Goal: Task Accomplishment & Management: Complete application form

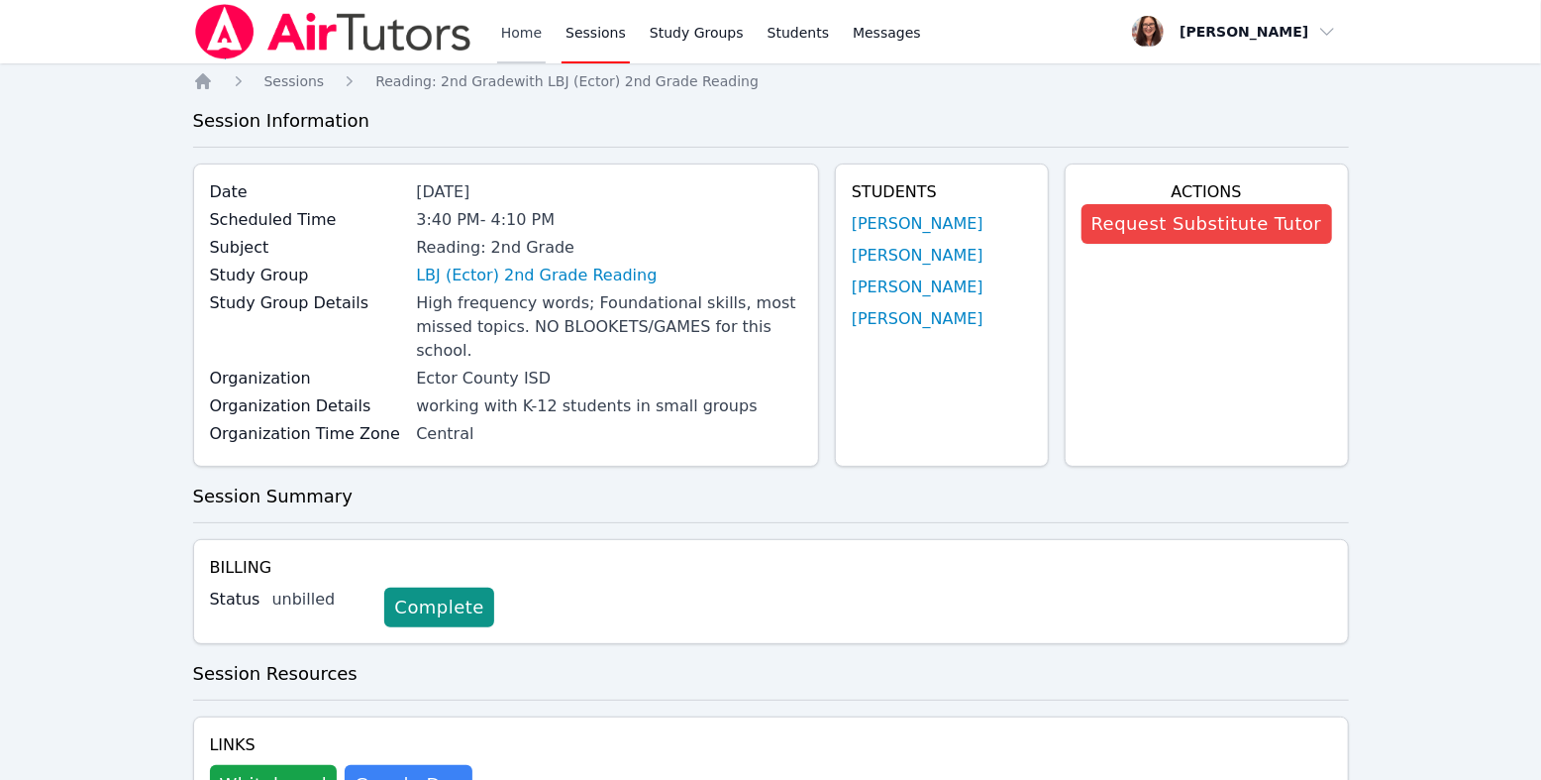
click at [546, 40] on link "Home" at bounding box center [521, 31] width 49 height 63
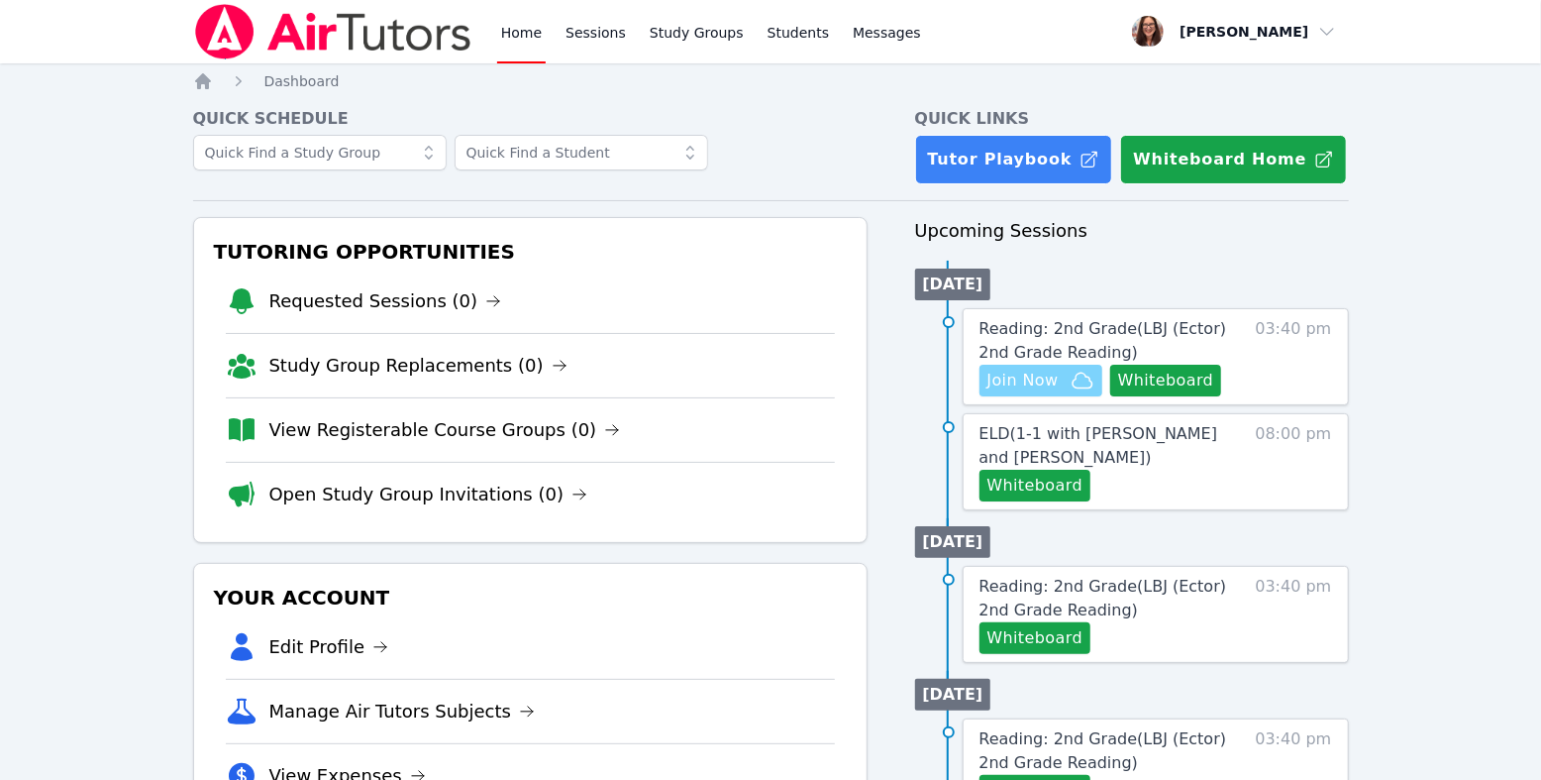
click at [1059, 392] on span "Join Now" at bounding box center [1023, 381] width 71 height 24
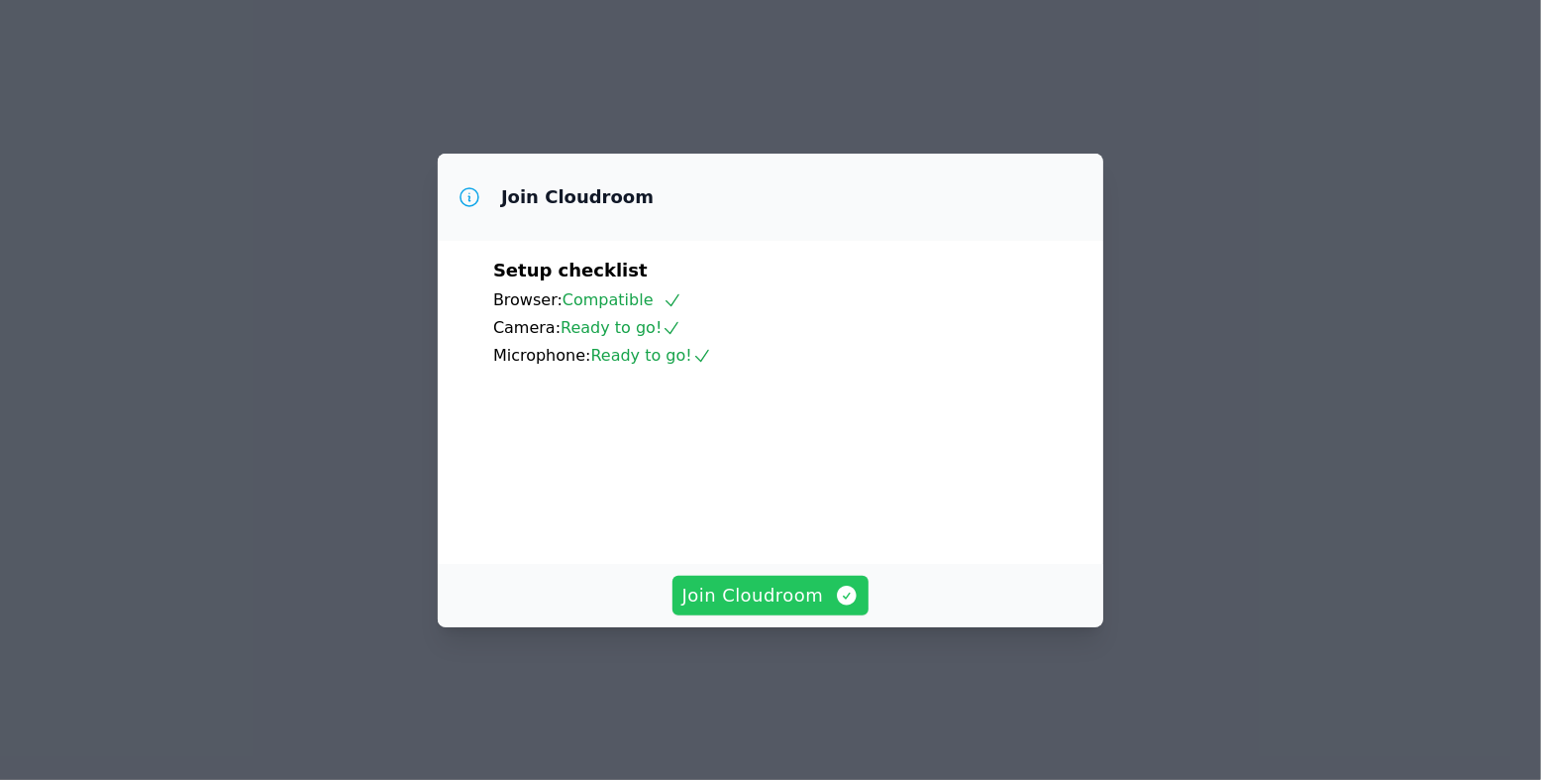
click at [813, 609] on span "Join Cloudroom" at bounding box center [771, 595] width 177 height 28
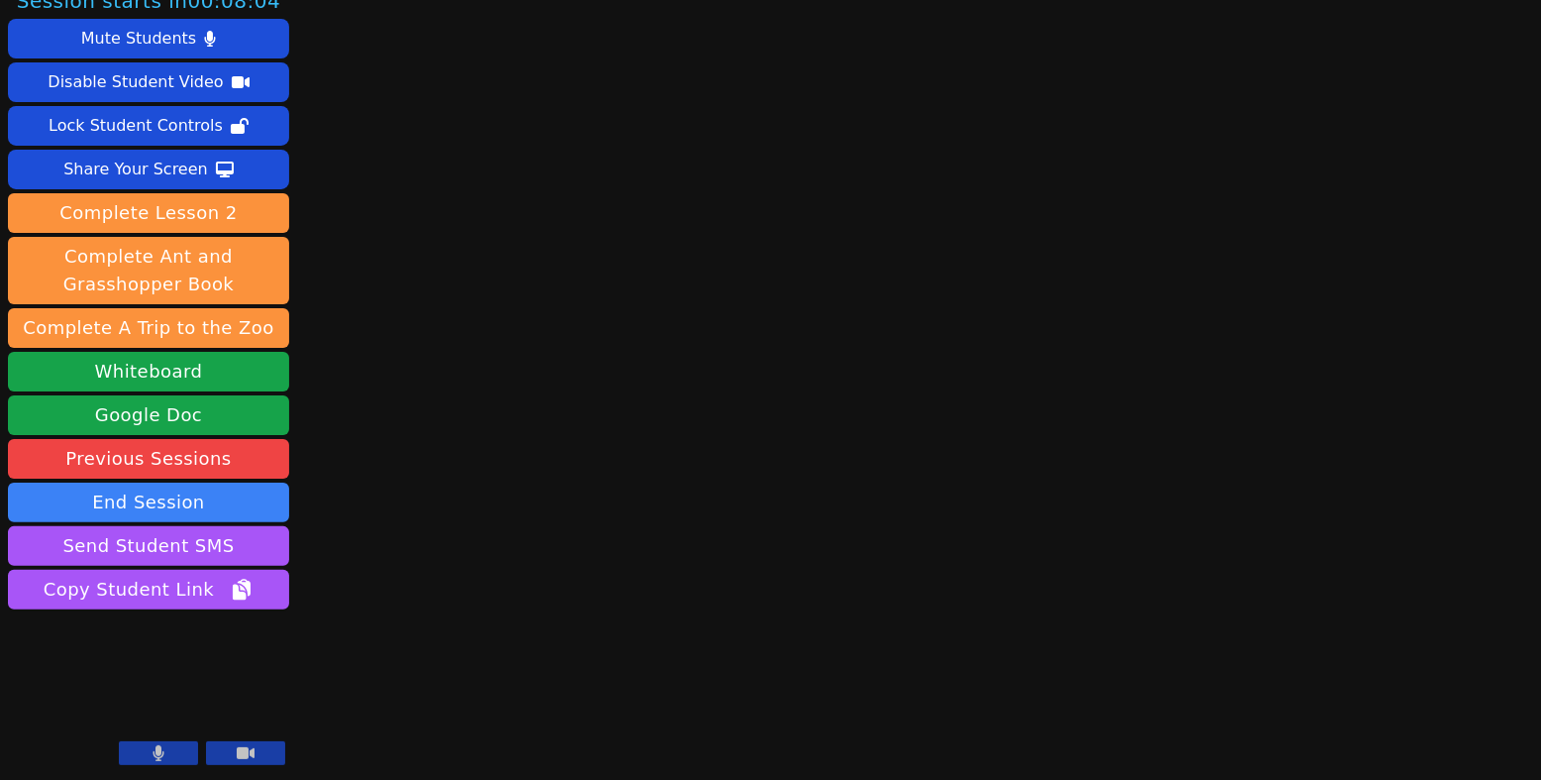
scroll to position [248, 0]
click at [154, 745] on icon at bounding box center [159, 753] width 11 height 16
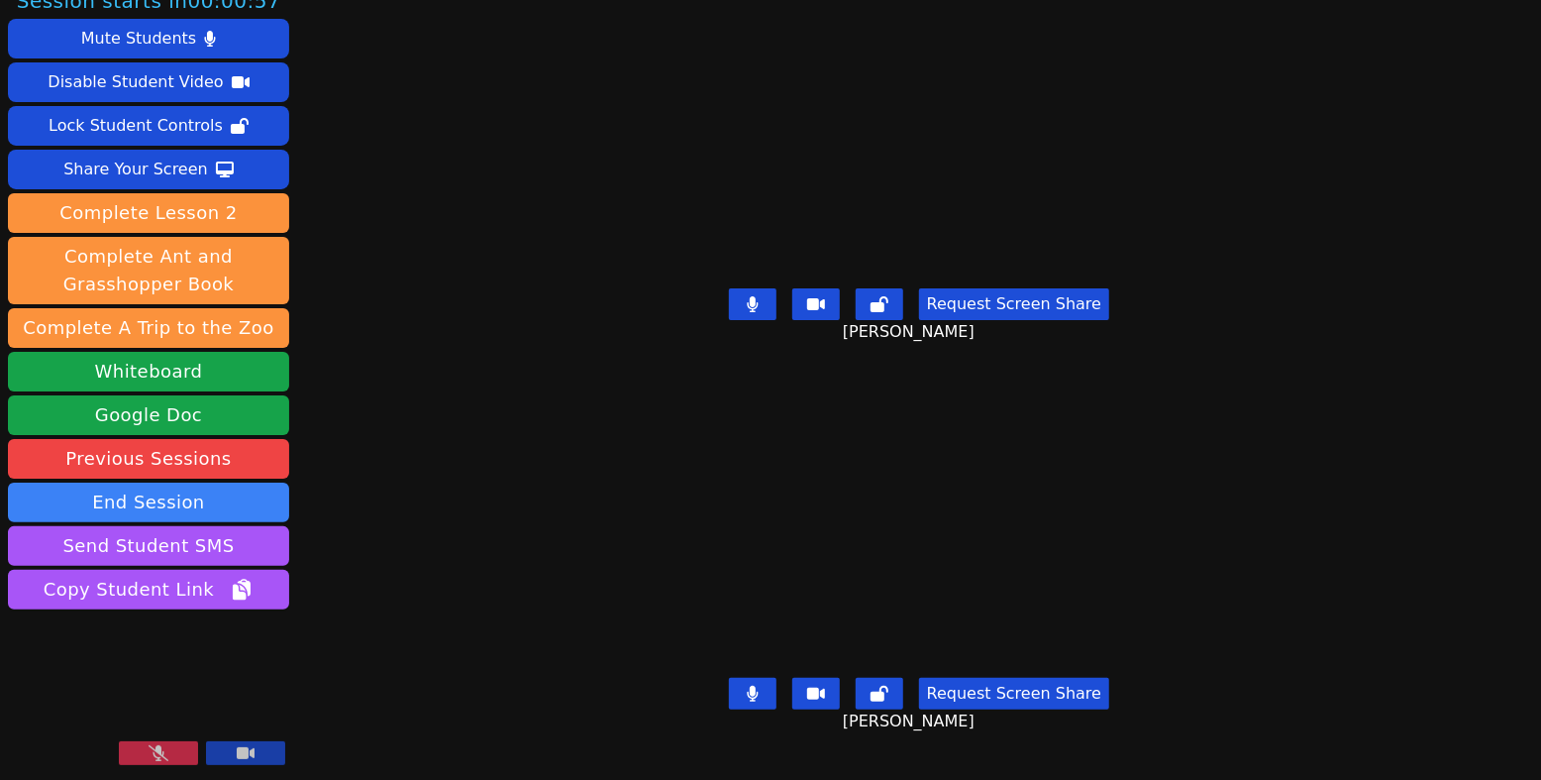
click at [142, 747] on button at bounding box center [158, 753] width 79 height 24
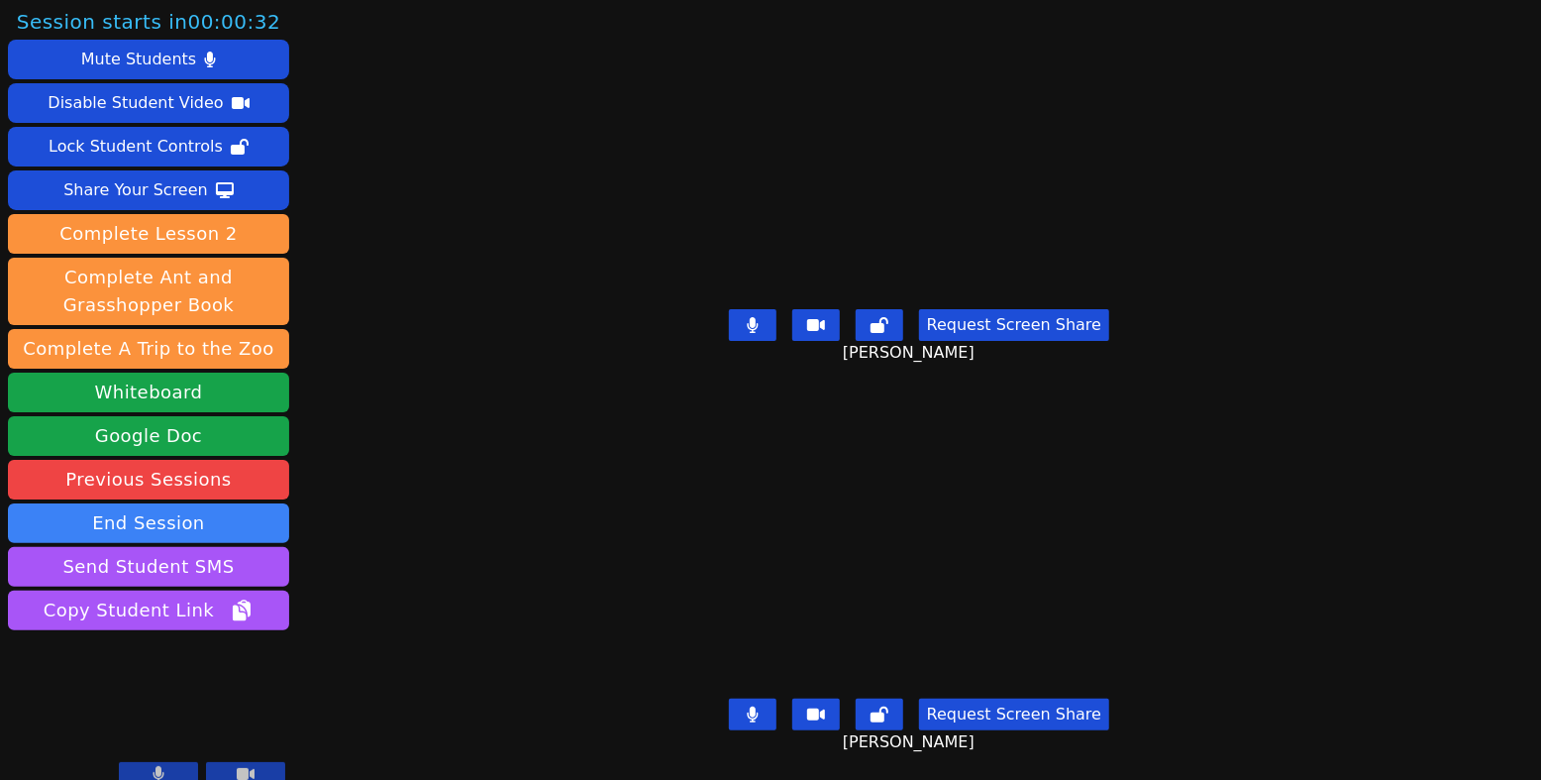
click at [747, 319] on icon at bounding box center [753, 325] width 12 height 16
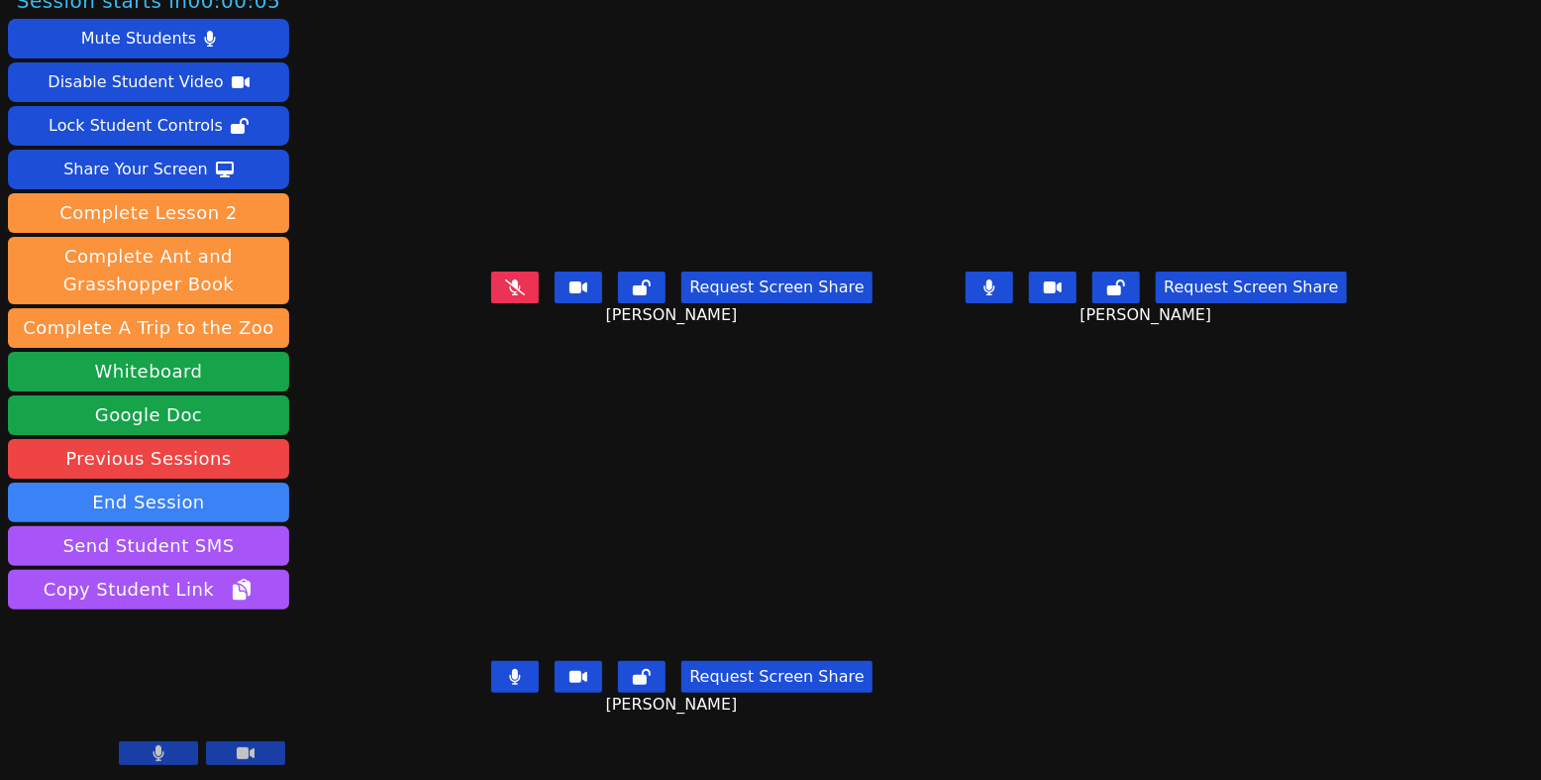
scroll to position [13, 0]
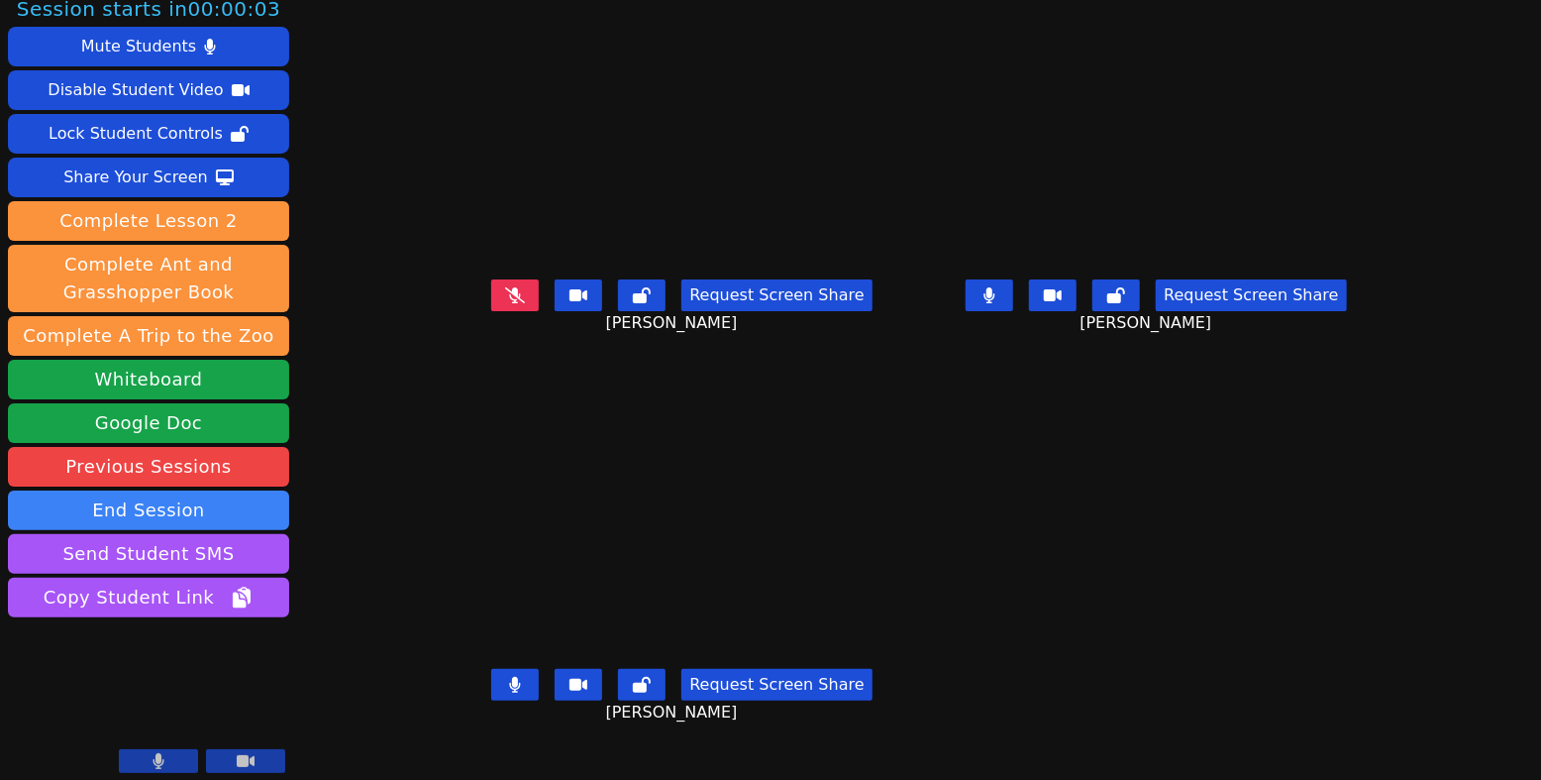
click at [510, 692] on icon at bounding box center [515, 685] width 11 height 16
click at [1009, 311] on button at bounding box center [990, 295] width 48 height 32
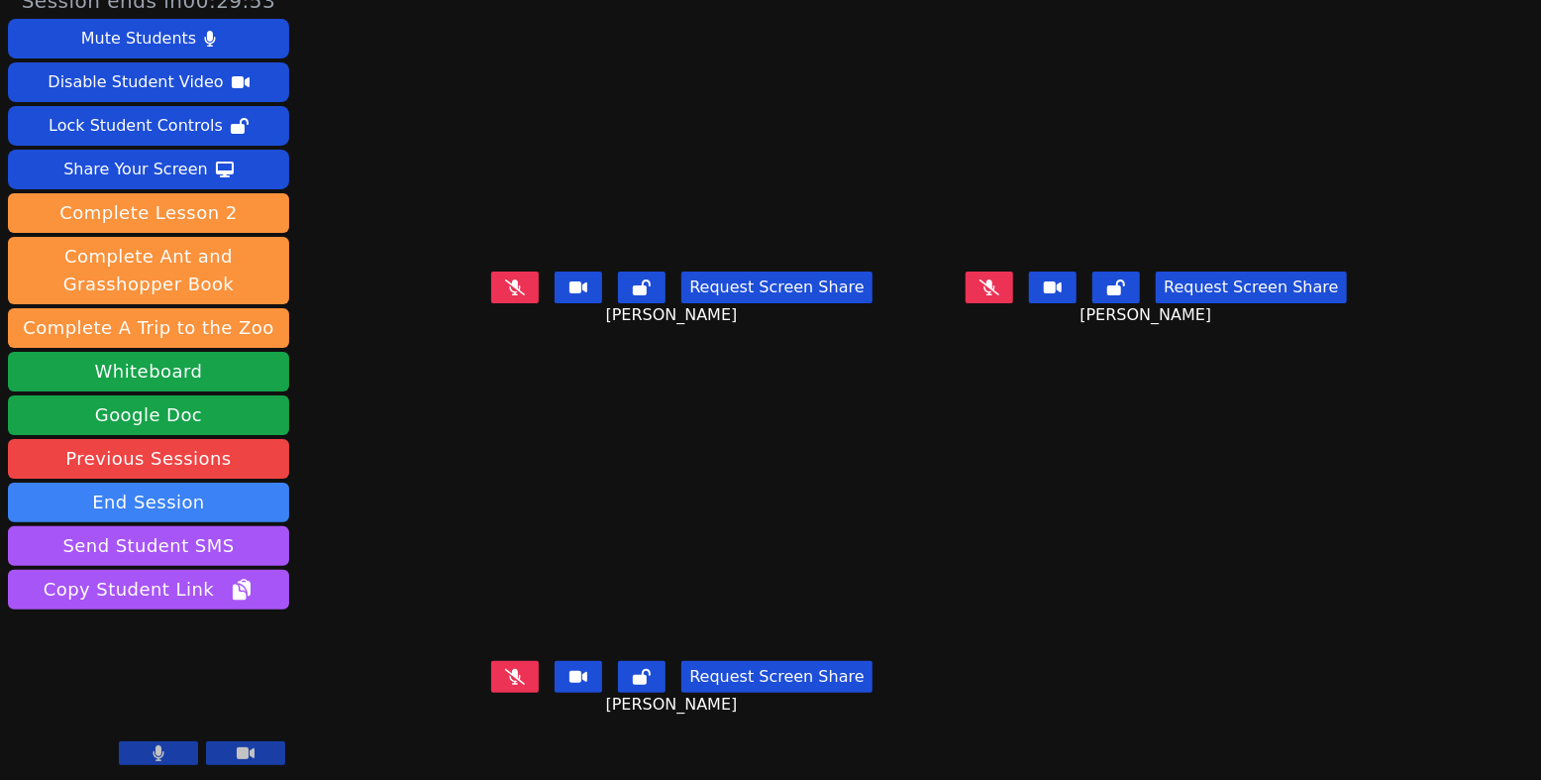
scroll to position [0, 0]
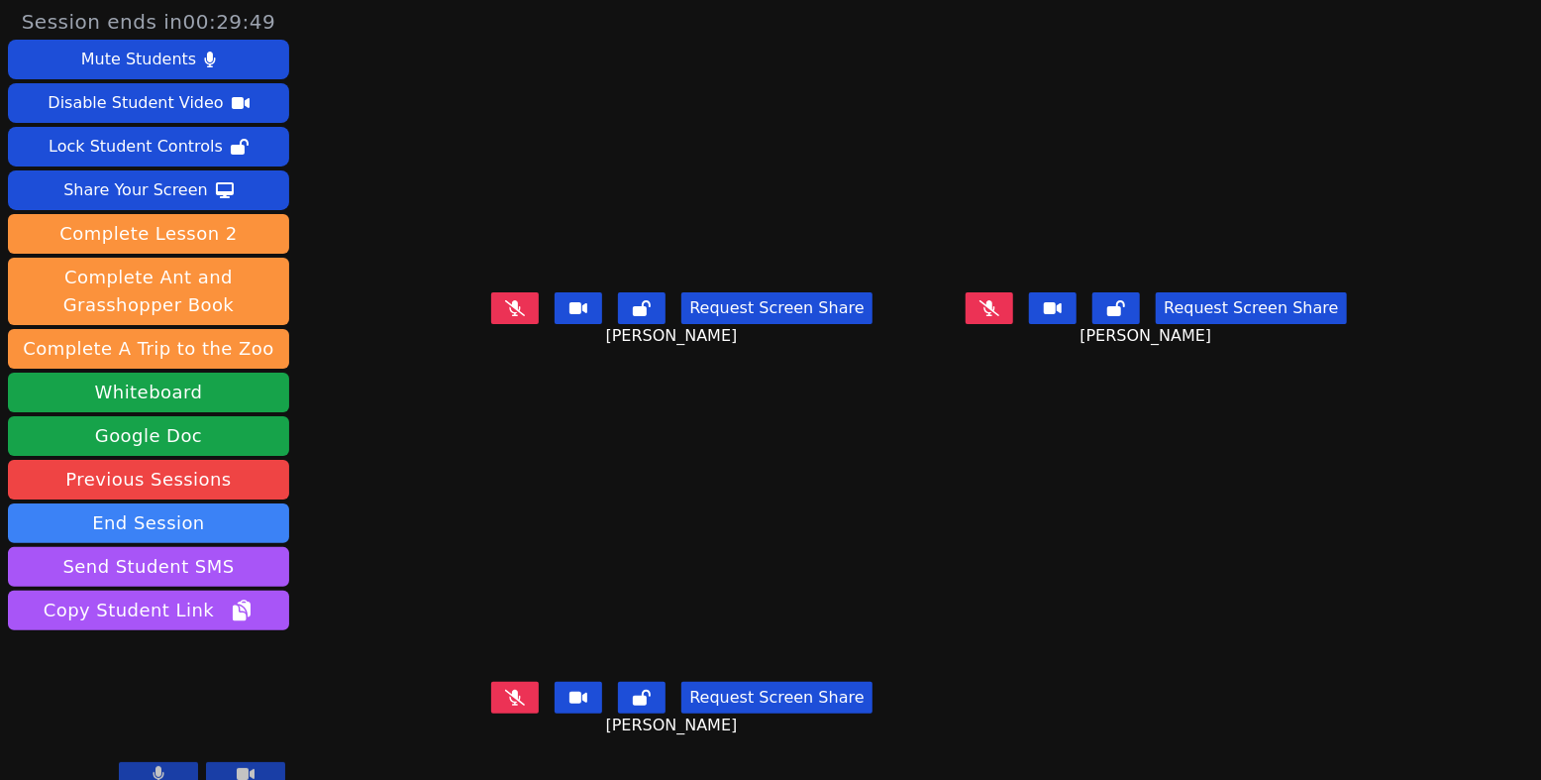
click at [505, 705] on icon at bounding box center [515, 697] width 20 height 16
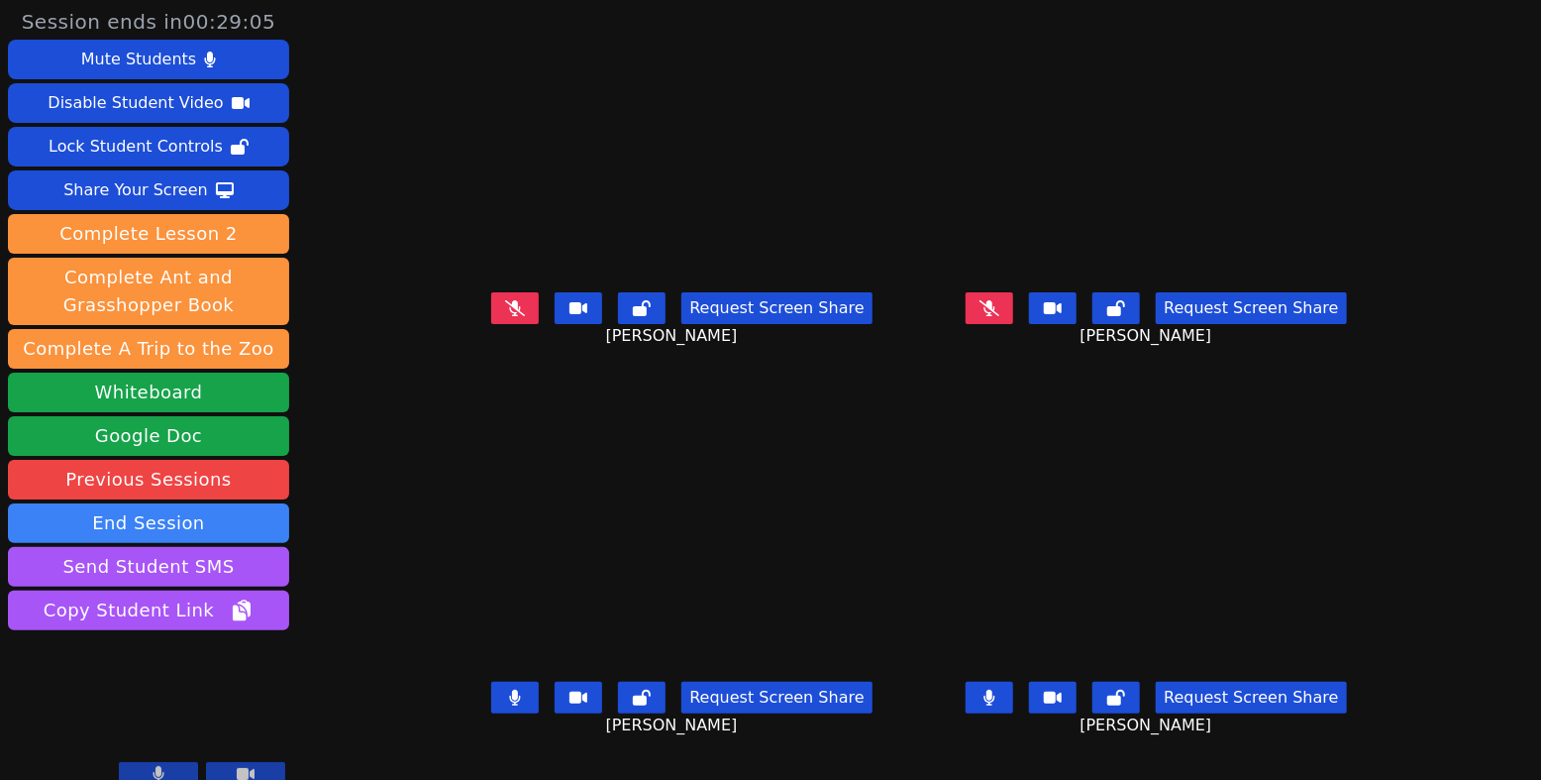
click at [491, 319] on button at bounding box center [515, 308] width 48 height 32
click at [491, 710] on button at bounding box center [515, 698] width 48 height 32
click at [1013, 713] on button at bounding box center [990, 698] width 48 height 32
click at [1000, 316] on icon at bounding box center [990, 308] width 20 height 16
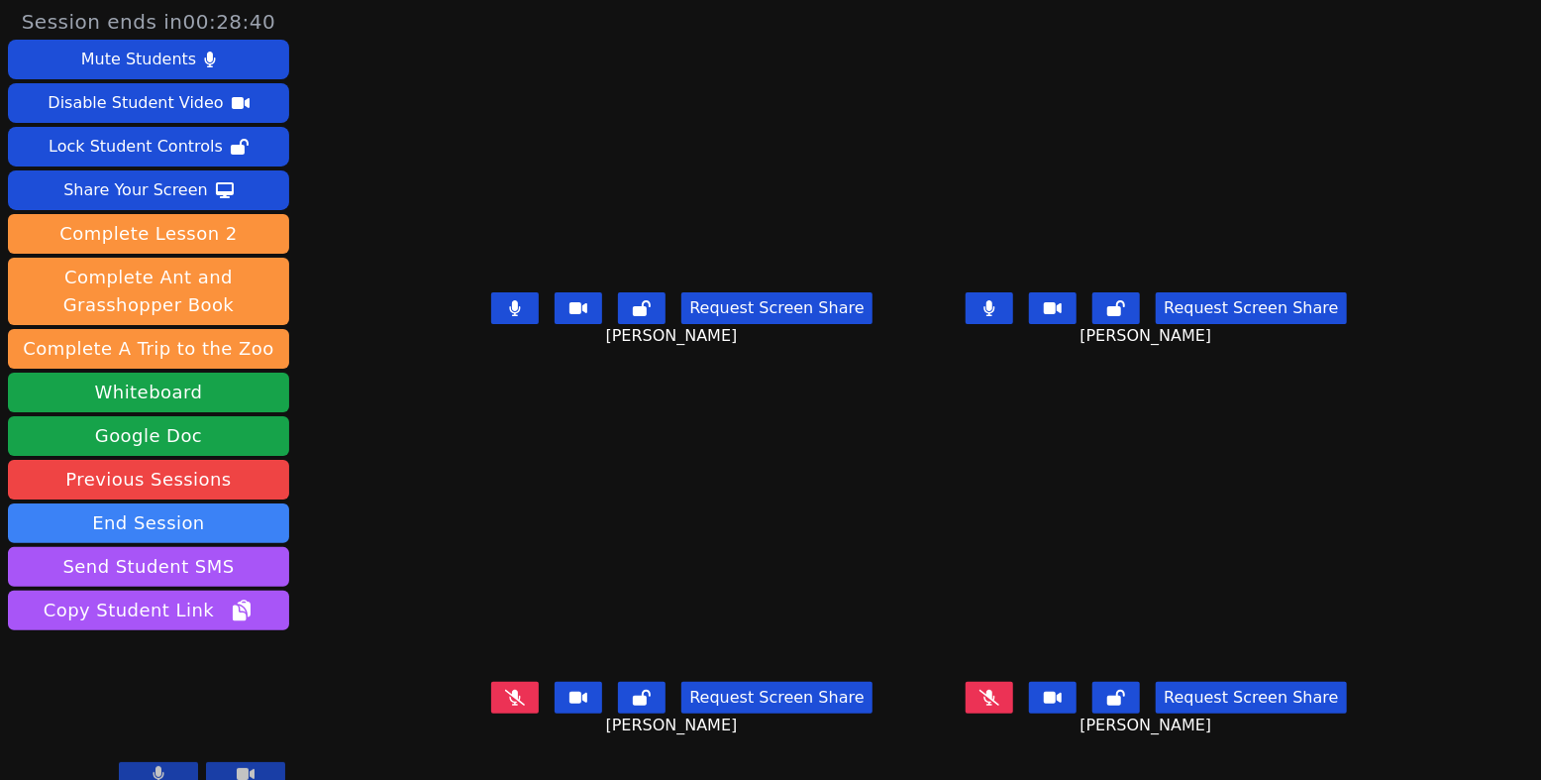
click at [491, 324] on button at bounding box center [515, 308] width 48 height 32
click at [505, 705] on icon at bounding box center [515, 697] width 20 height 16
click at [996, 316] on icon at bounding box center [990, 308] width 11 height 16
click at [1000, 316] on icon at bounding box center [990, 308] width 20 height 16
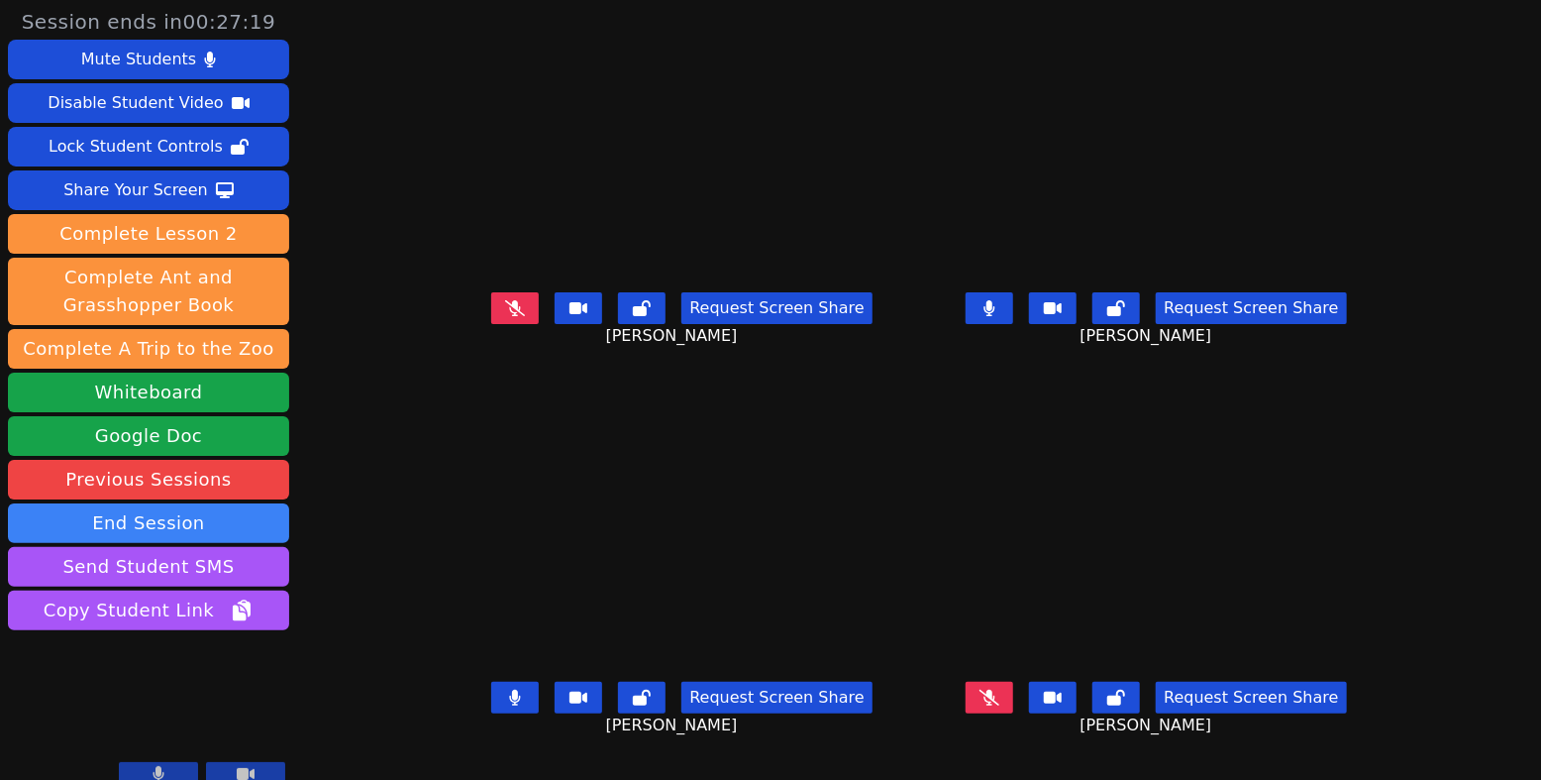
click at [505, 316] on icon at bounding box center [515, 308] width 20 height 16
click at [510, 703] on icon at bounding box center [515, 697] width 11 height 16
click at [509, 316] on icon at bounding box center [515, 308] width 12 height 16
click at [491, 713] on button at bounding box center [515, 698] width 48 height 32
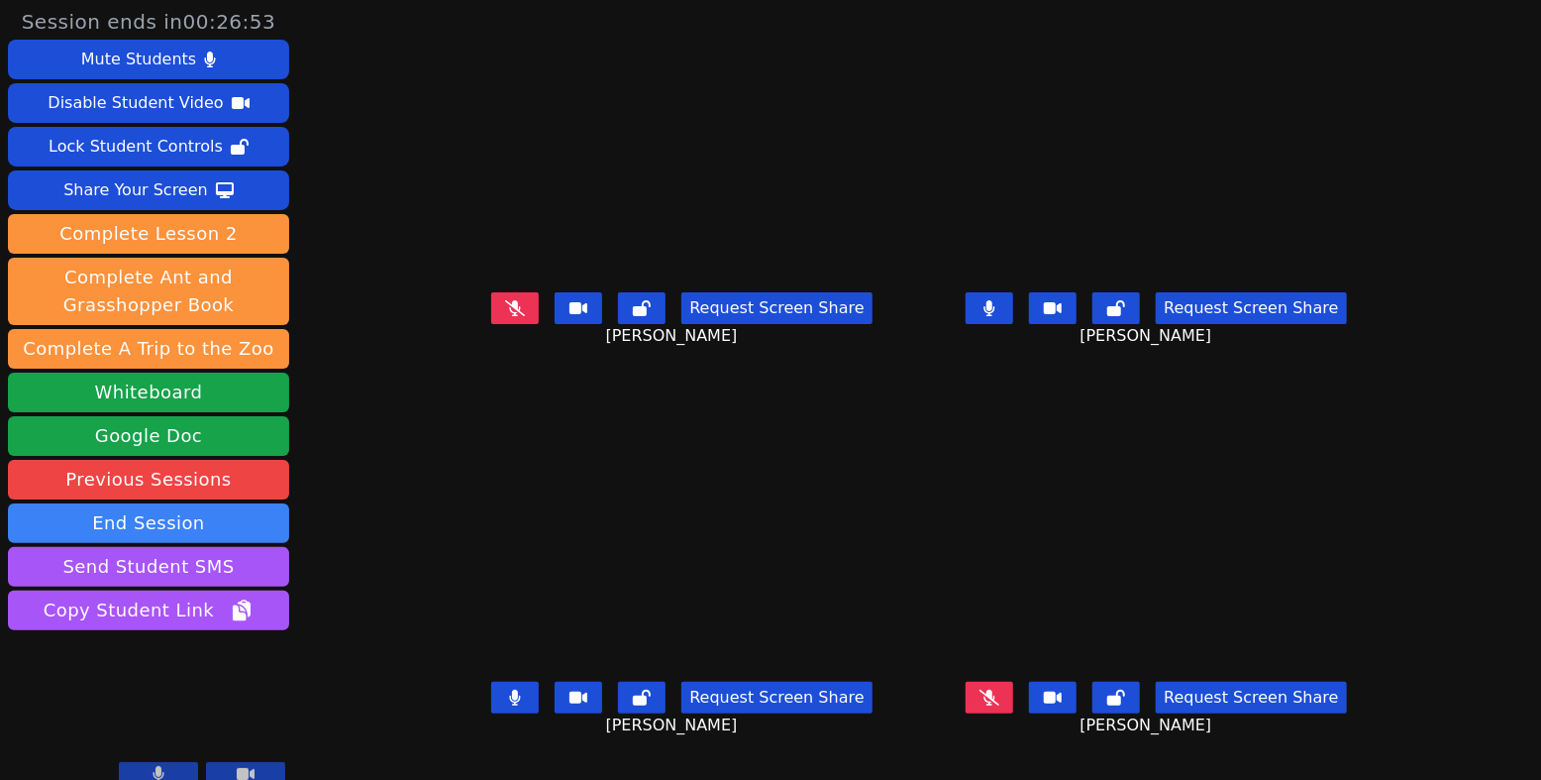
click at [1013, 309] on button at bounding box center [990, 308] width 48 height 32
click at [1013, 713] on button at bounding box center [990, 698] width 48 height 32
click at [1000, 316] on icon at bounding box center [990, 308] width 20 height 16
drag, startPoint x: 1002, startPoint y: 324, endPoint x: 1011, endPoint y: 335, distance: 14.1
click at [1000, 316] on icon at bounding box center [990, 308] width 20 height 16
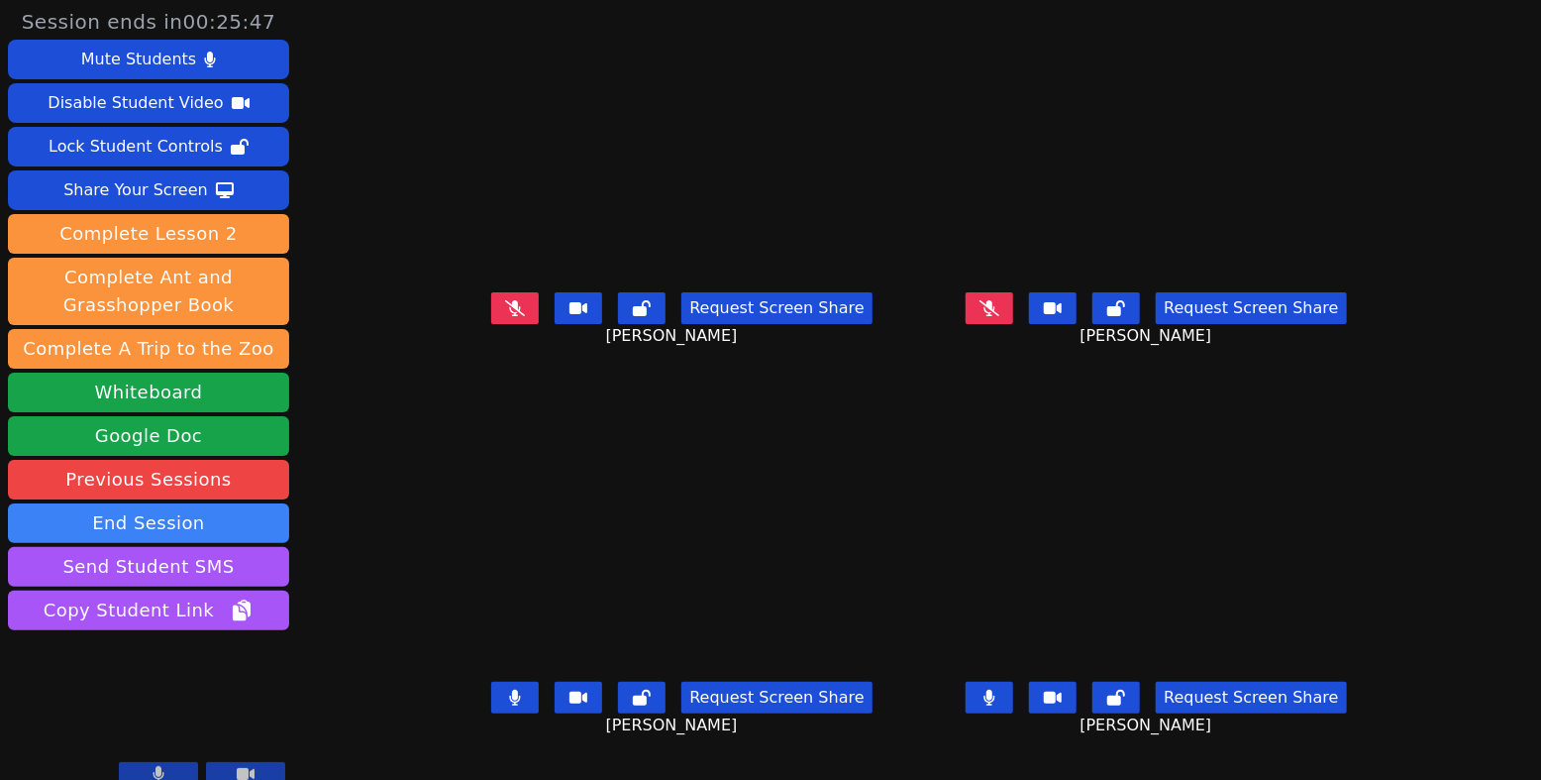
click at [505, 316] on icon at bounding box center [515, 308] width 20 height 16
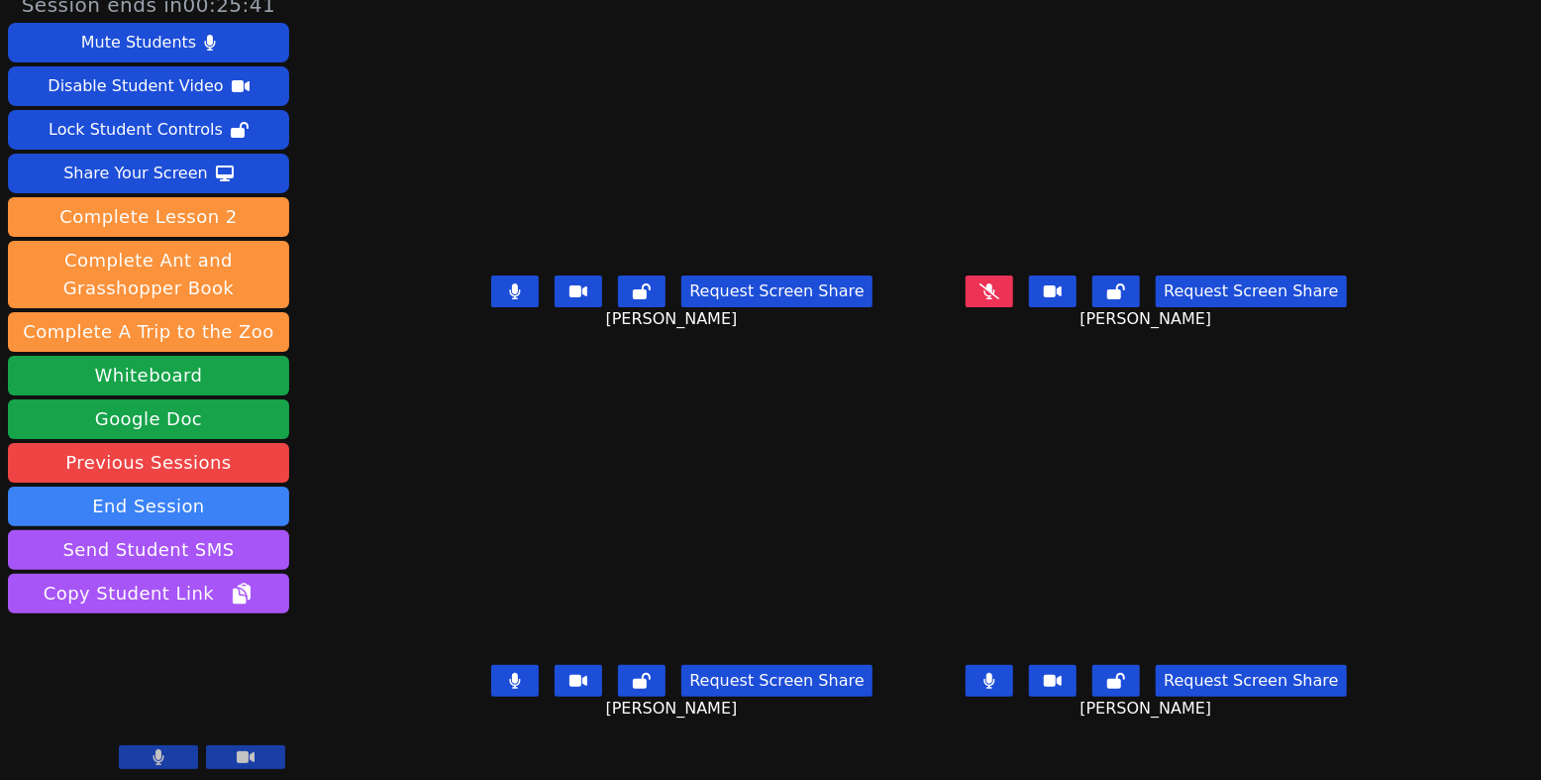
scroll to position [21, 0]
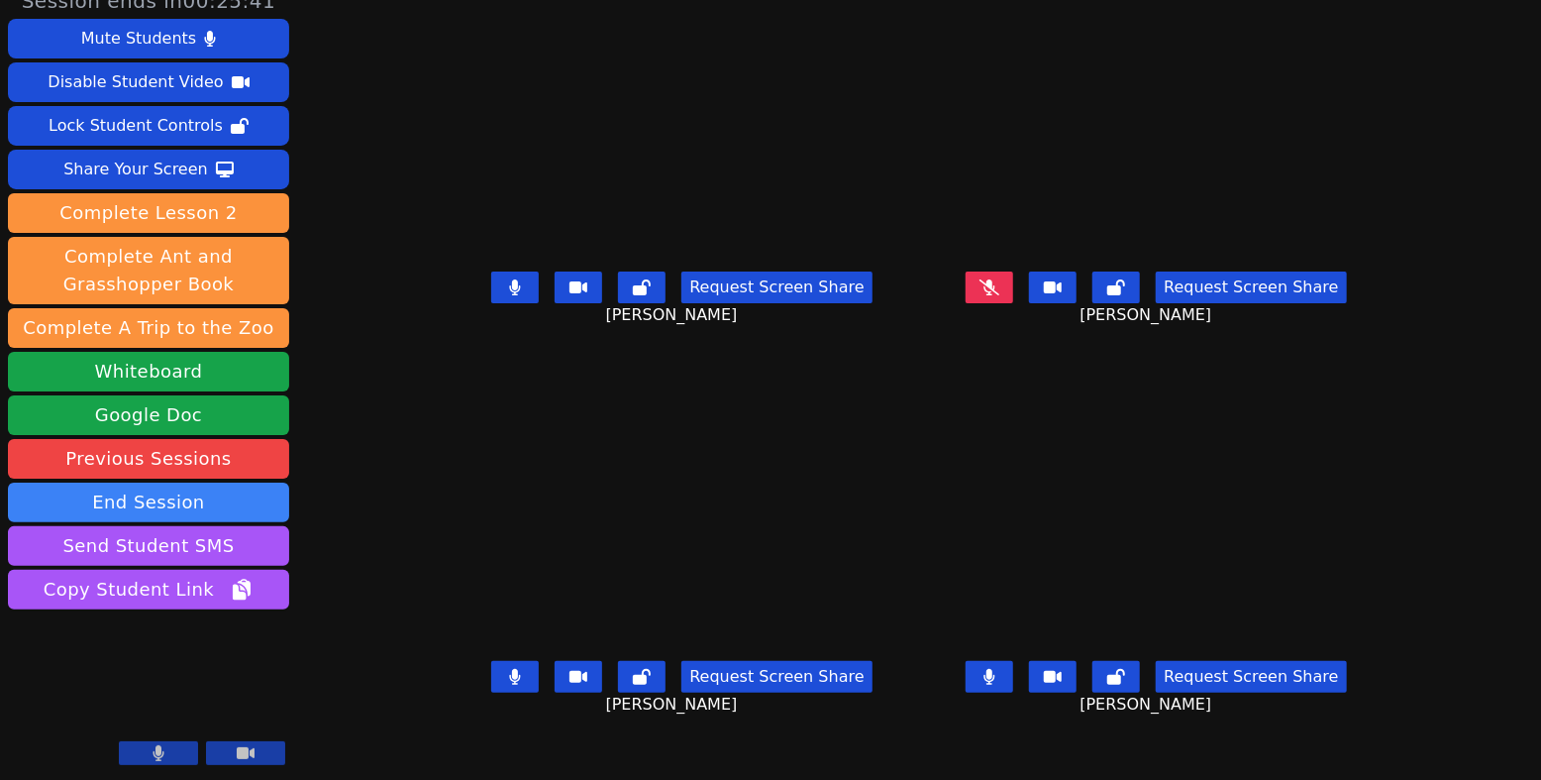
click at [491, 303] on button at bounding box center [515, 287] width 48 height 32
click at [505, 285] on icon at bounding box center [515, 287] width 20 height 16
click at [505, 292] on icon at bounding box center [515, 287] width 20 height 16
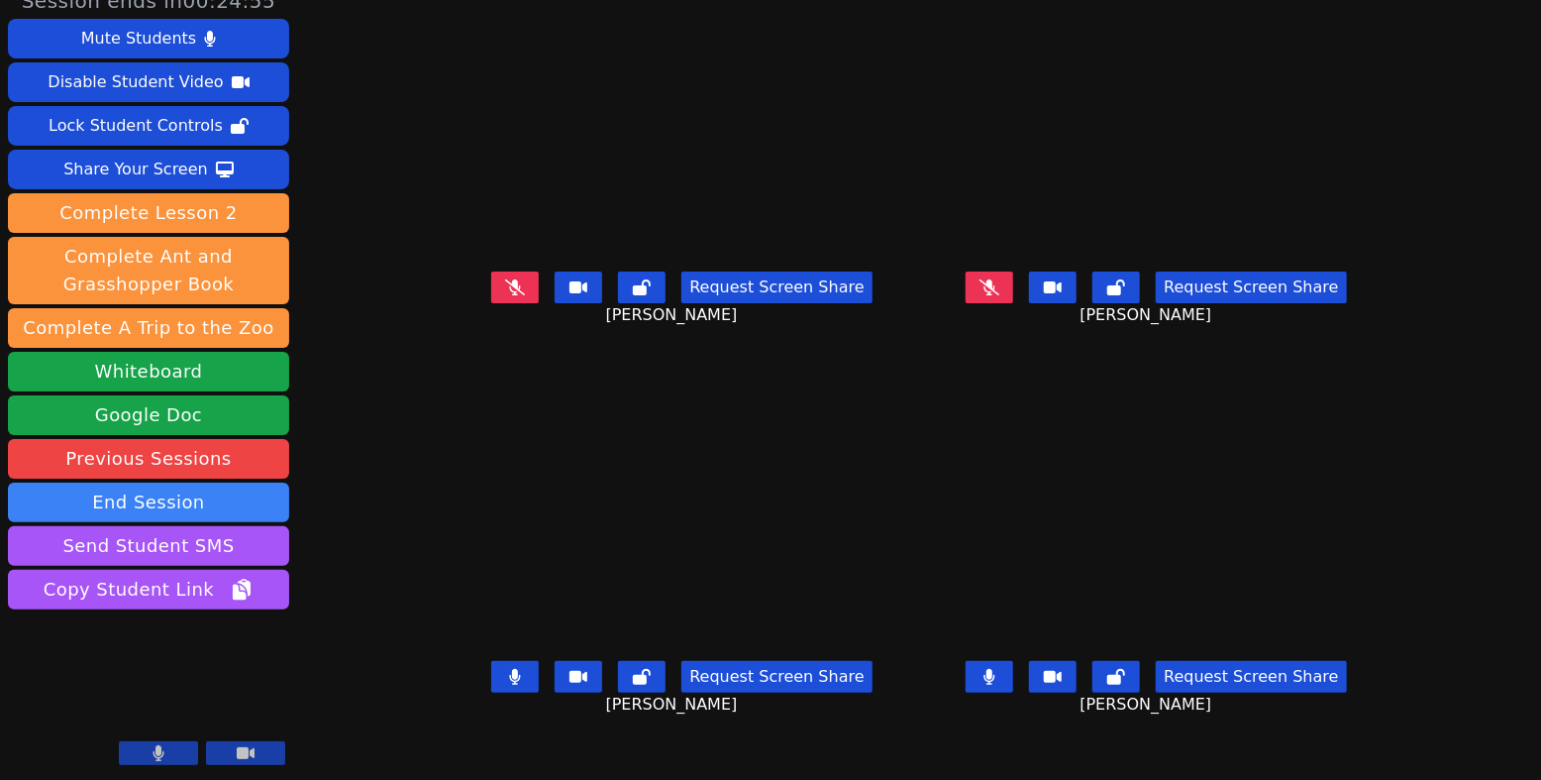
click at [505, 295] on icon at bounding box center [515, 287] width 20 height 16
click at [1000, 295] on icon at bounding box center [990, 287] width 20 height 16
click at [491, 295] on button at bounding box center [515, 287] width 48 height 32
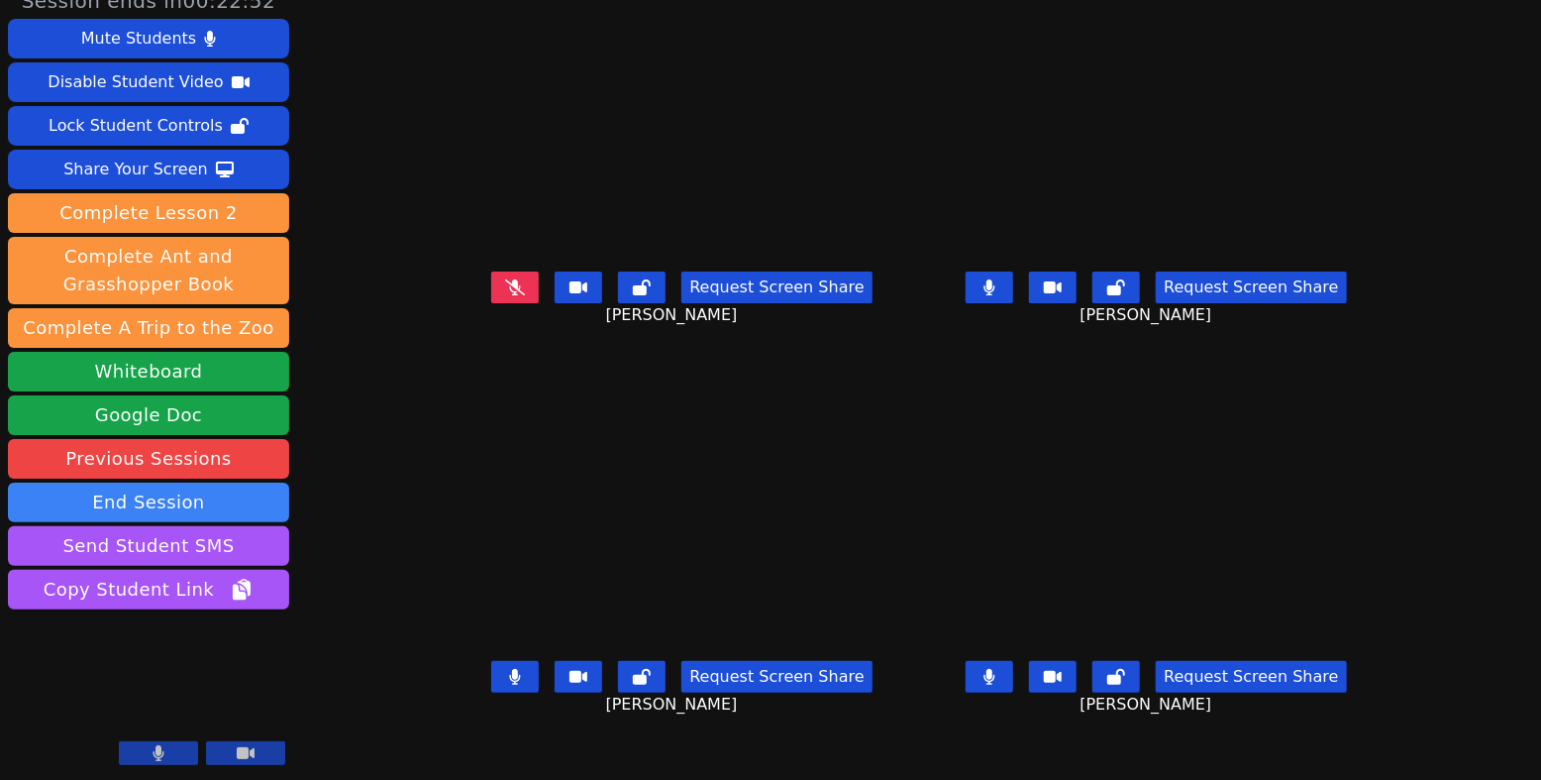
click at [996, 293] on icon at bounding box center [990, 287] width 11 height 16
click at [996, 679] on icon at bounding box center [990, 677] width 11 height 16
click at [505, 295] on icon at bounding box center [515, 287] width 20 height 16
click at [491, 676] on button at bounding box center [515, 677] width 48 height 32
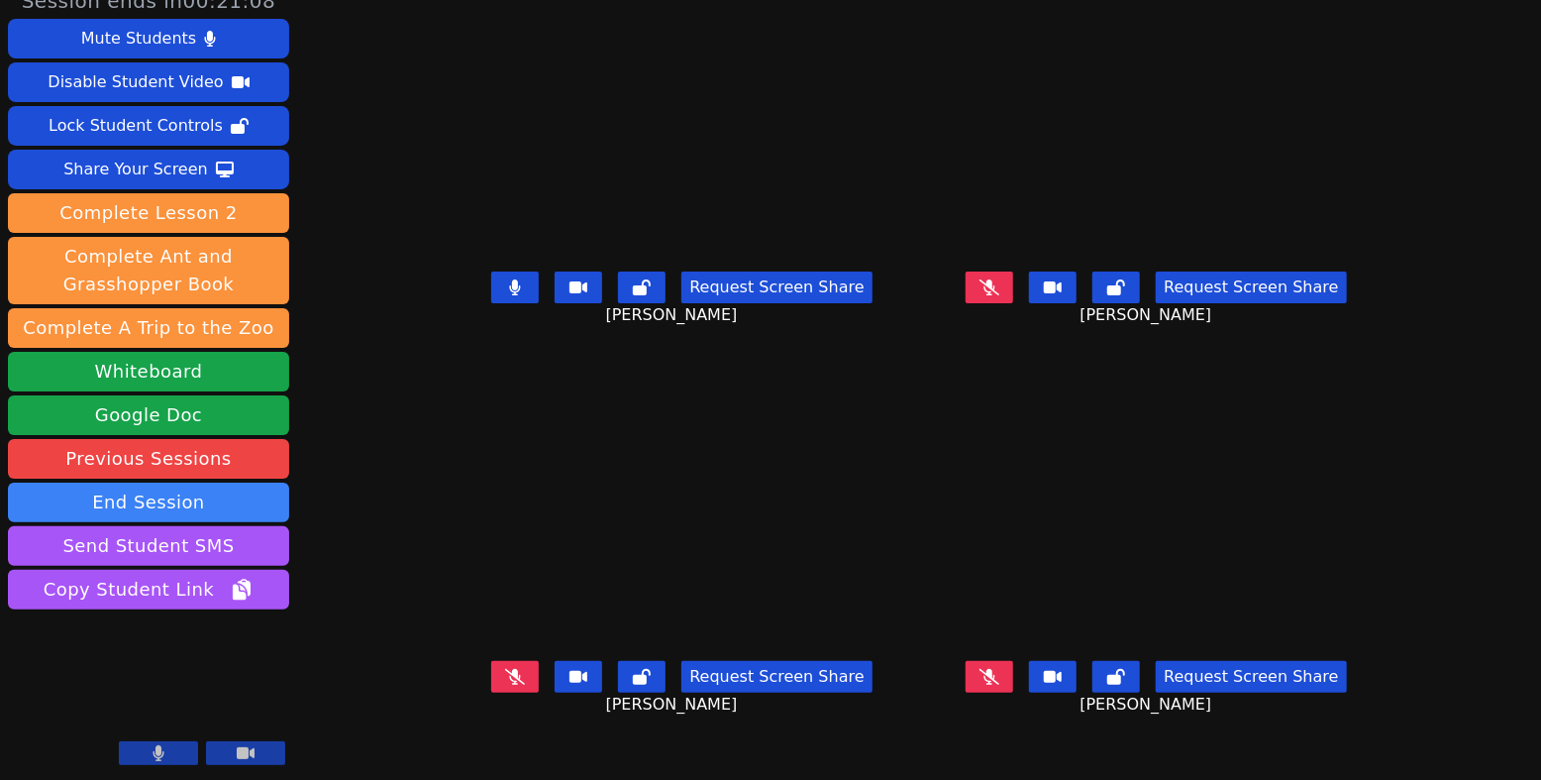
click at [1000, 295] on icon at bounding box center [990, 287] width 20 height 16
click at [995, 288] on button at bounding box center [990, 287] width 48 height 32
click at [510, 294] on icon at bounding box center [515, 287] width 11 height 16
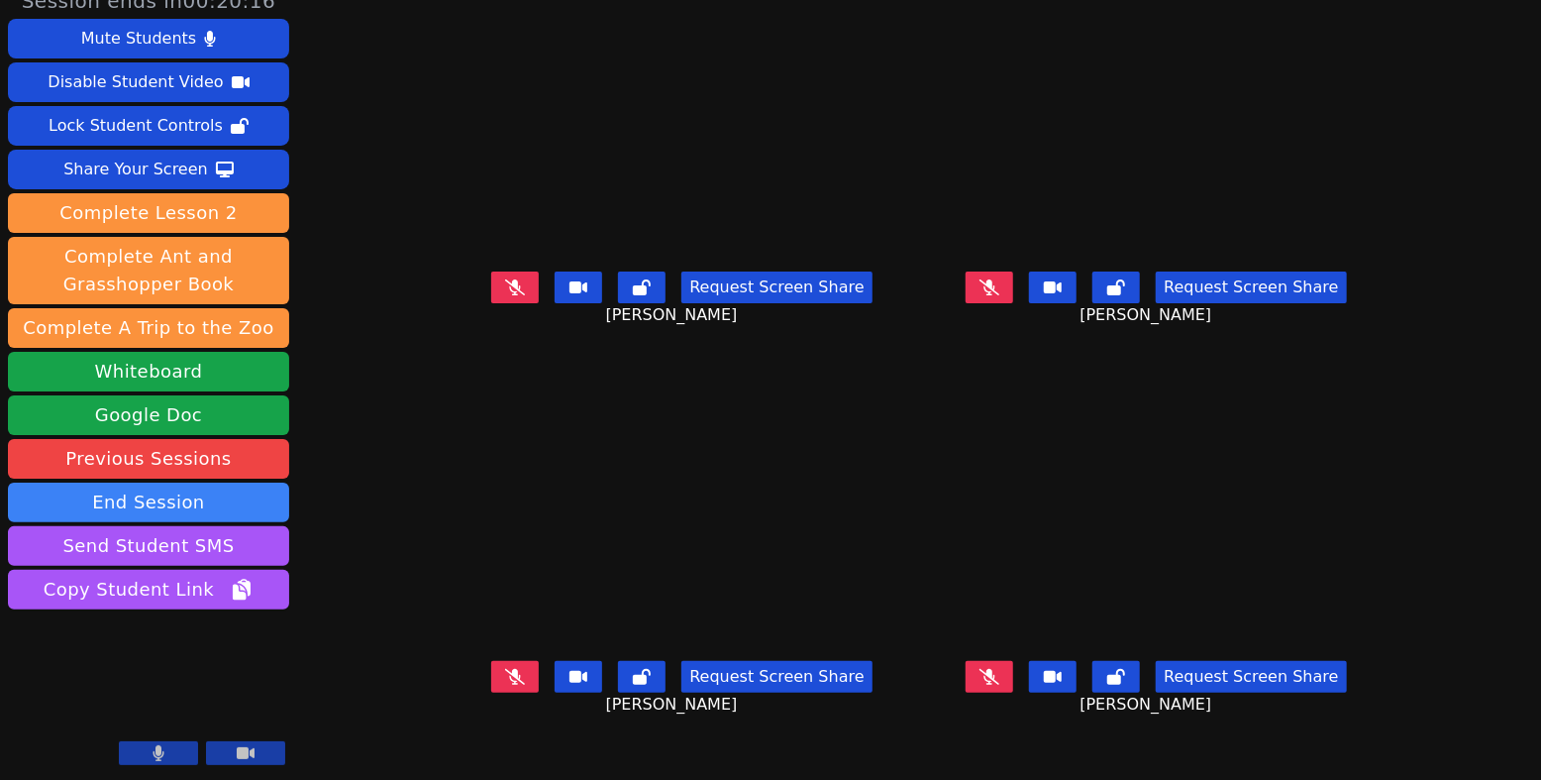
click at [505, 295] on icon at bounding box center [515, 287] width 20 height 16
click at [1000, 294] on icon at bounding box center [990, 287] width 20 height 16
click at [1000, 685] on icon at bounding box center [990, 677] width 20 height 16
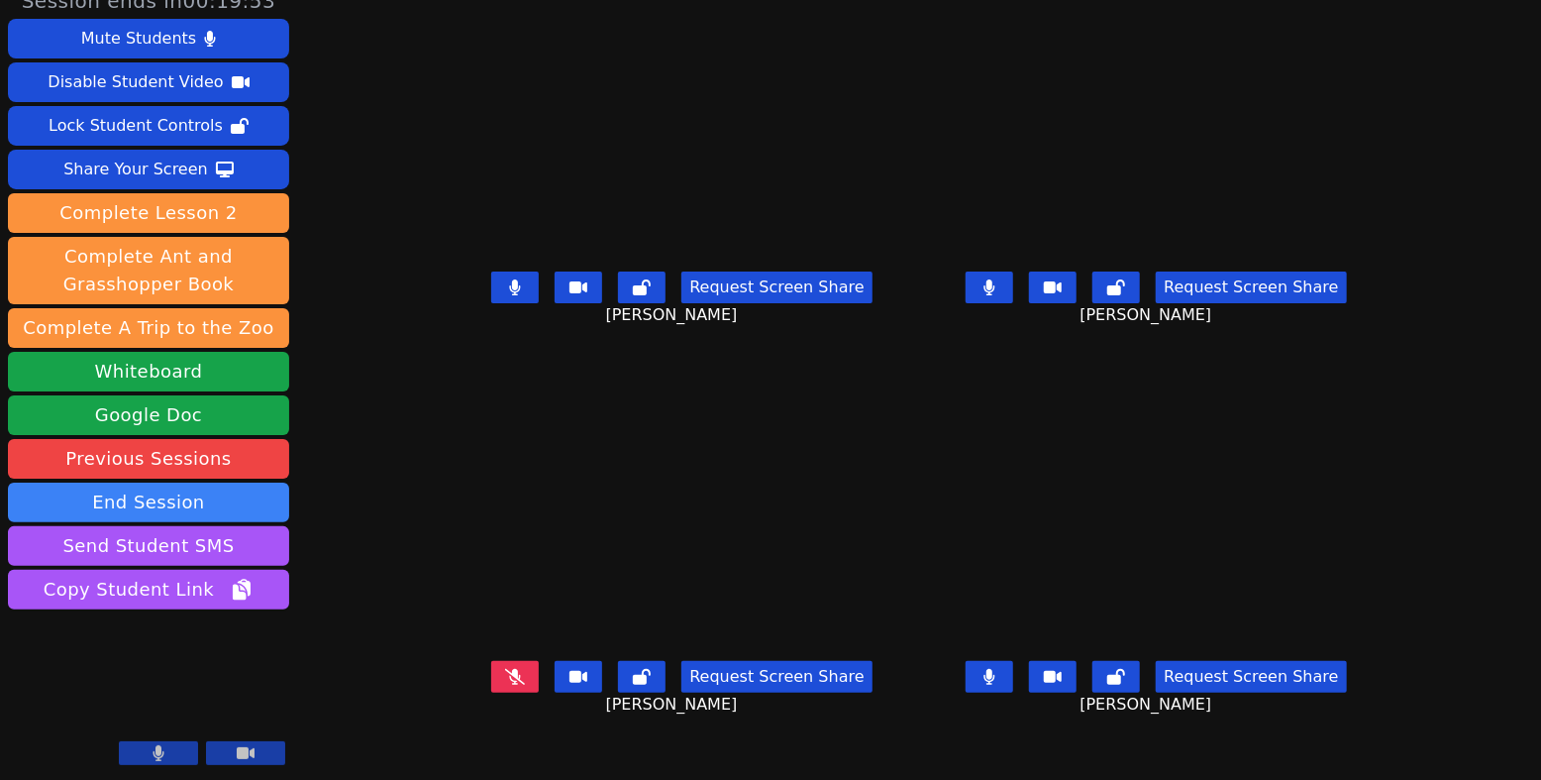
click at [1013, 301] on button at bounding box center [990, 287] width 48 height 32
click at [1000, 295] on icon at bounding box center [990, 287] width 20 height 16
click at [491, 300] on button at bounding box center [515, 287] width 48 height 32
click at [1013, 298] on button at bounding box center [990, 287] width 48 height 32
click at [1000, 289] on icon at bounding box center [990, 287] width 20 height 16
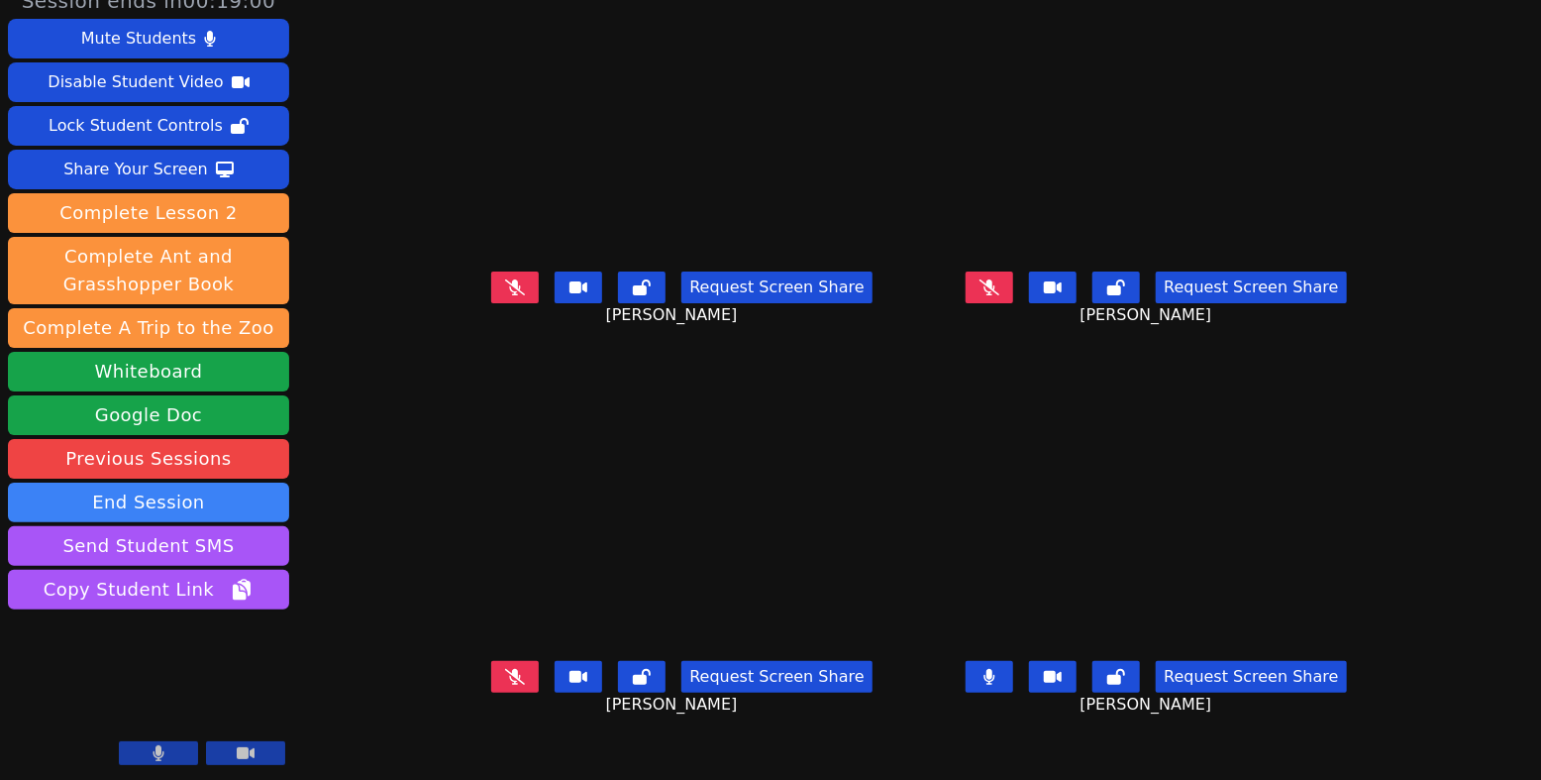
click at [1000, 289] on icon at bounding box center [990, 287] width 20 height 16
click at [1013, 298] on button at bounding box center [990, 287] width 48 height 32
click at [1013, 684] on button at bounding box center [990, 677] width 48 height 32
click at [1000, 288] on icon at bounding box center [990, 287] width 20 height 16
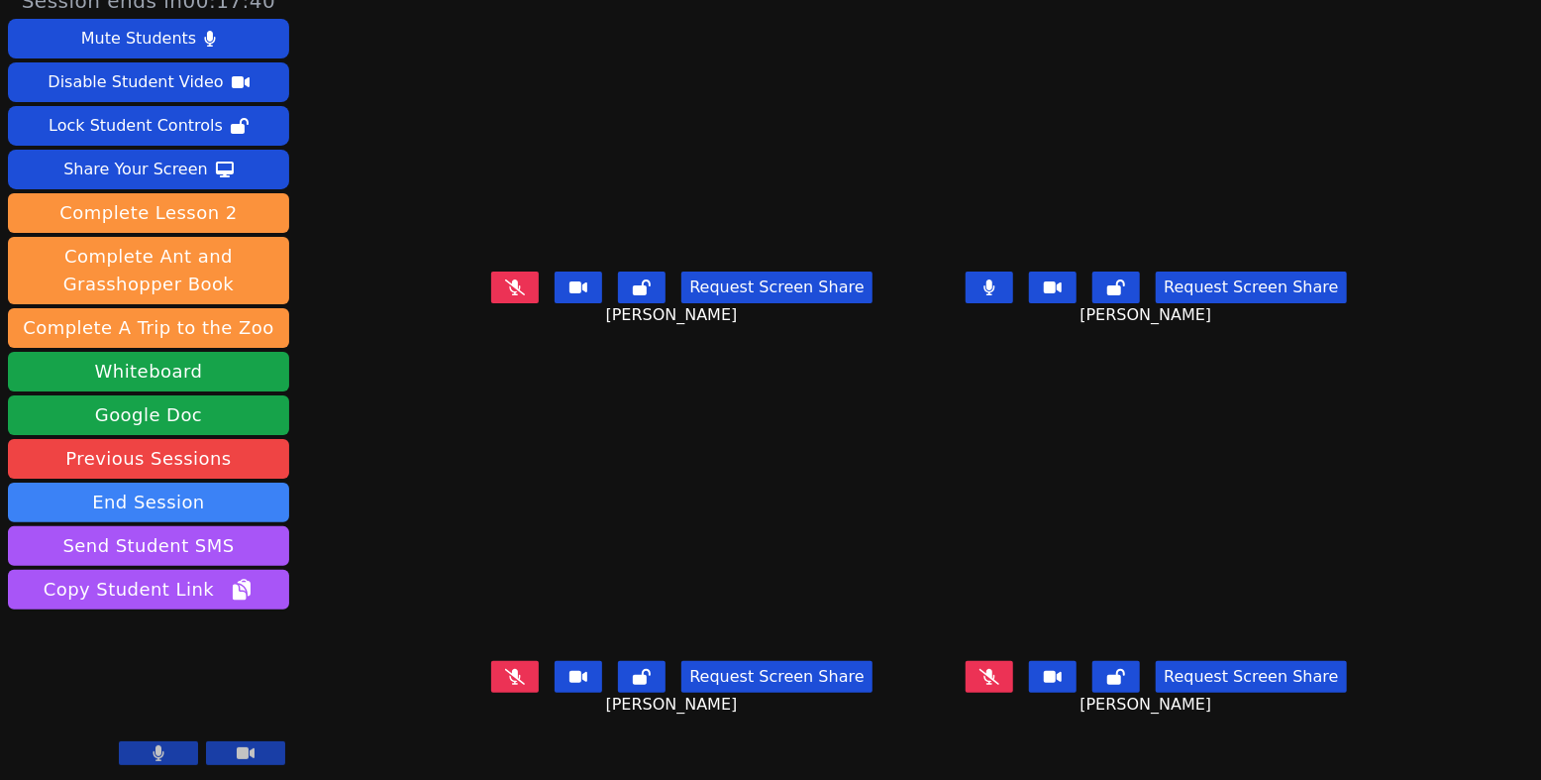
click at [1013, 297] on button at bounding box center [990, 287] width 48 height 32
click at [1013, 298] on button at bounding box center [990, 287] width 48 height 32
click at [505, 295] on icon at bounding box center [515, 287] width 20 height 16
click at [491, 288] on button at bounding box center [515, 287] width 48 height 32
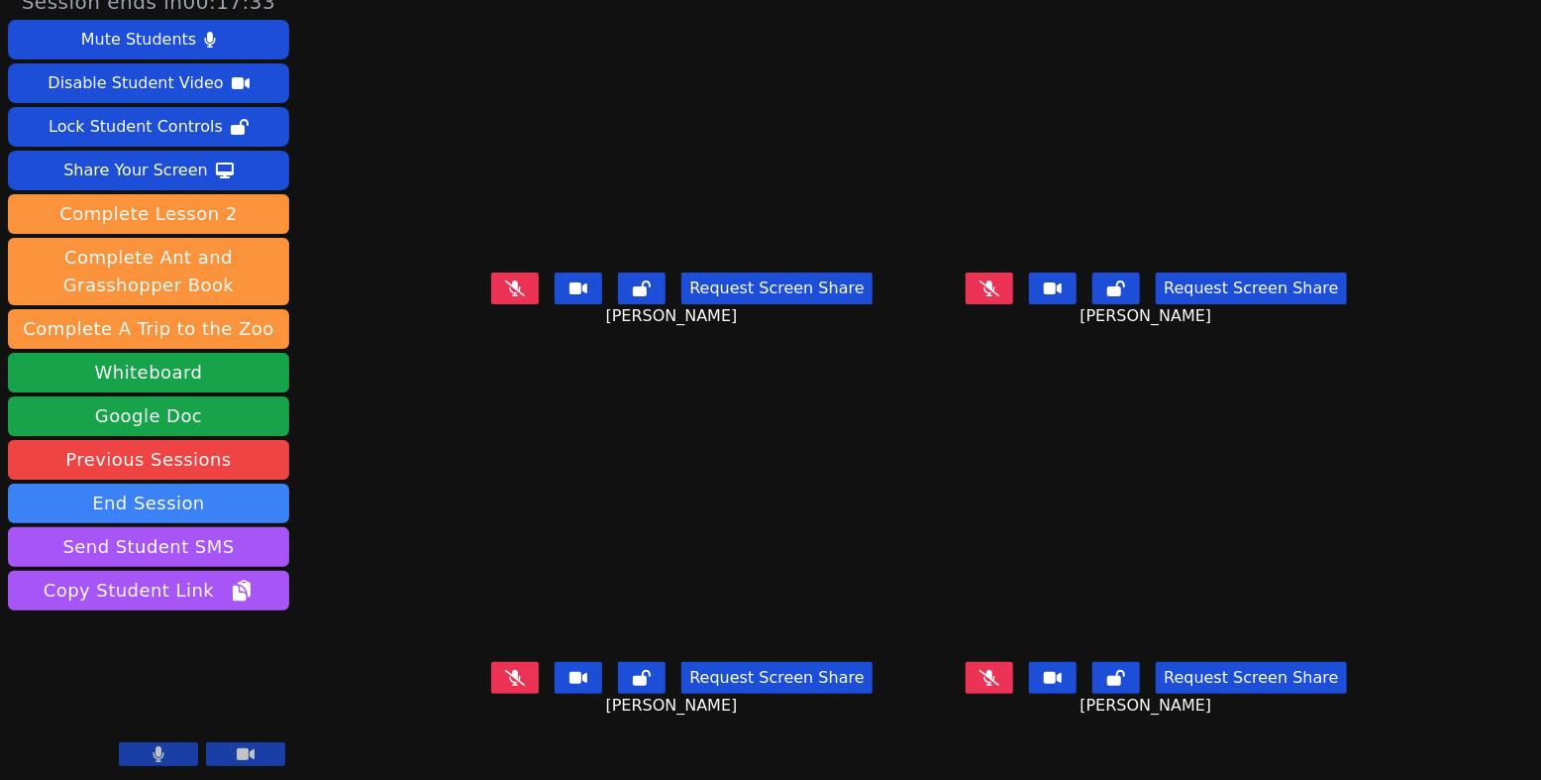
scroll to position [18, 0]
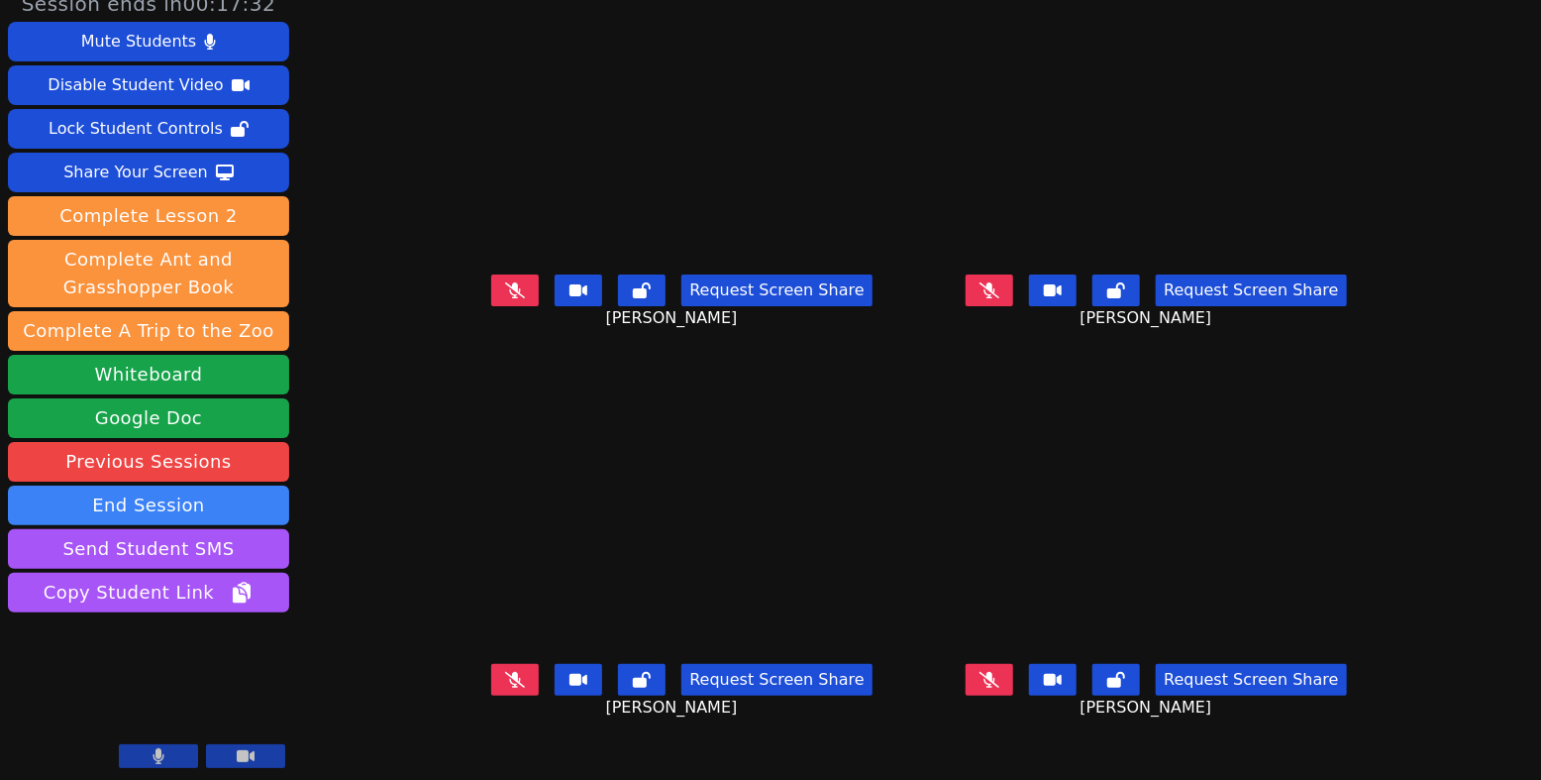
click at [1013, 690] on button at bounding box center [990, 680] width 48 height 32
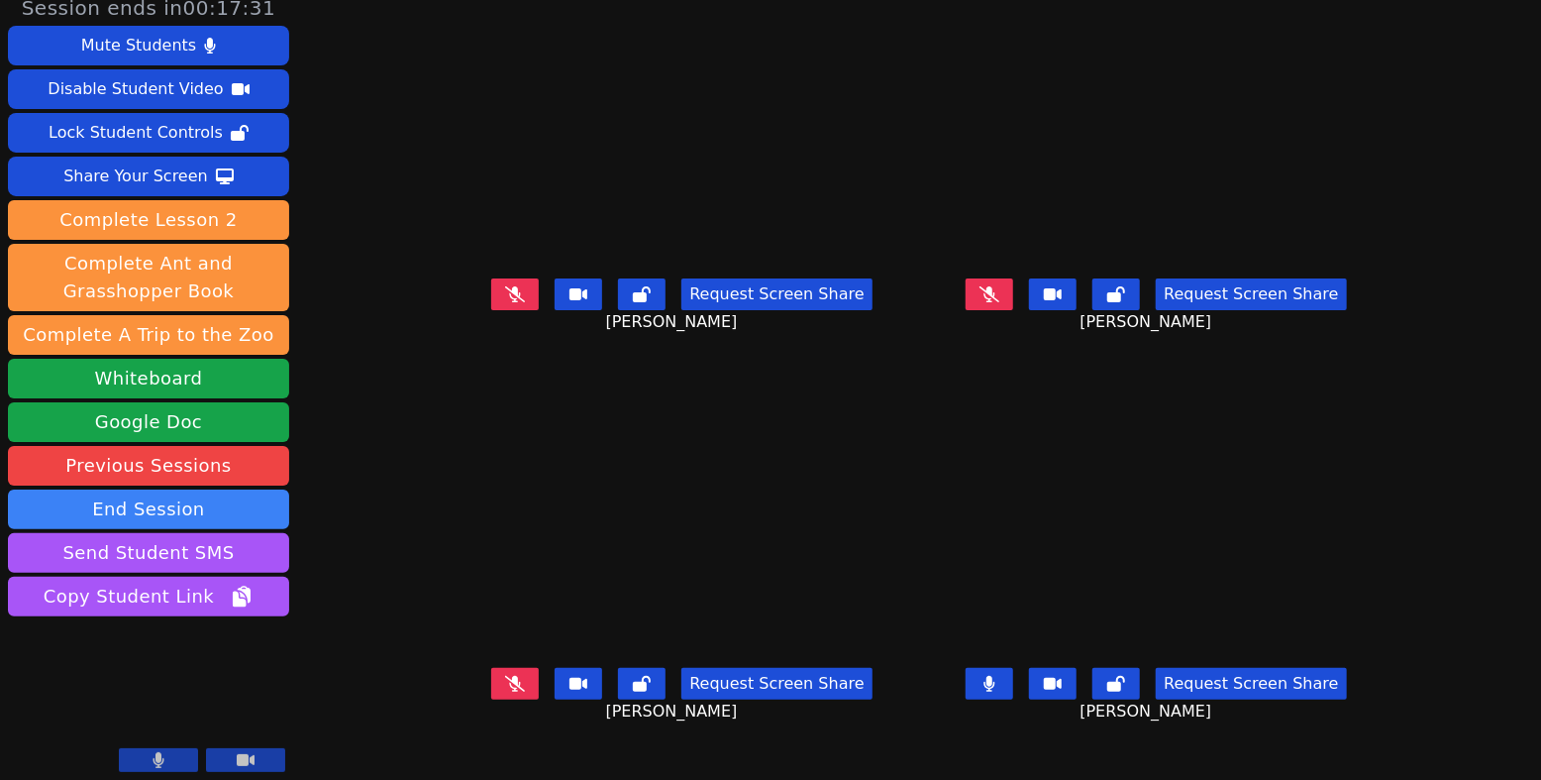
scroll to position [16, 0]
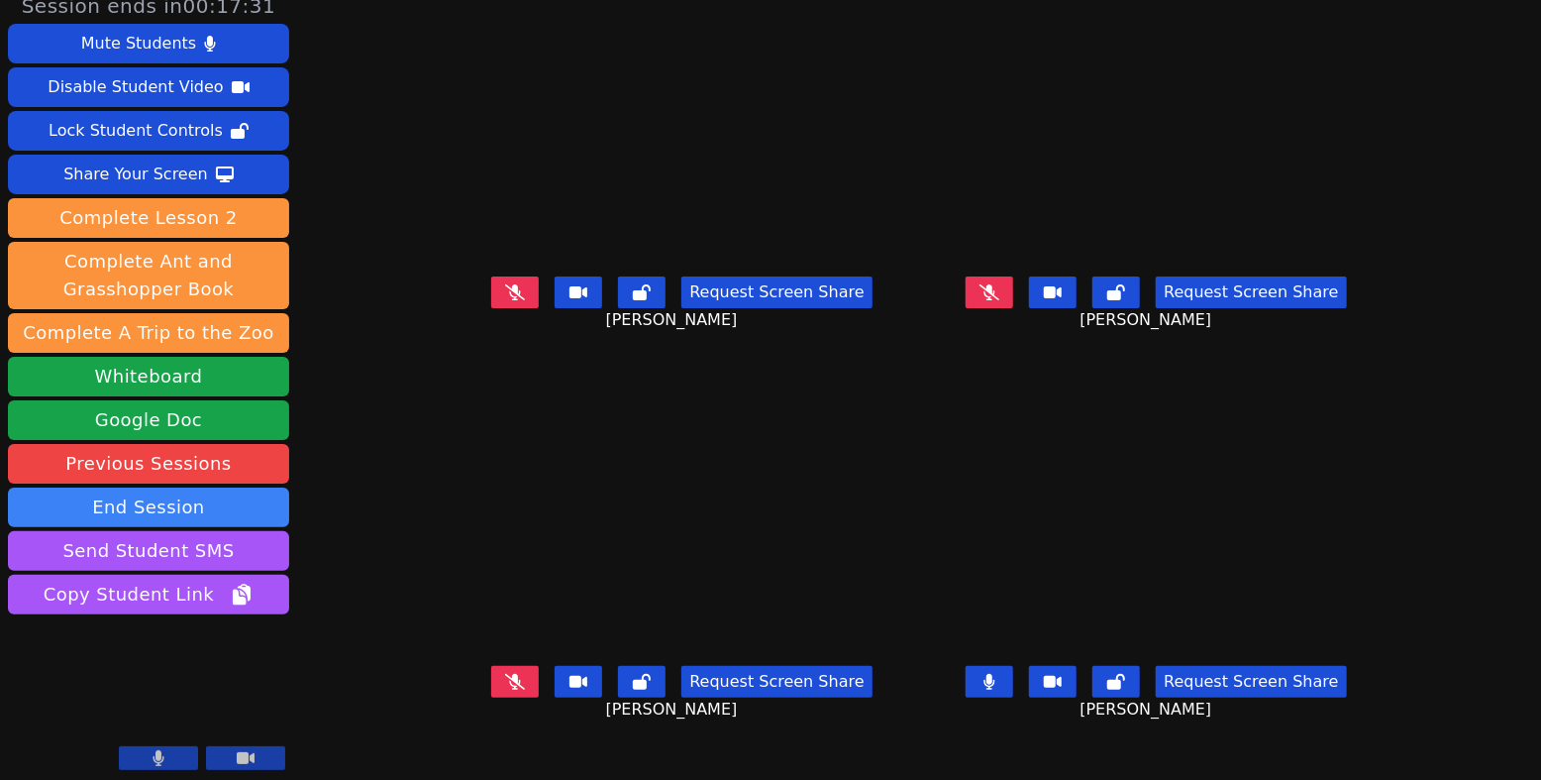
drag, startPoint x: 1022, startPoint y: 690, endPoint x: 1010, endPoint y: 693, distance: 12.3
click at [1013, 690] on button at bounding box center [990, 682] width 48 height 32
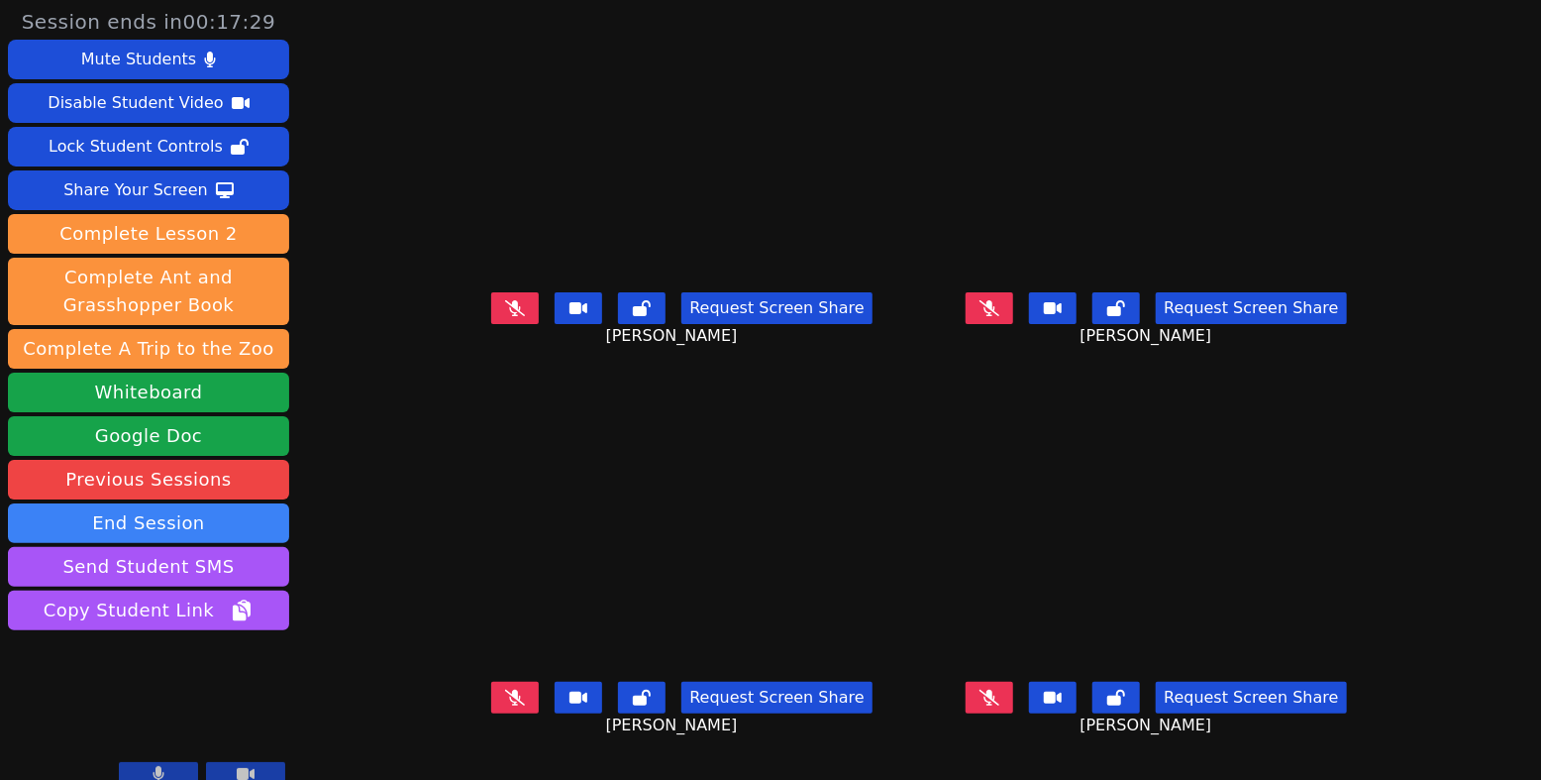
click at [1012, 713] on button at bounding box center [990, 698] width 48 height 32
click at [505, 705] on icon at bounding box center [515, 697] width 20 height 16
click at [996, 705] on icon at bounding box center [990, 697] width 11 height 16
click at [1000, 705] on icon at bounding box center [990, 697] width 20 height 16
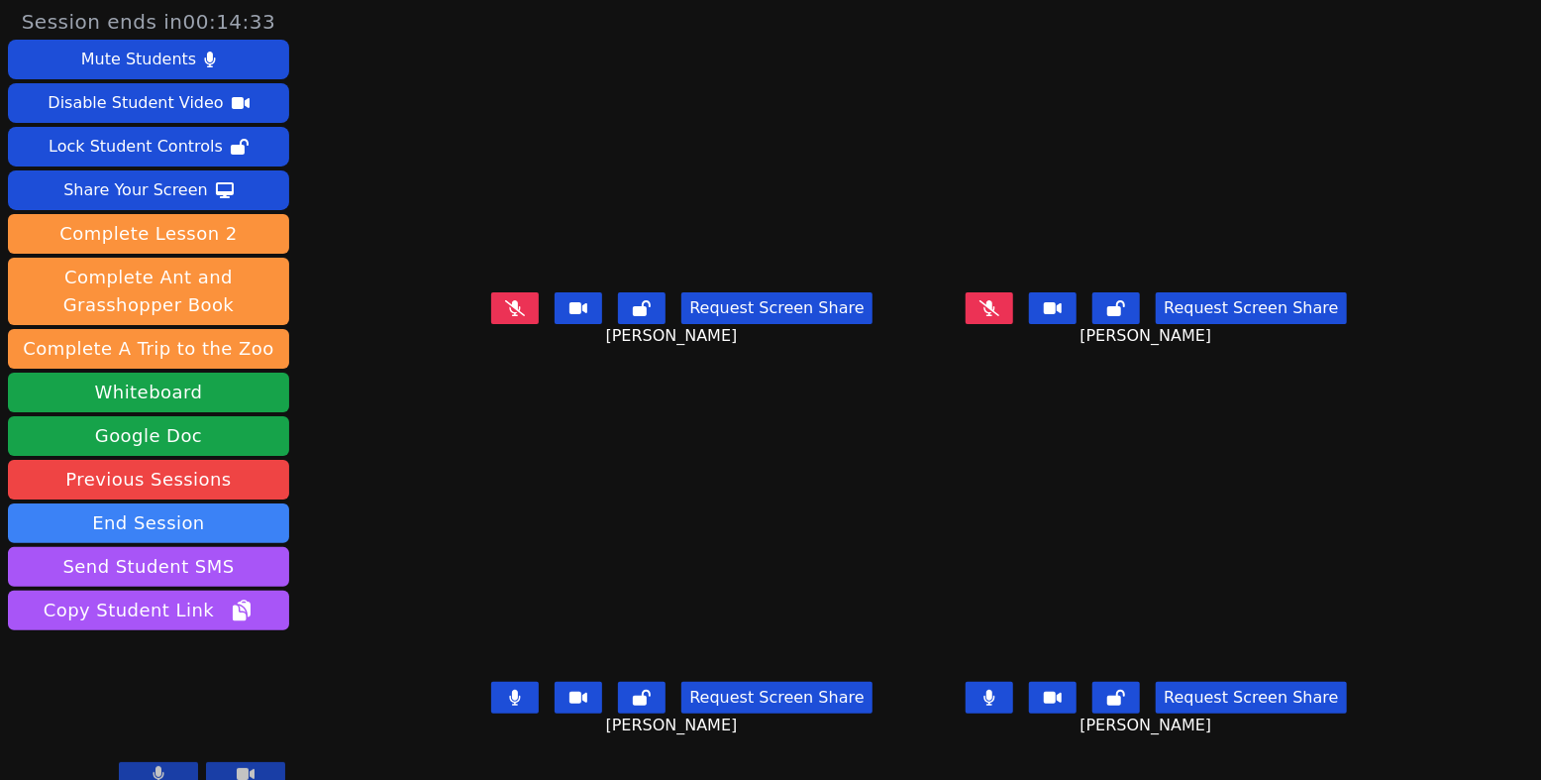
click at [491, 705] on button at bounding box center [515, 698] width 48 height 32
click at [1000, 311] on icon at bounding box center [990, 308] width 20 height 16
click at [996, 705] on icon at bounding box center [990, 697] width 11 height 16
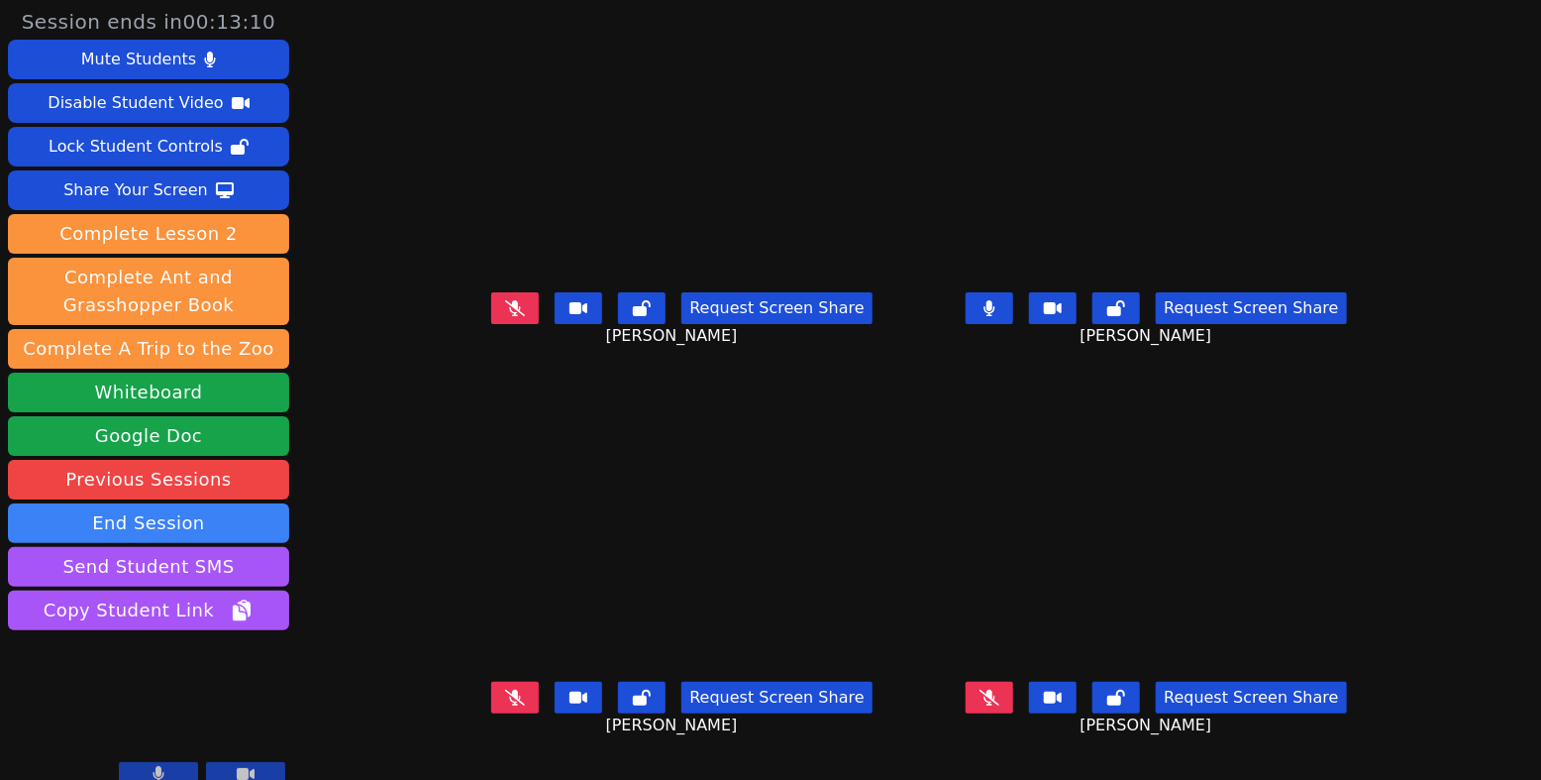
click at [491, 702] on button at bounding box center [515, 698] width 48 height 32
click at [1000, 705] on icon at bounding box center [990, 697] width 20 height 16
click at [996, 316] on icon at bounding box center [990, 308] width 11 height 16
click at [505, 316] on icon at bounding box center [515, 308] width 20 height 16
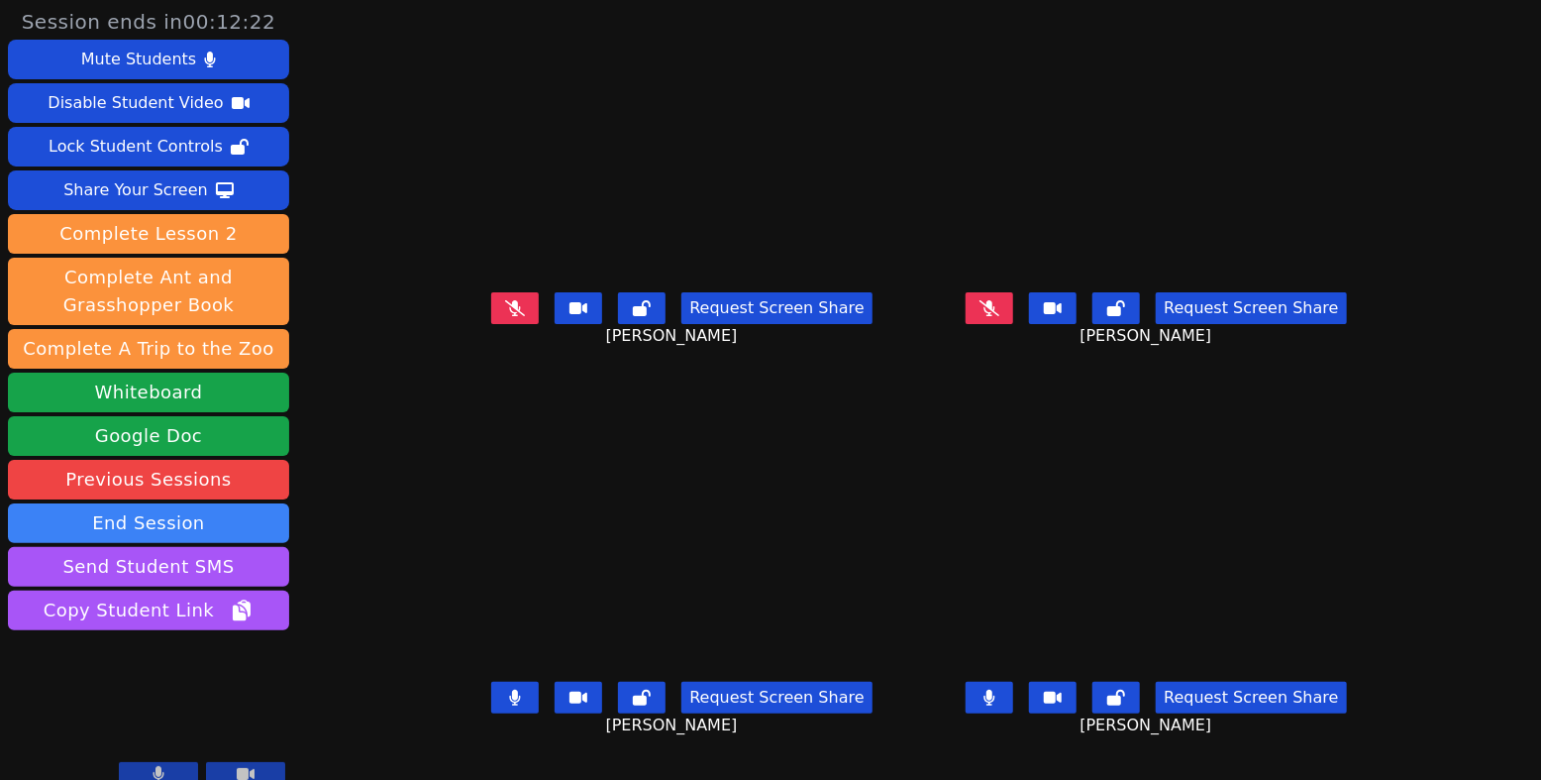
click at [505, 316] on icon at bounding box center [515, 308] width 20 height 16
click at [510, 705] on icon at bounding box center [515, 697] width 11 height 16
click at [996, 705] on icon at bounding box center [990, 697] width 12 height 16
click at [491, 324] on button at bounding box center [515, 308] width 48 height 32
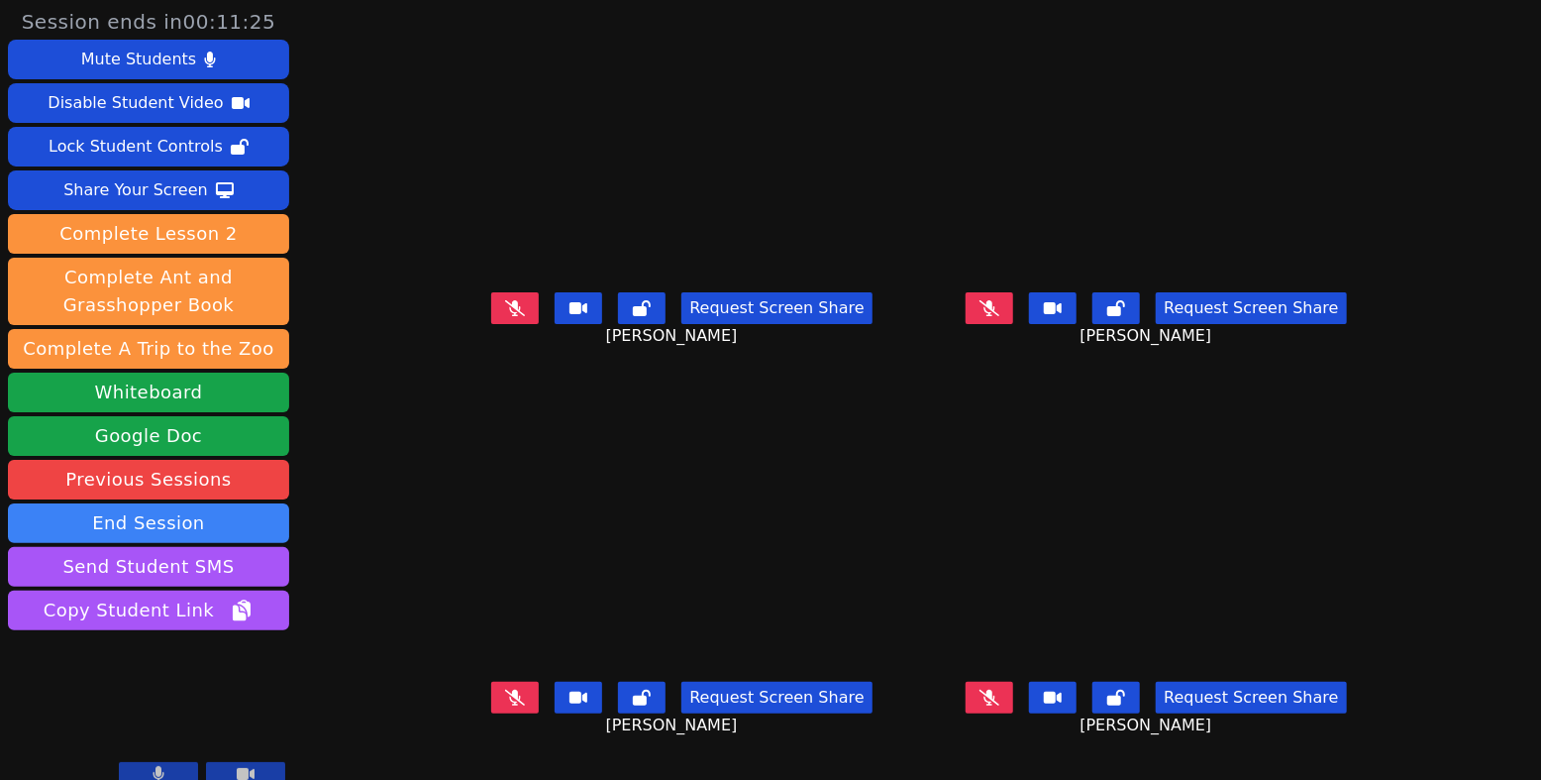
click at [1000, 705] on icon at bounding box center [990, 697] width 20 height 16
click at [996, 705] on icon at bounding box center [990, 697] width 11 height 16
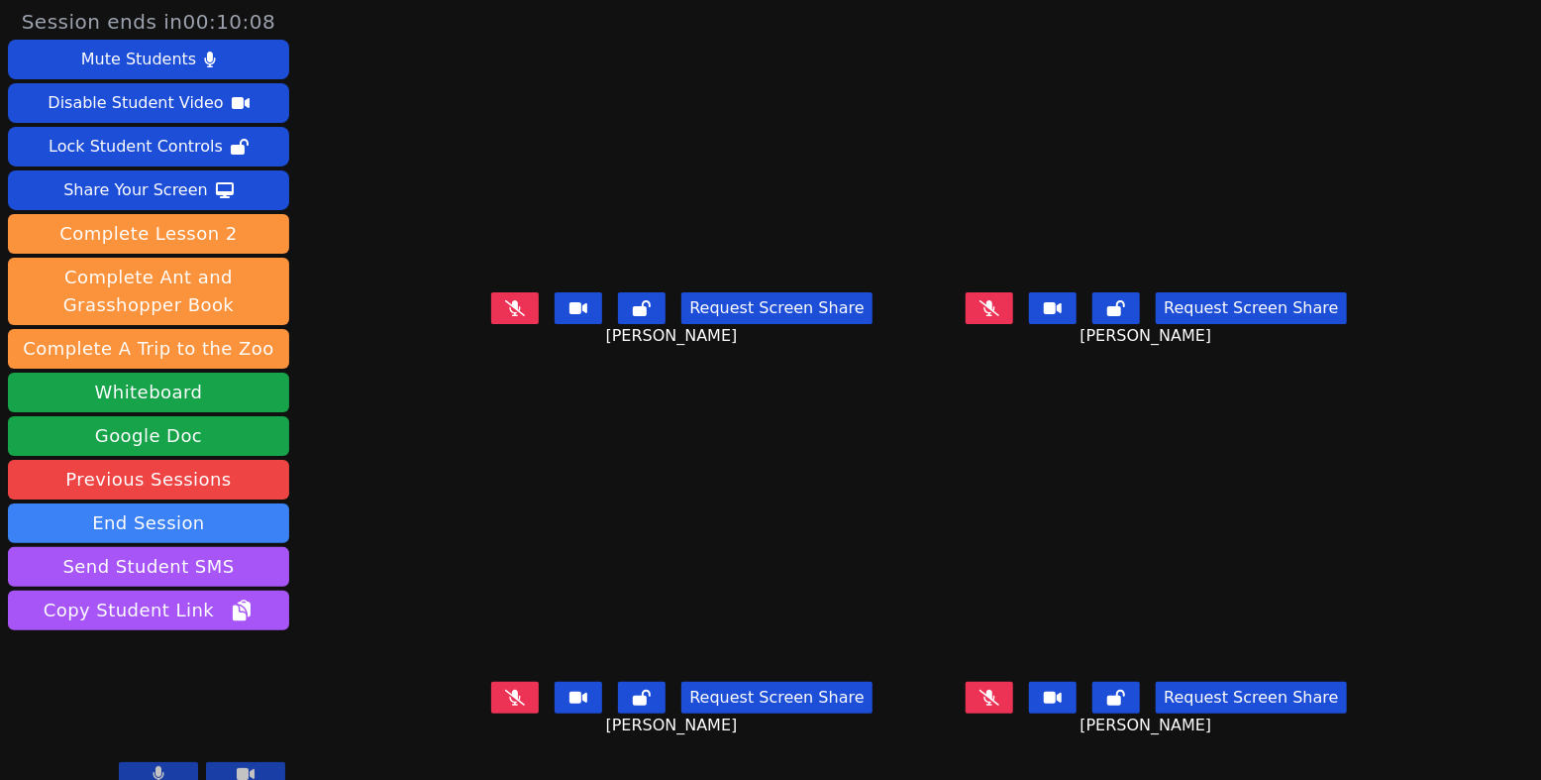
click at [491, 713] on button at bounding box center [515, 698] width 48 height 32
click at [1000, 313] on icon at bounding box center [990, 308] width 20 height 16
click at [1013, 323] on button at bounding box center [990, 308] width 48 height 32
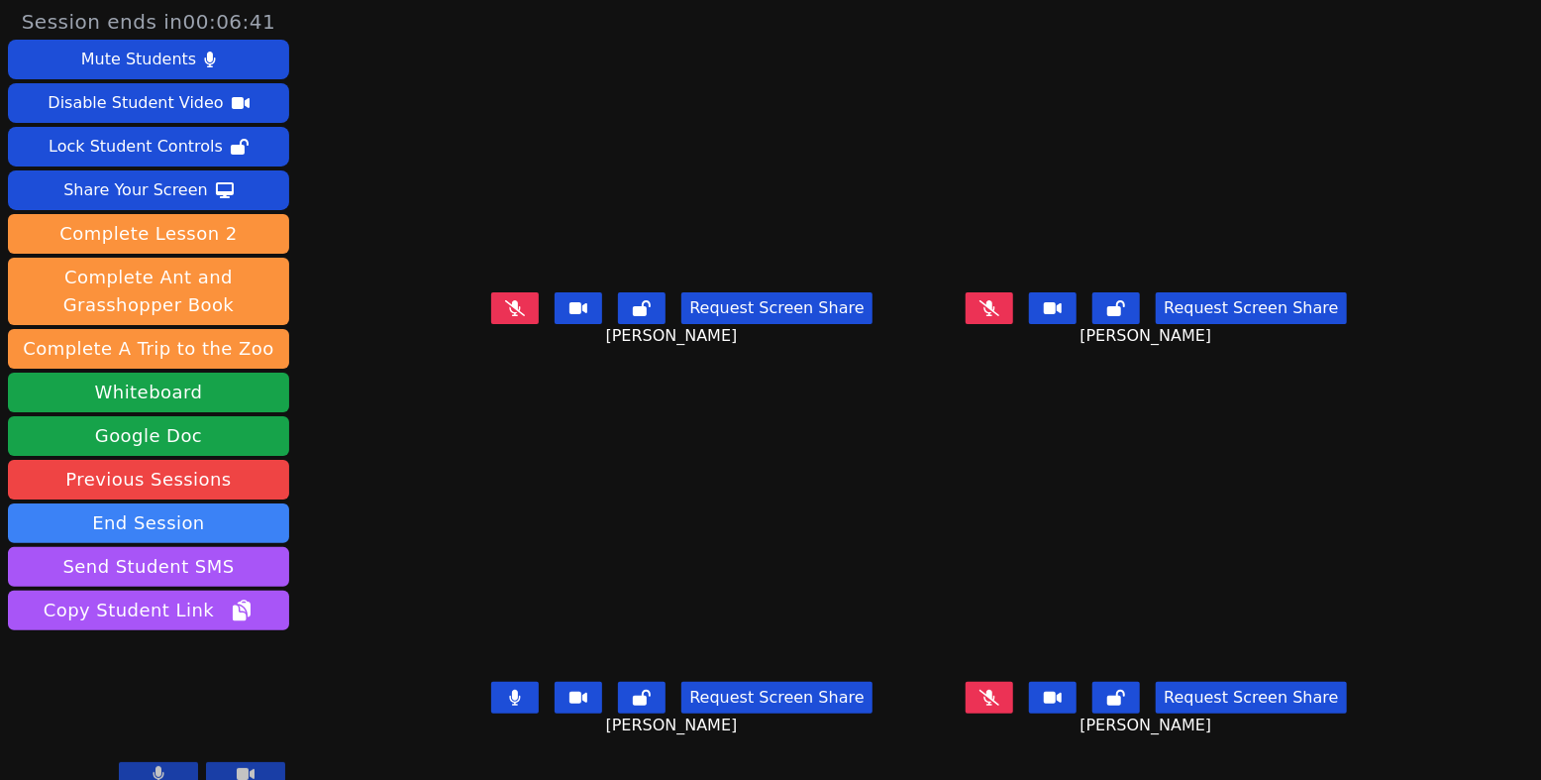
click at [1000, 313] on icon at bounding box center [990, 308] width 20 height 16
click at [999, 705] on icon at bounding box center [990, 697] width 20 height 16
click at [1013, 317] on button at bounding box center [990, 308] width 48 height 32
click at [509, 705] on icon at bounding box center [515, 697] width 12 height 16
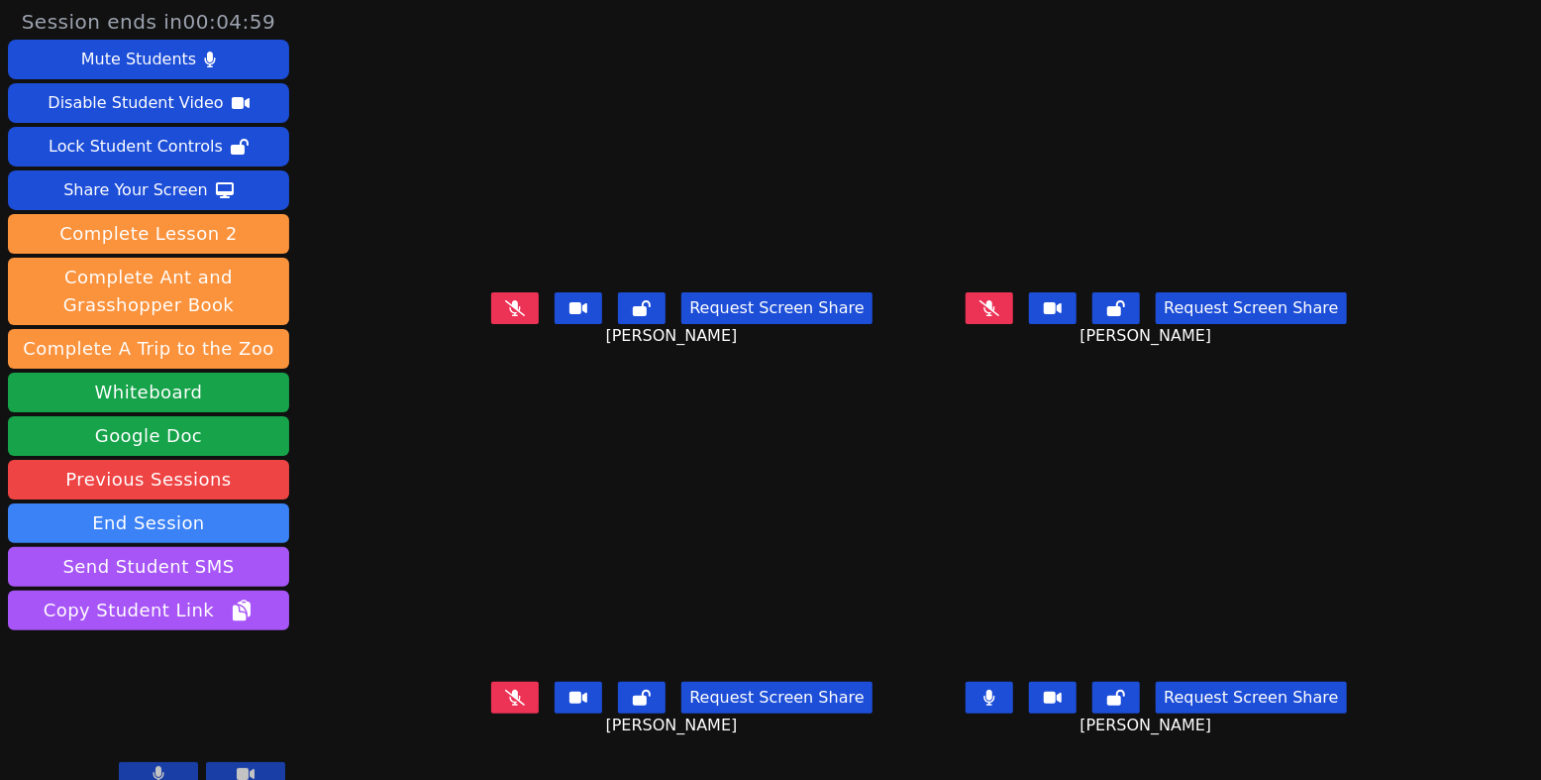
click at [996, 705] on icon at bounding box center [990, 697] width 11 height 16
click at [505, 705] on icon at bounding box center [515, 697] width 20 height 16
click at [510, 705] on icon at bounding box center [515, 697] width 11 height 16
click at [1006, 324] on button at bounding box center [990, 308] width 48 height 32
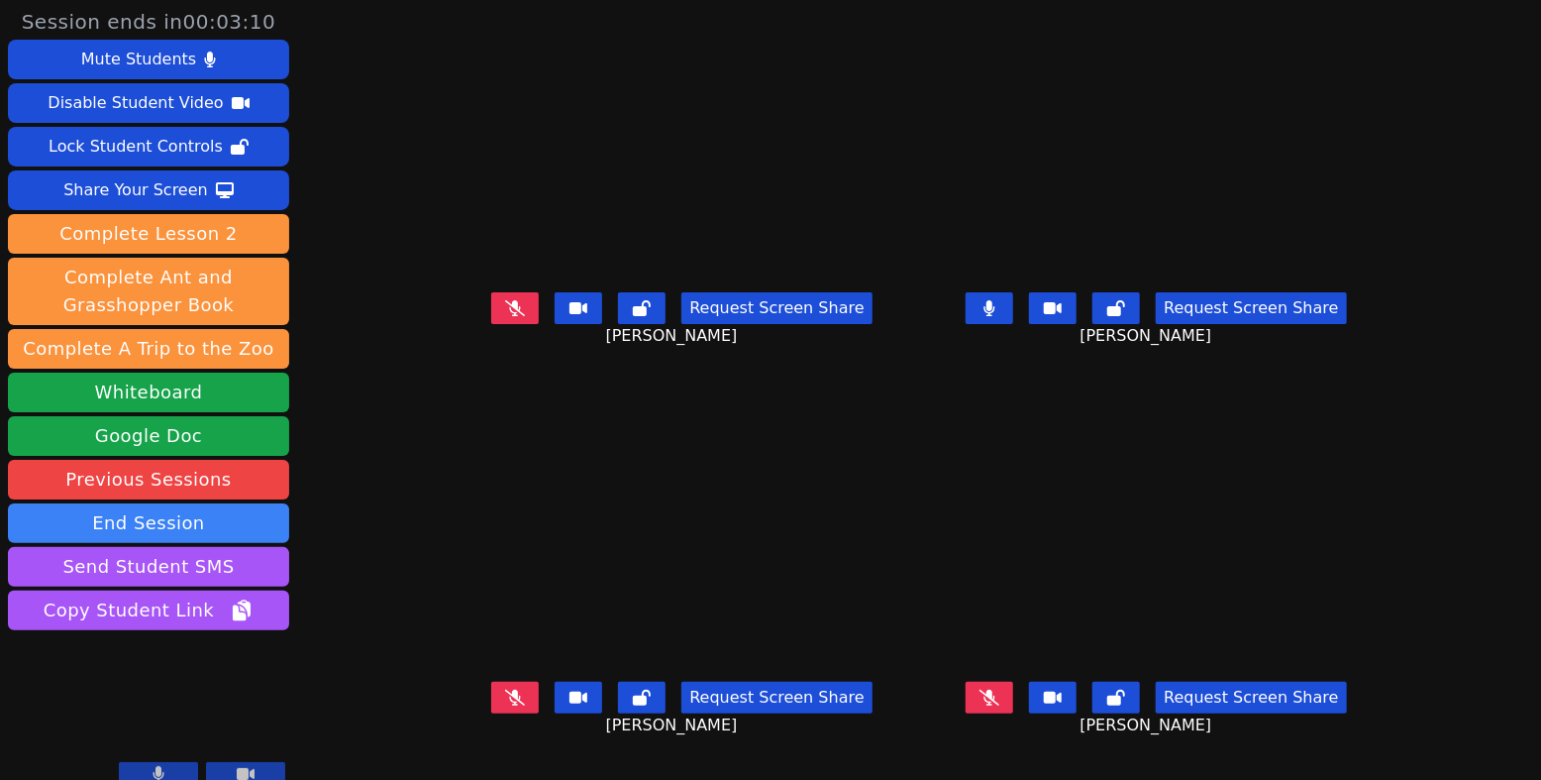
click at [505, 316] on icon at bounding box center [515, 308] width 20 height 16
click at [1013, 713] on button at bounding box center [990, 698] width 48 height 32
click at [510, 316] on icon at bounding box center [515, 308] width 11 height 16
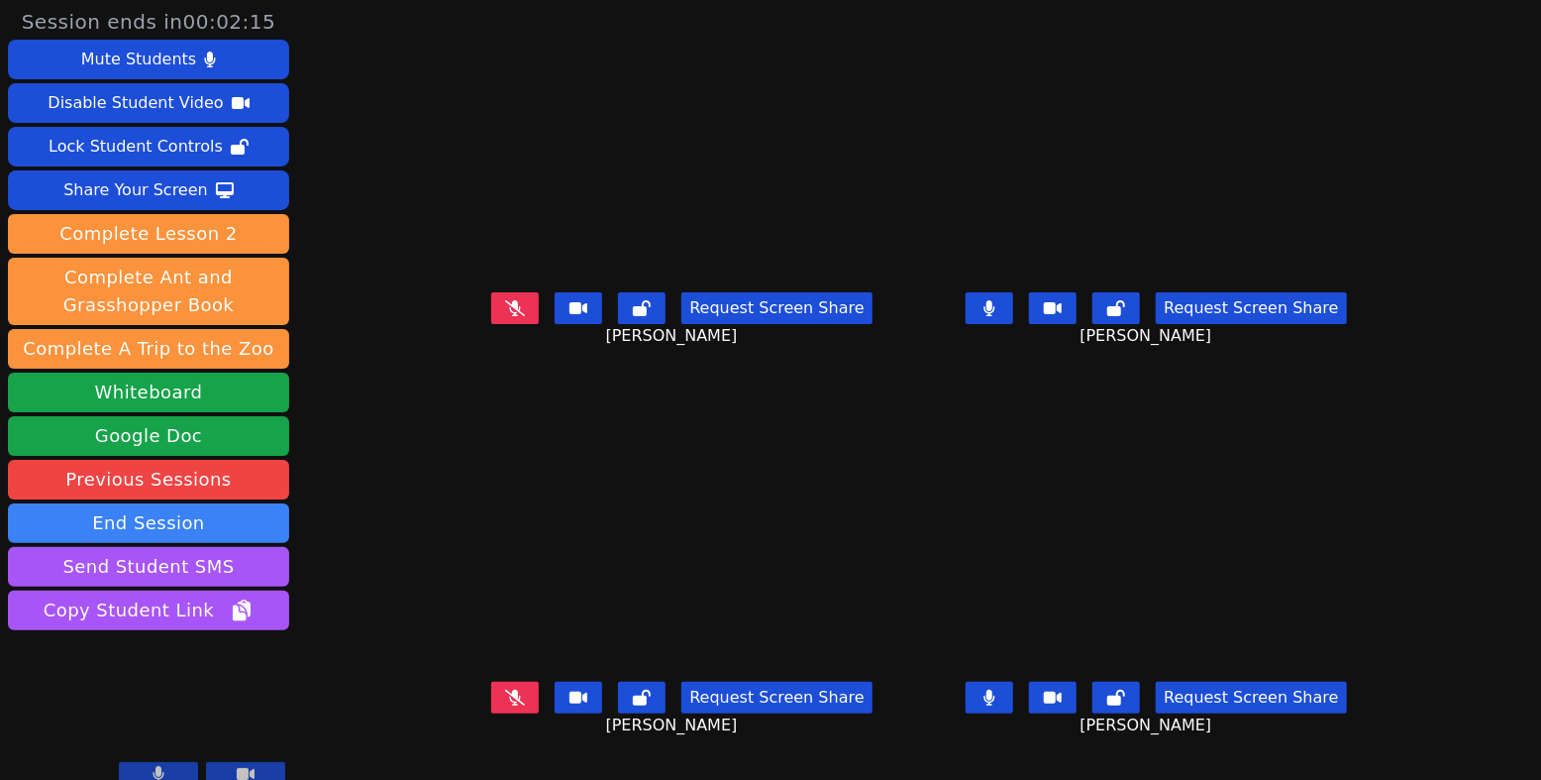
click at [996, 701] on icon at bounding box center [990, 697] width 12 height 16
click at [505, 705] on icon at bounding box center [515, 697] width 20 height 16
click at [1013, 321] on button at bounding box center [990, 308] width 48 height 32
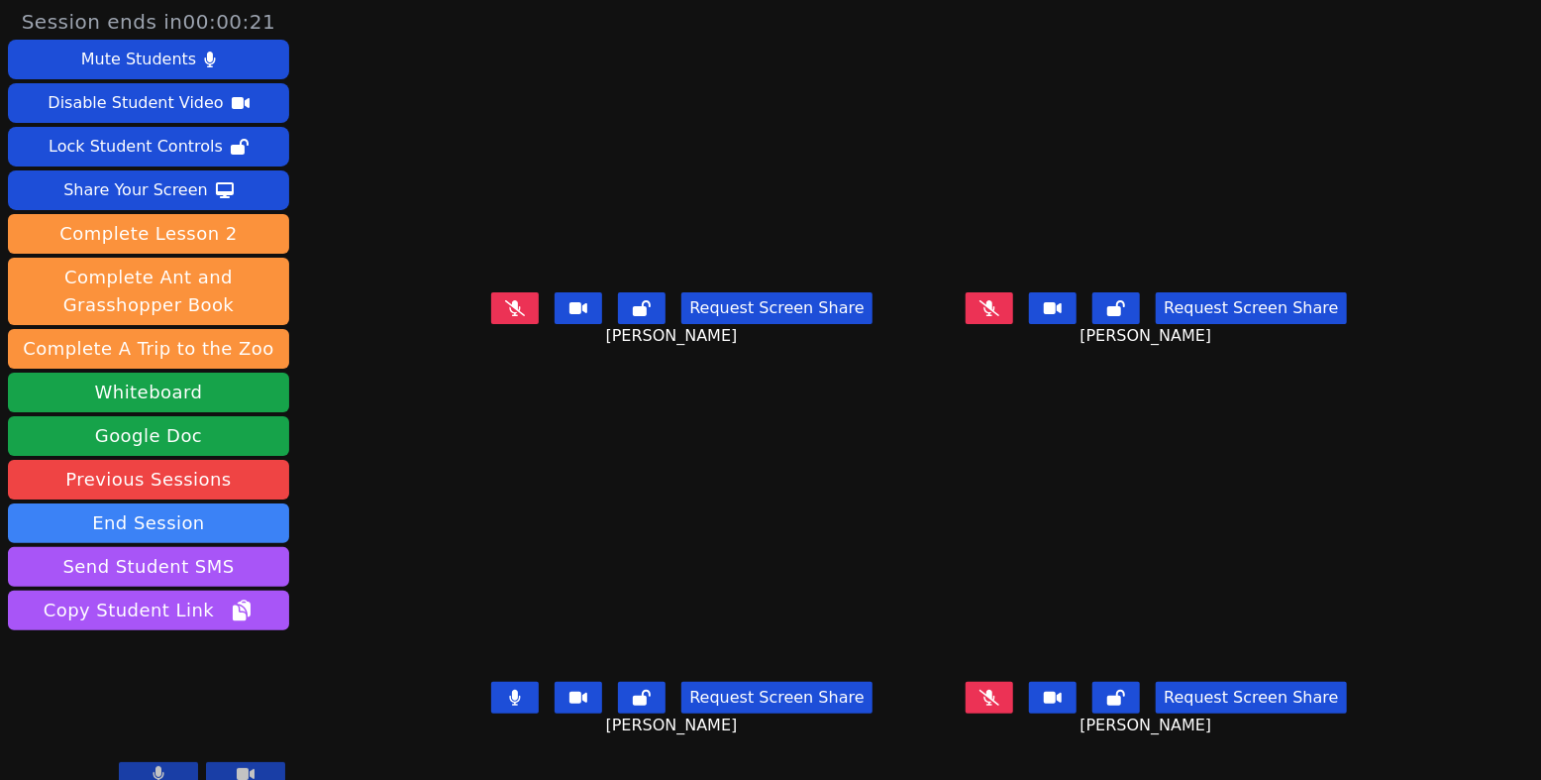
click at [1000, 316] on icon at bounding box center [990, 308] width 20 height 16
click at [510, 705] on icon at bounding box center [515, 697] width 11 height 16
click at [505, 705] on icon at bounding box center [515, 697] width 20 height 16
click at [510, 705] on icon at bounding box center [515, 697] width 11 height 16
click at [1000, 700] on icon at bounding box center [990, 697] width 20 height 16
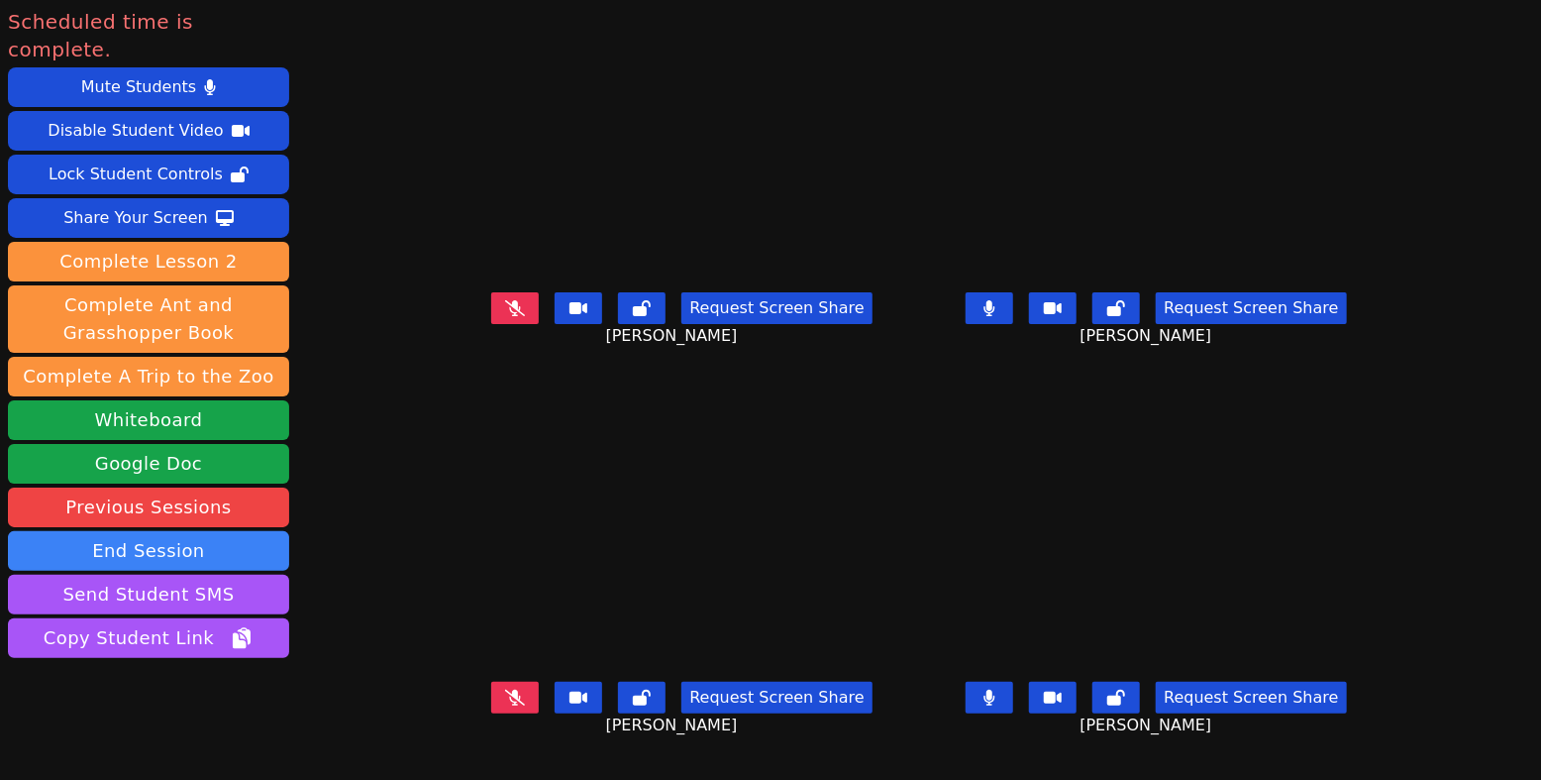
click at [505, 705] on icon at bounding box center [515, 697] width 20 height 16
click at [505, 316] on icon at bounding box center [515, 308] width 20 height 16
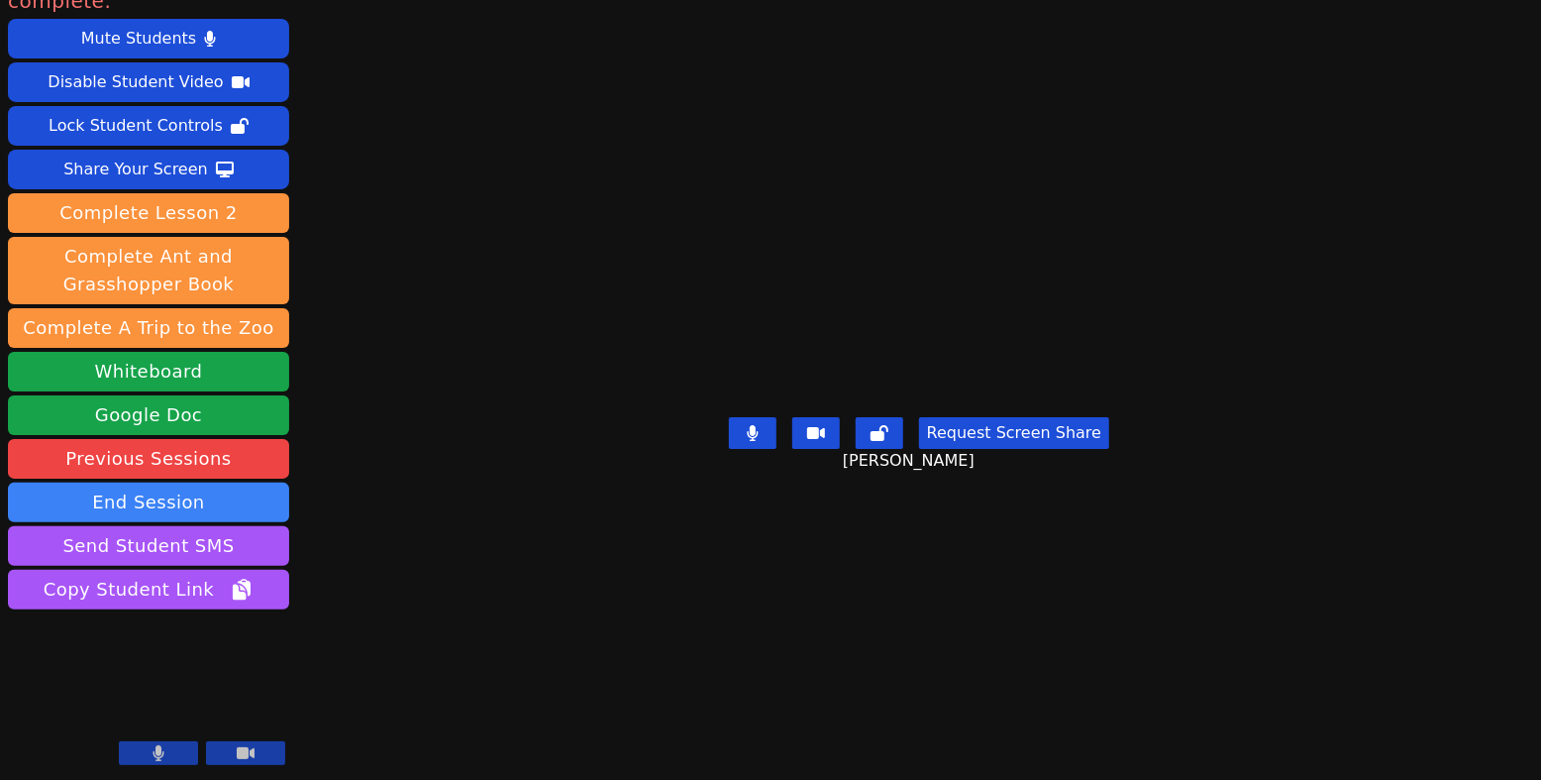
scroll to position [248, 0]
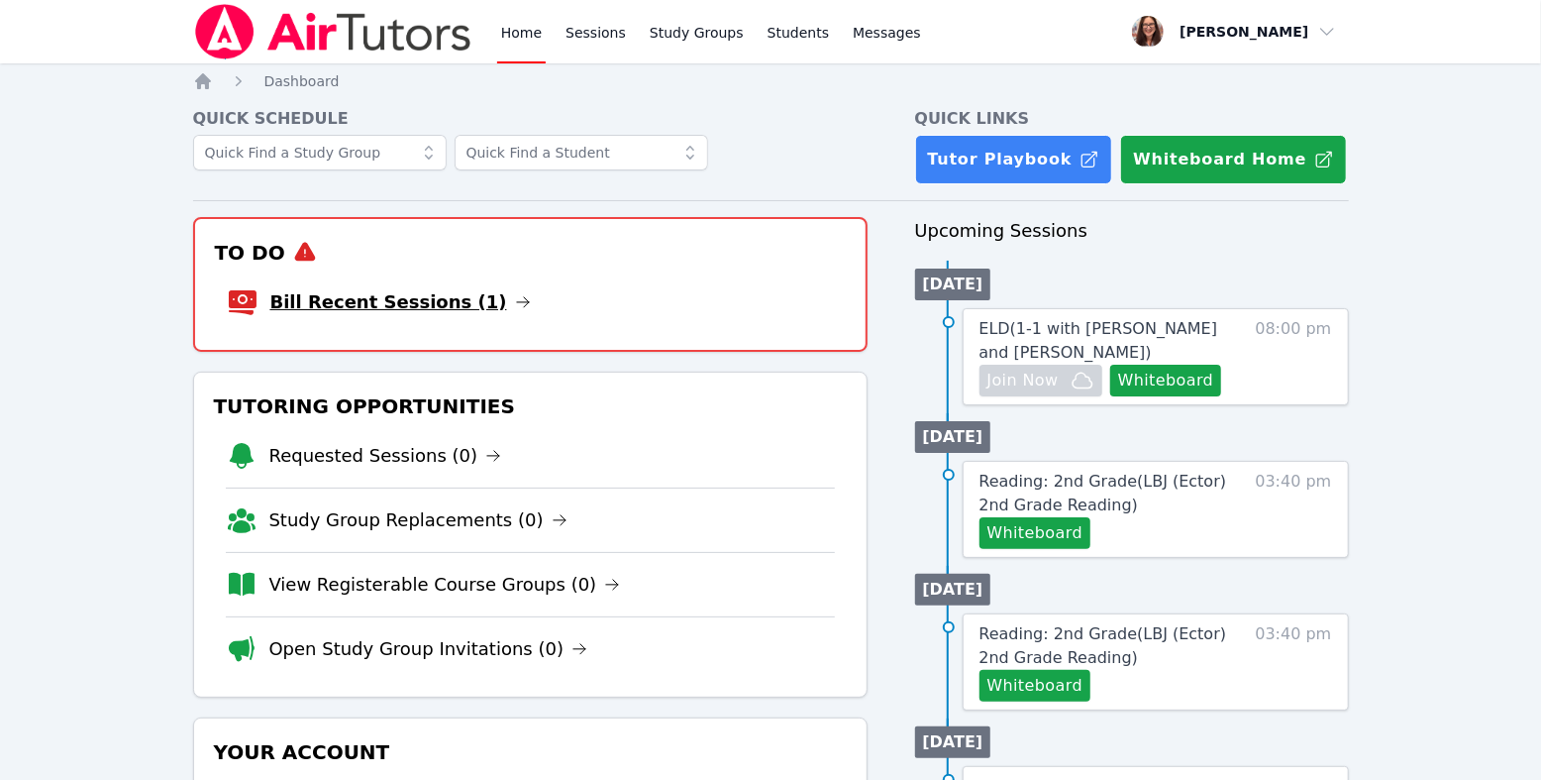
click at [471, 316] on link "Bill Recent Sessions (1)" at bounding box center [400, 302] width 261 height 28
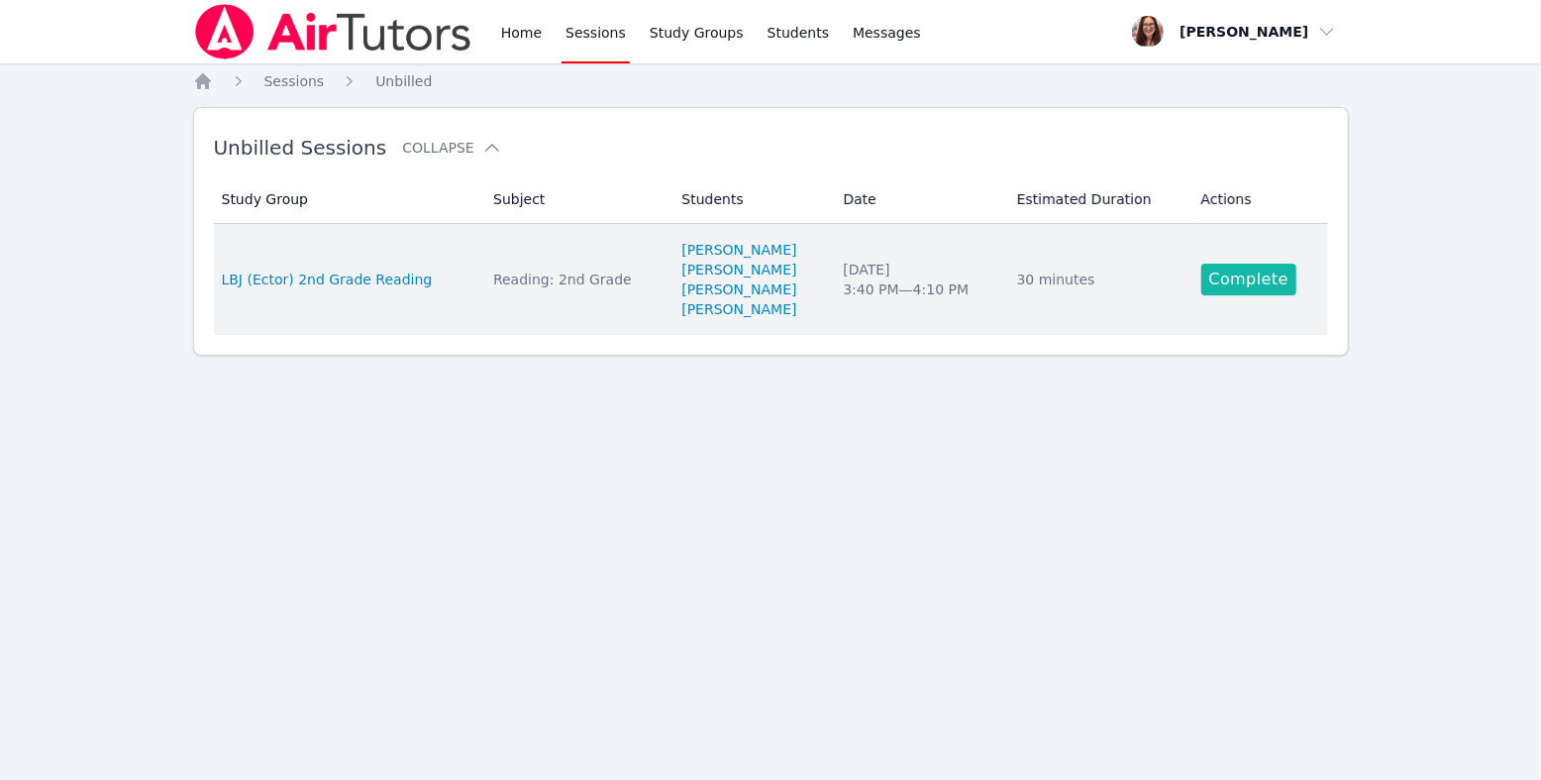
click at [1251, 295] on link "Complete" at bounding box center [1249, 279] width 95 height 32
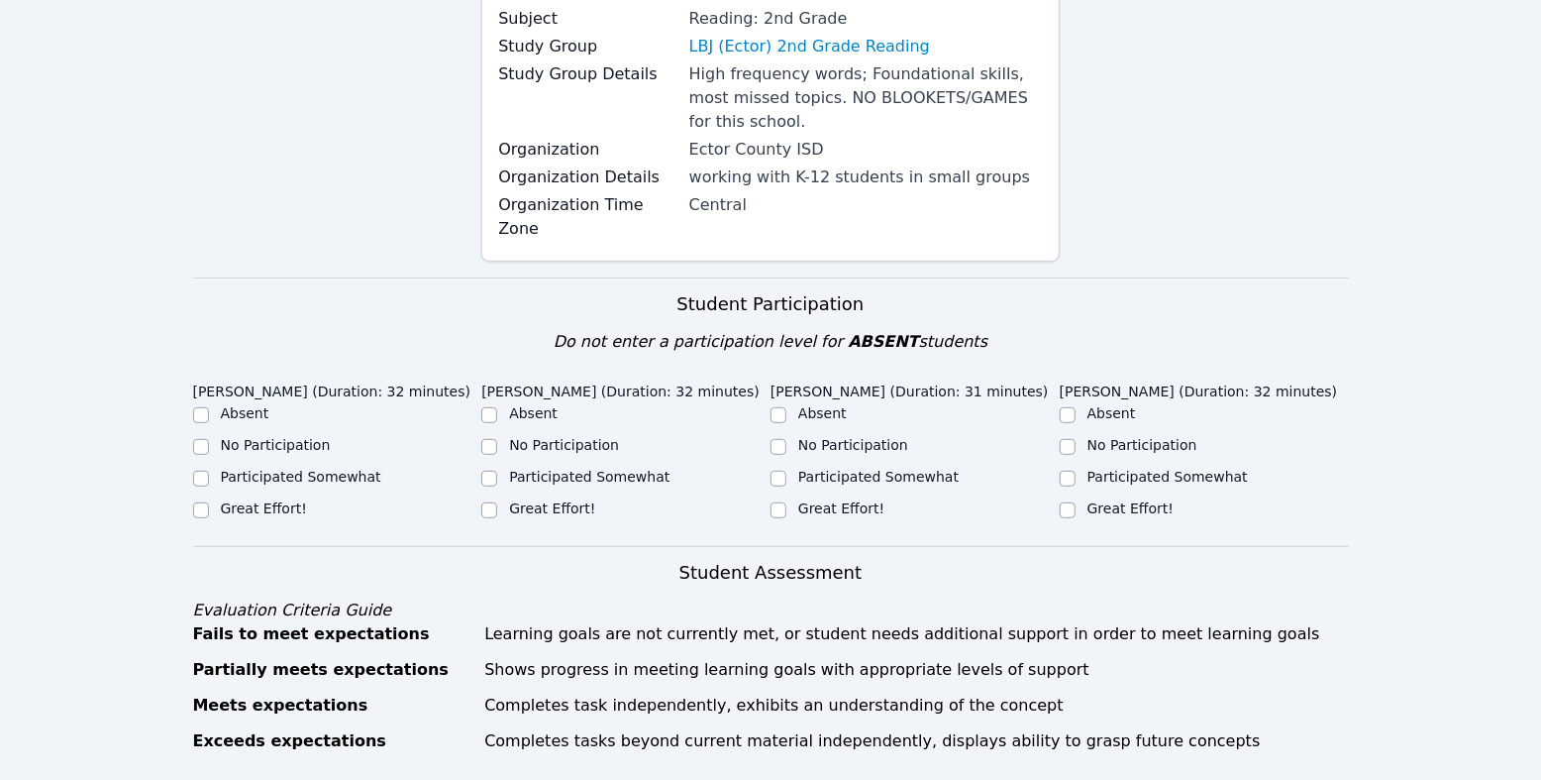
scroll to position [553, 0]
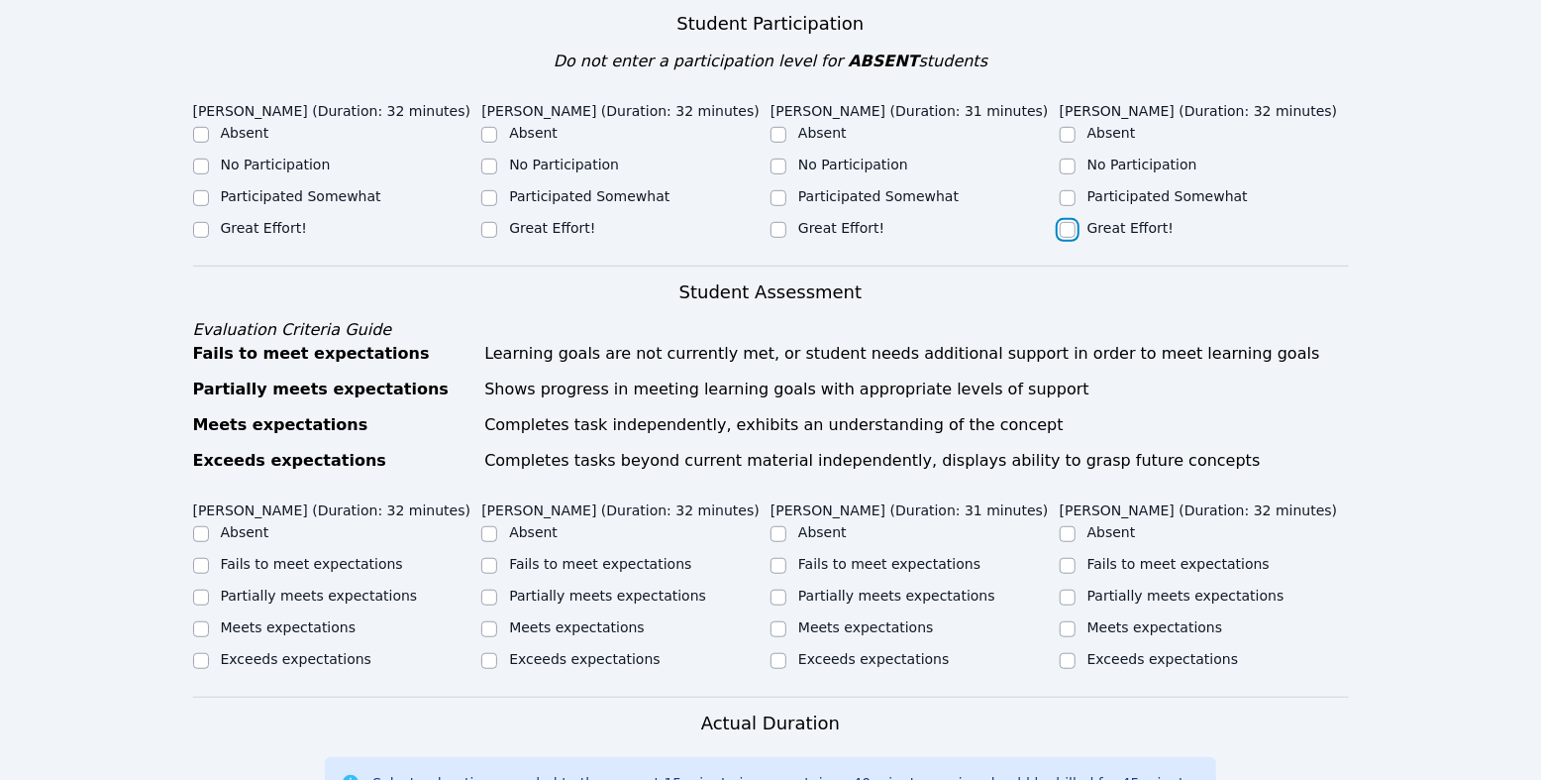
click at [1074, 238] on input "Great Effort!" at bounding box center [1068, 230] width 16 height 16
checkbox input "true"
click at [783, 238] on input "Great Effort!" at bounding box center [779, 230] width 16 height 16
checkbox input "true"
click at [486, 238] on input "Great Effort!" at bounding box center [489, 230] width 16 height 16
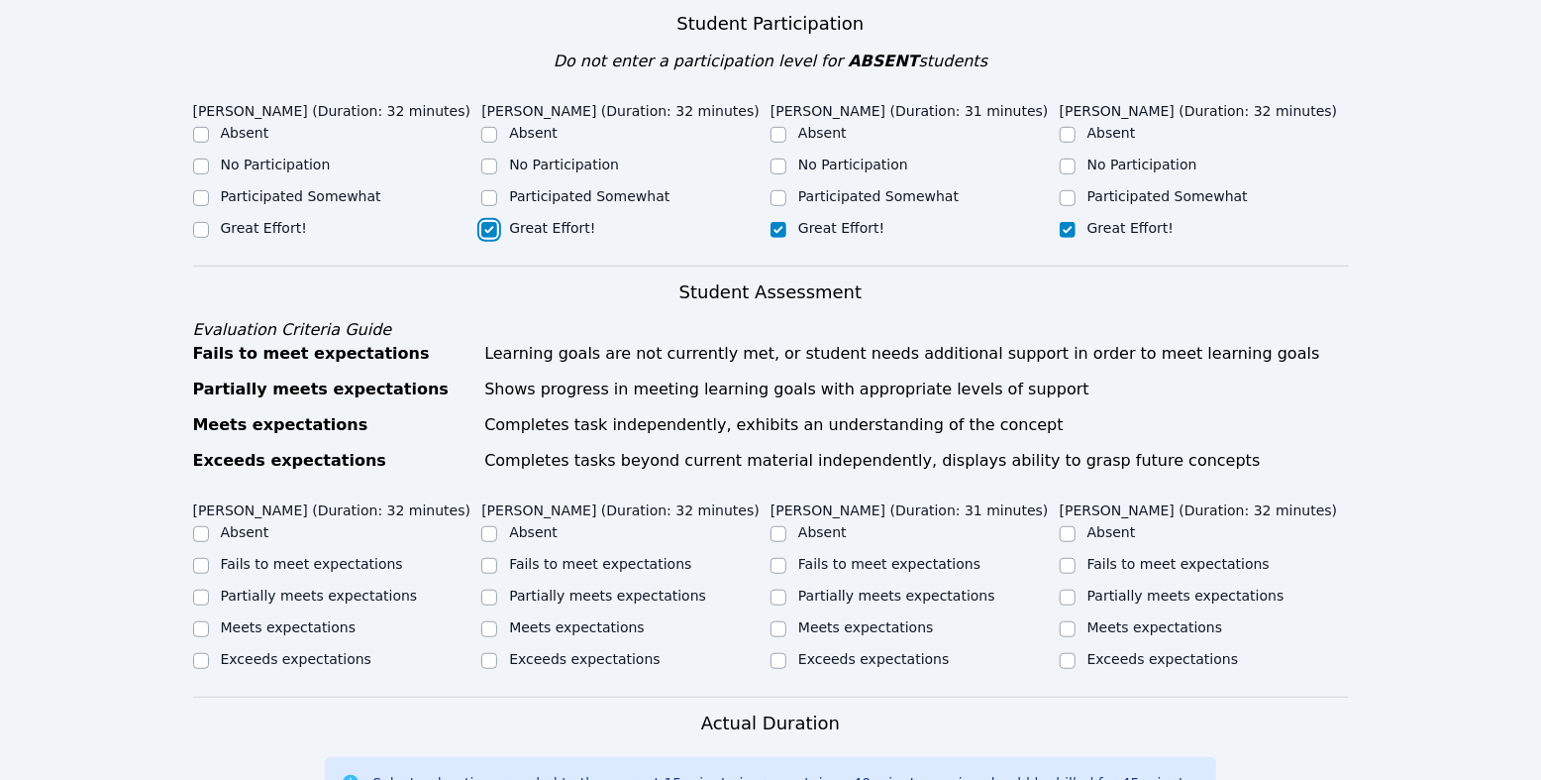
checkbox input "true"
click at [203, 238] on input "Great Effort!" at bounding box center [201, 230] width 16 height 16
checkbox input "true"
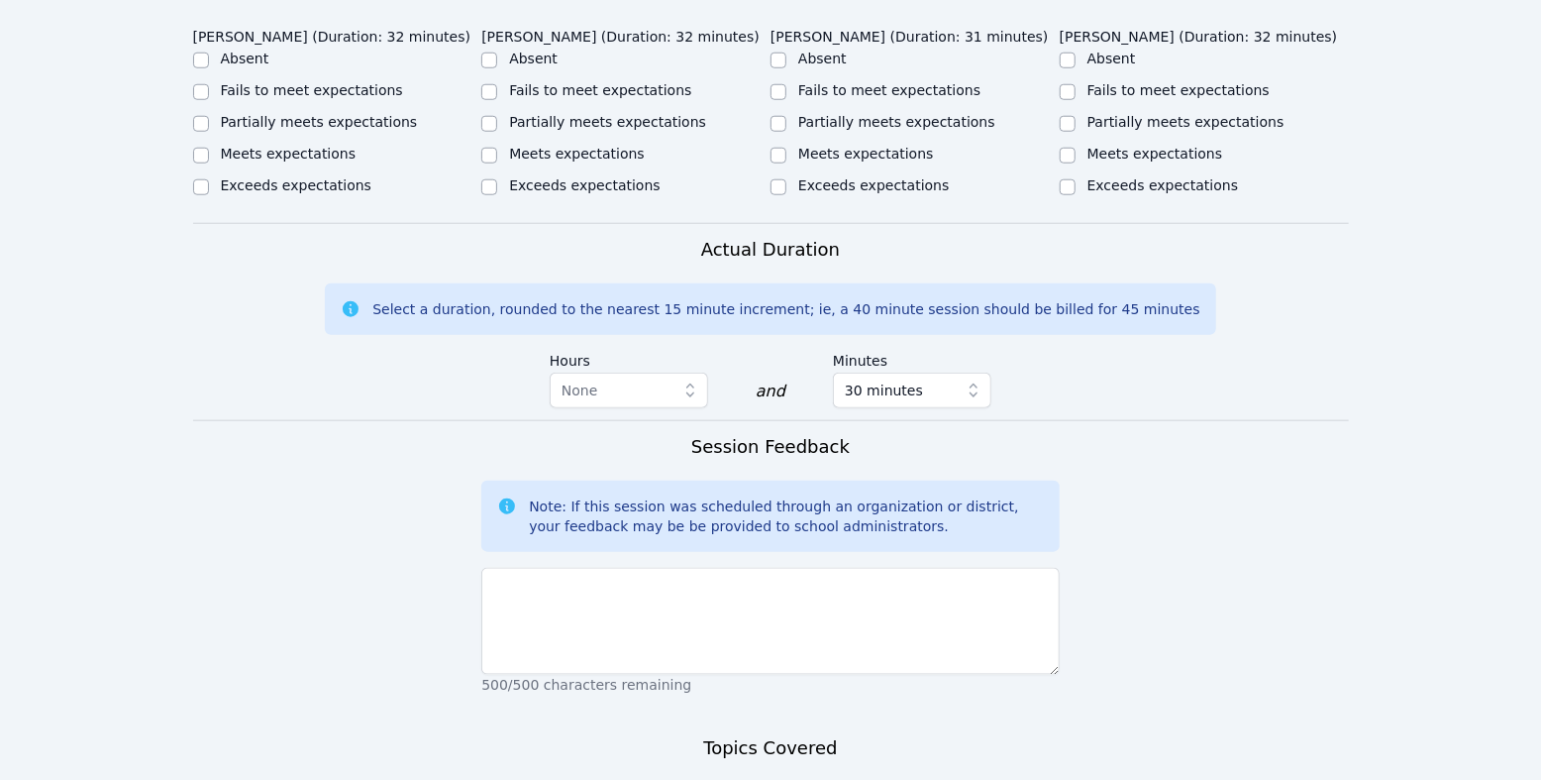
scroll to position [1035, 0]
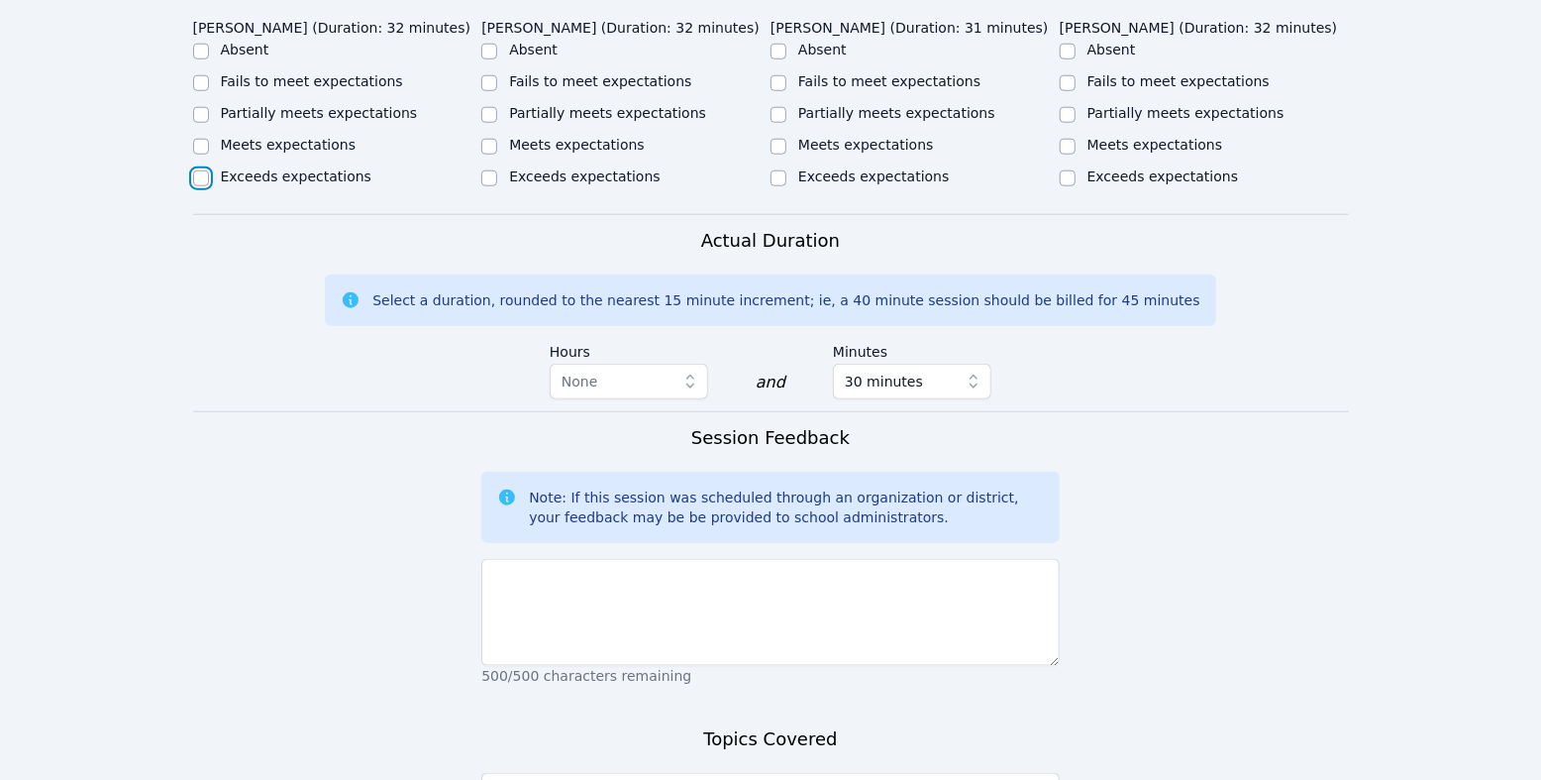
click at [206, 186] on input "Exceeds expectations" at bounding box center [201, 178] width 16 height 16
checkbox input "true"
click at [494, 186] on input "Exceeds expectations" at bounding box center [489, 178] width 16 height 16
checkbox input "true"
click at [492, 155] on input "Meets expectations" at bounding box center [489, 147] width 16 height 16
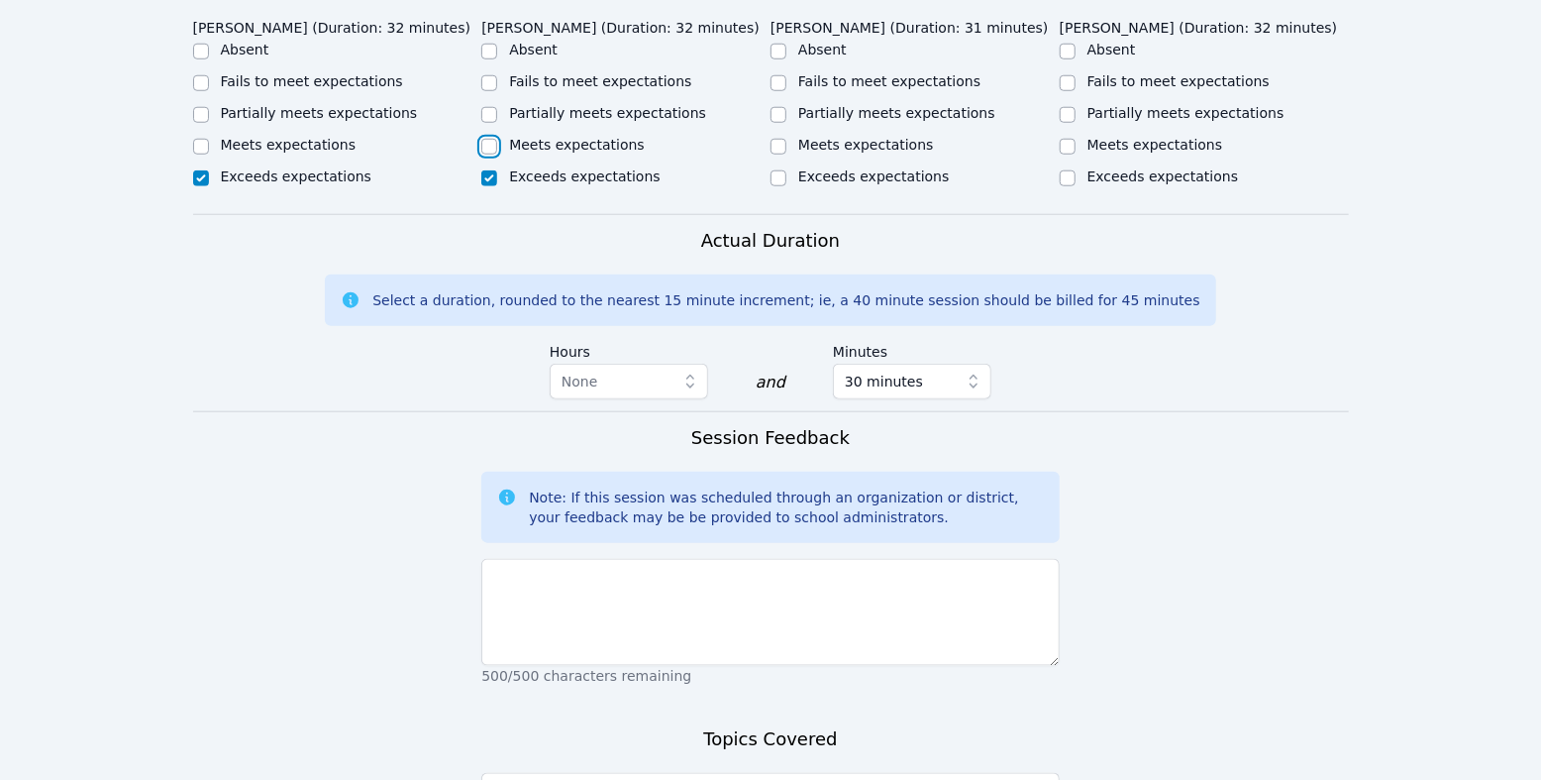
checkbox input "true"
checkbox input "false"
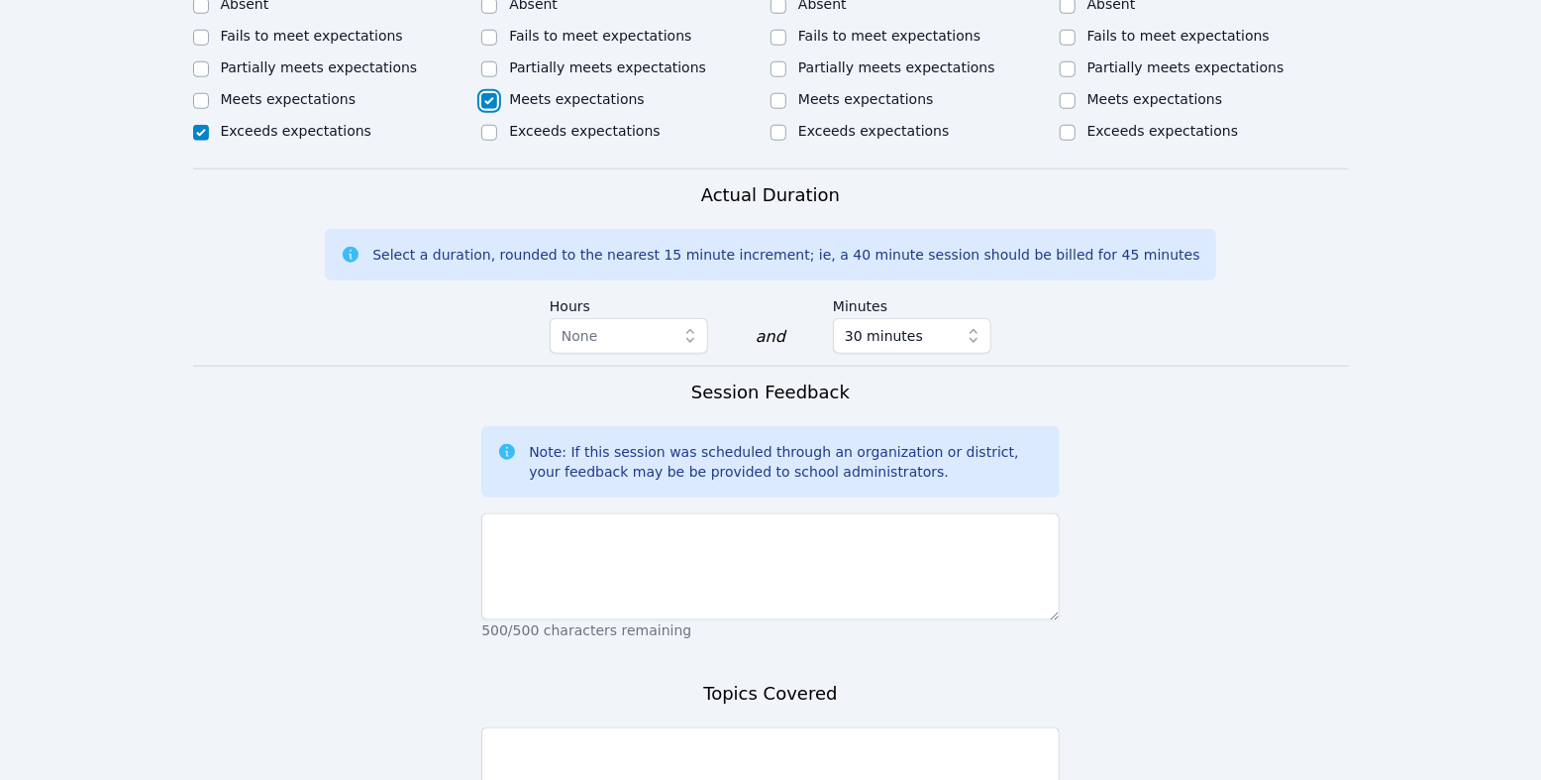
scroll to position [1090, 0]
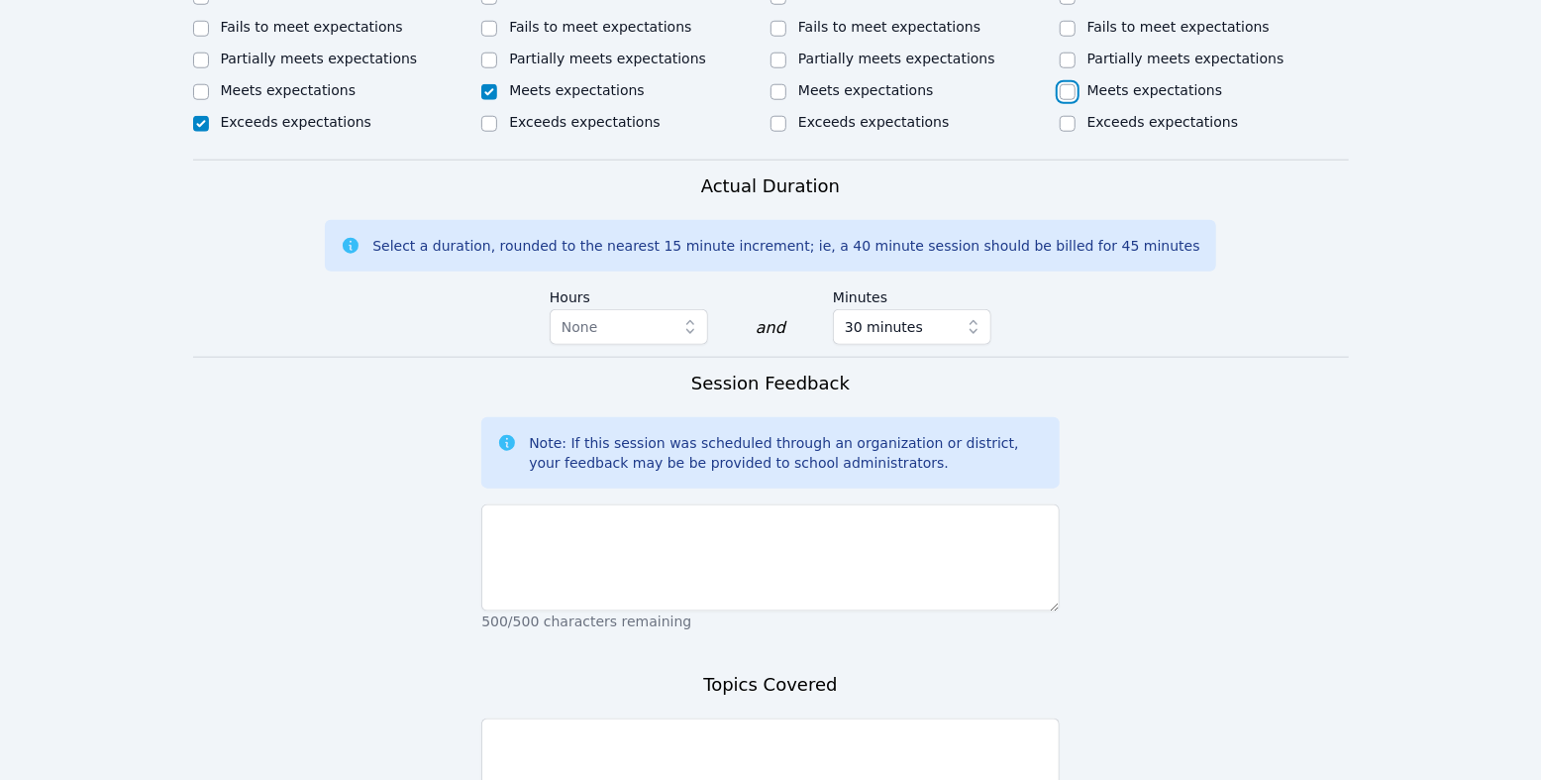
click at [1076, 100] on input "Meets expectations" at bounding box center [1068, 92] width 16 height 16
checkbox input "true"
click at [787, 100] on input "Meets expectations" at bounding box center [779, 92] width 16 height 16
checkbox input "true"
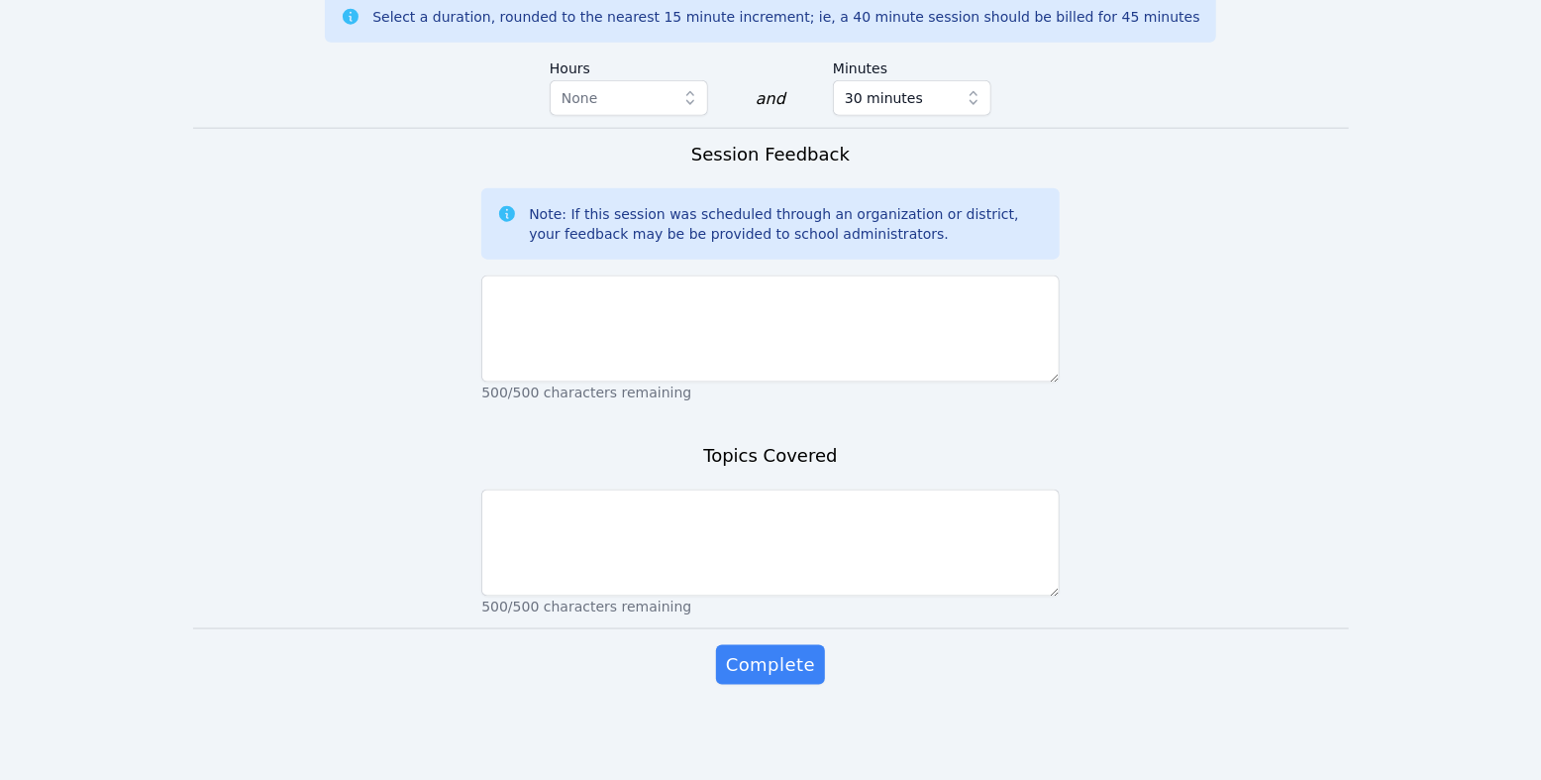
scroll to position [1678, 0]
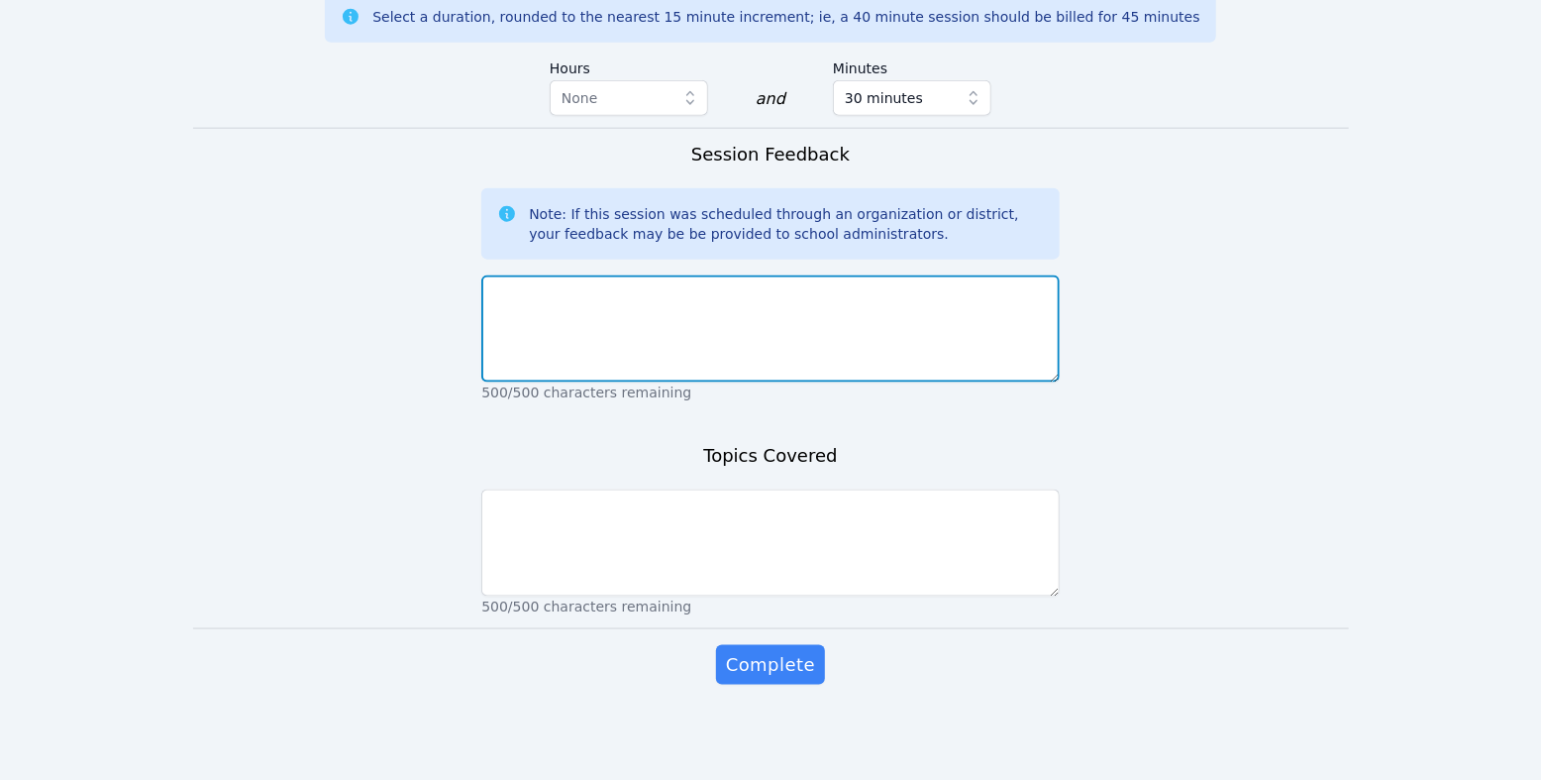
click at [790, 382] on textarea at bounding box center [770, 328] width 579 height 107
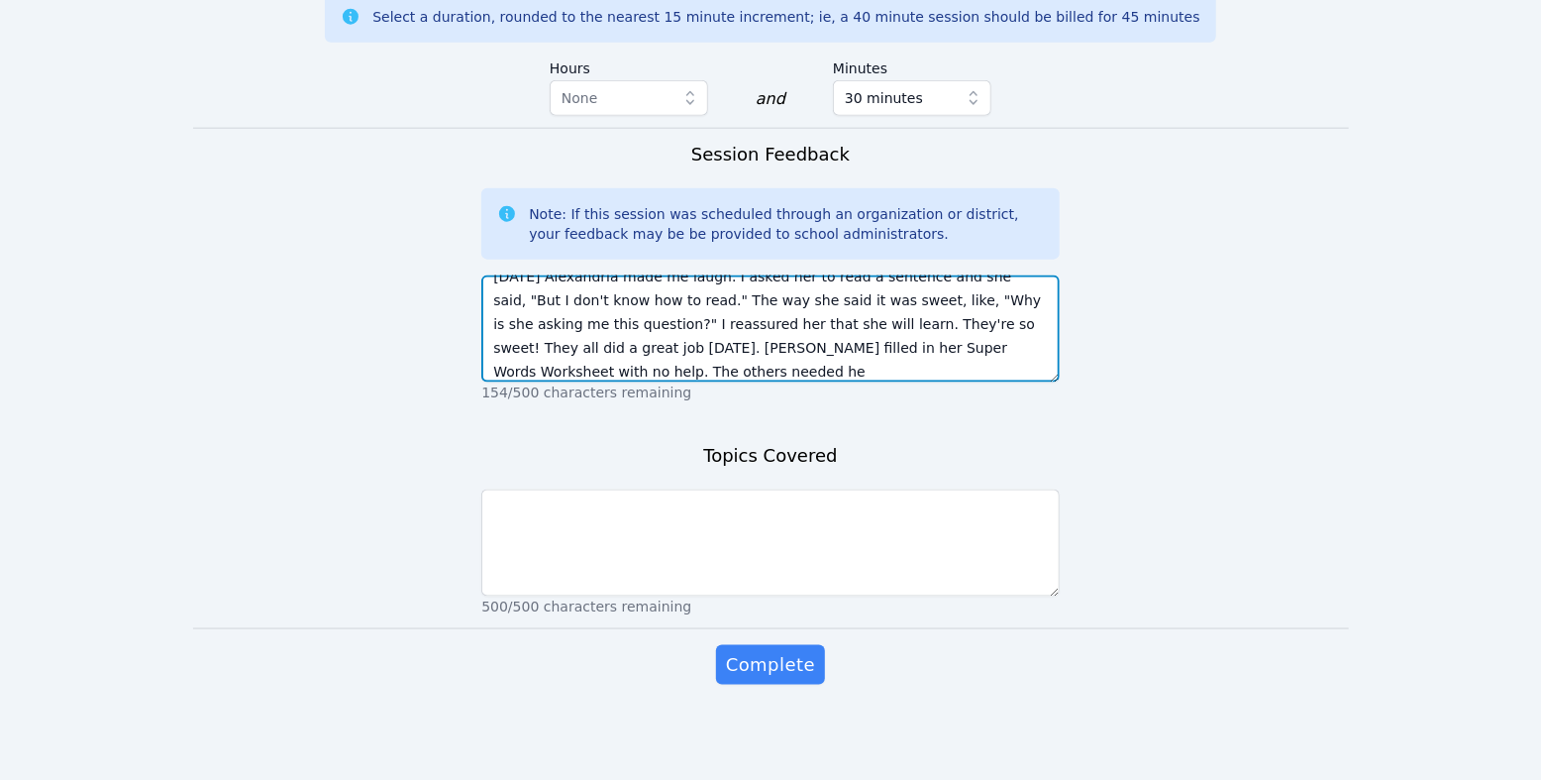
scroll to position [47, 0]
click at [496, 382] on textarea "[DATE] Alexandria made me laugh. I asked her to read a sentence and she said, "…" at bounding box center [770, 328] width 579 height 107
click at [581, 382] on textarea "[DATE] Alexandria made me laugh. I asked her to read a sentence and she said, "…" at bounding box center [770, 328] width 579 height 107
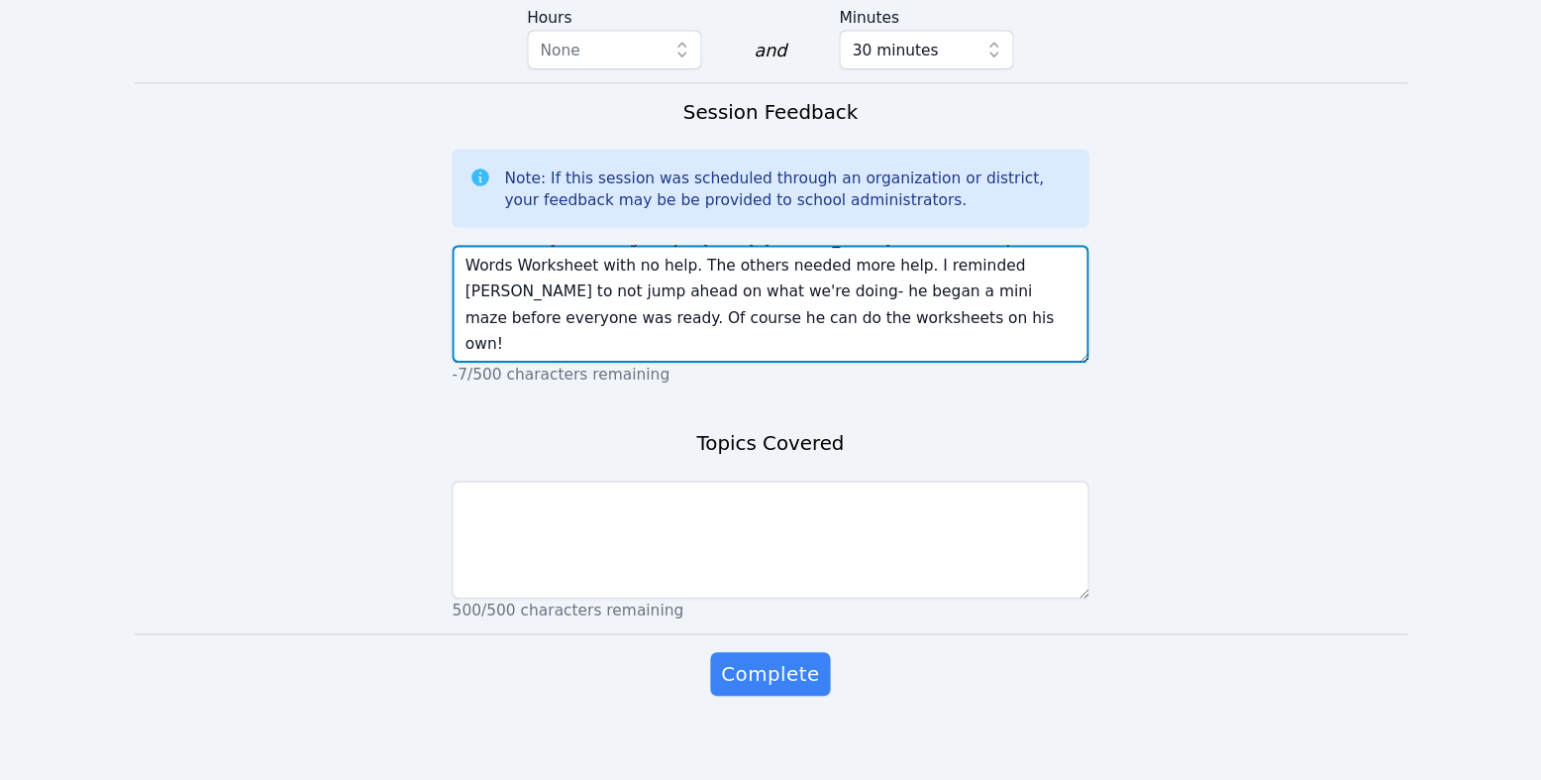
scroll to position [1678, 0]
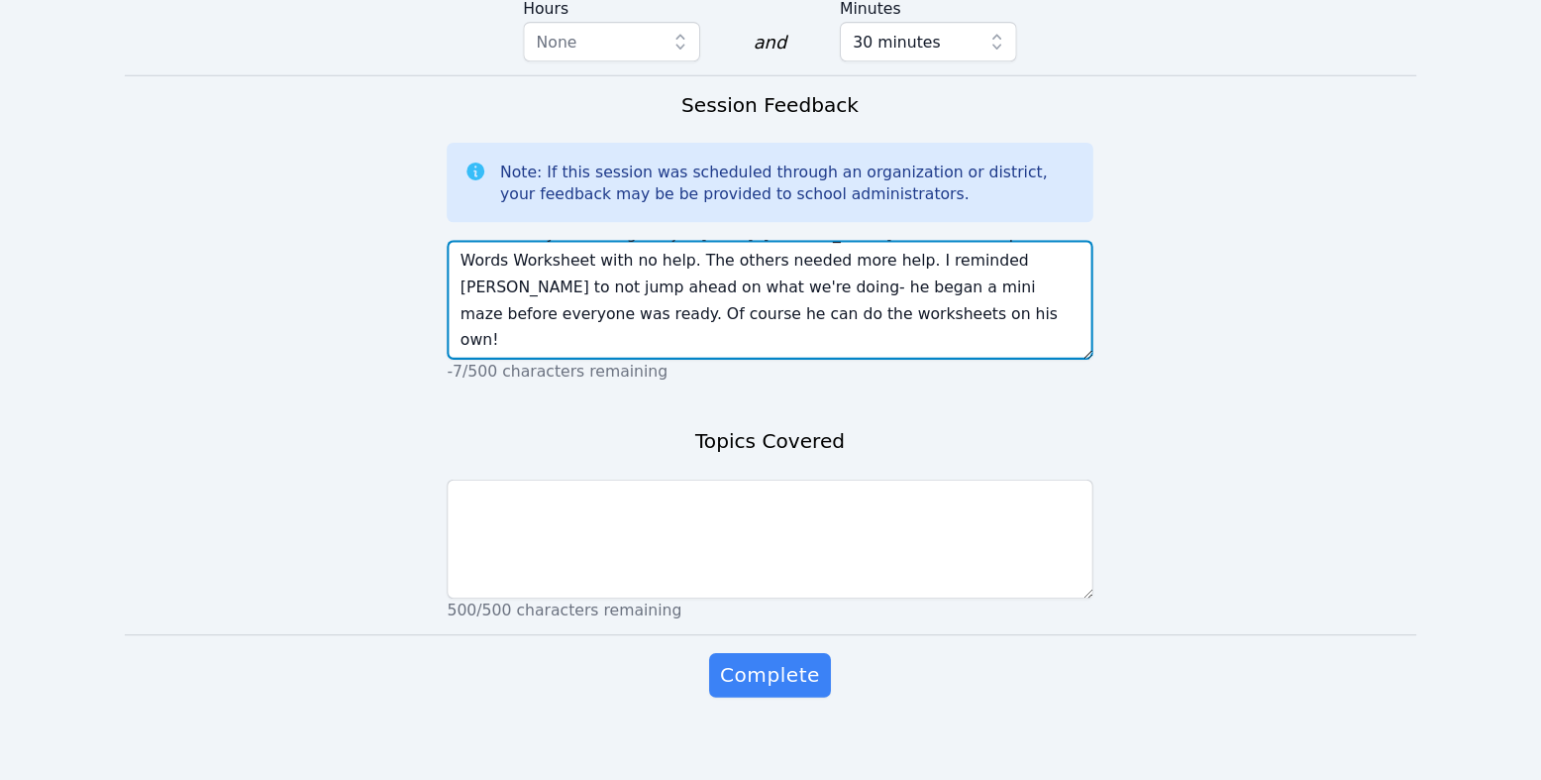
click at [949, 382] on textarea "[DATE] Alexandria made me laugh. I asked her to read a sentence and she said, "…" at bounding box center [770, 328] width 579 height 107
drag, startPoint x: 950, startPoint y: 550, endPoint x: 862, endPoint y: 547, distance: 88.2
click at [862, 382] on textarea "[DATE] Alexandria made me laugh. I asked her to read a sentence and she said, "…" at bounding box center [770, 328] width 579 height 107
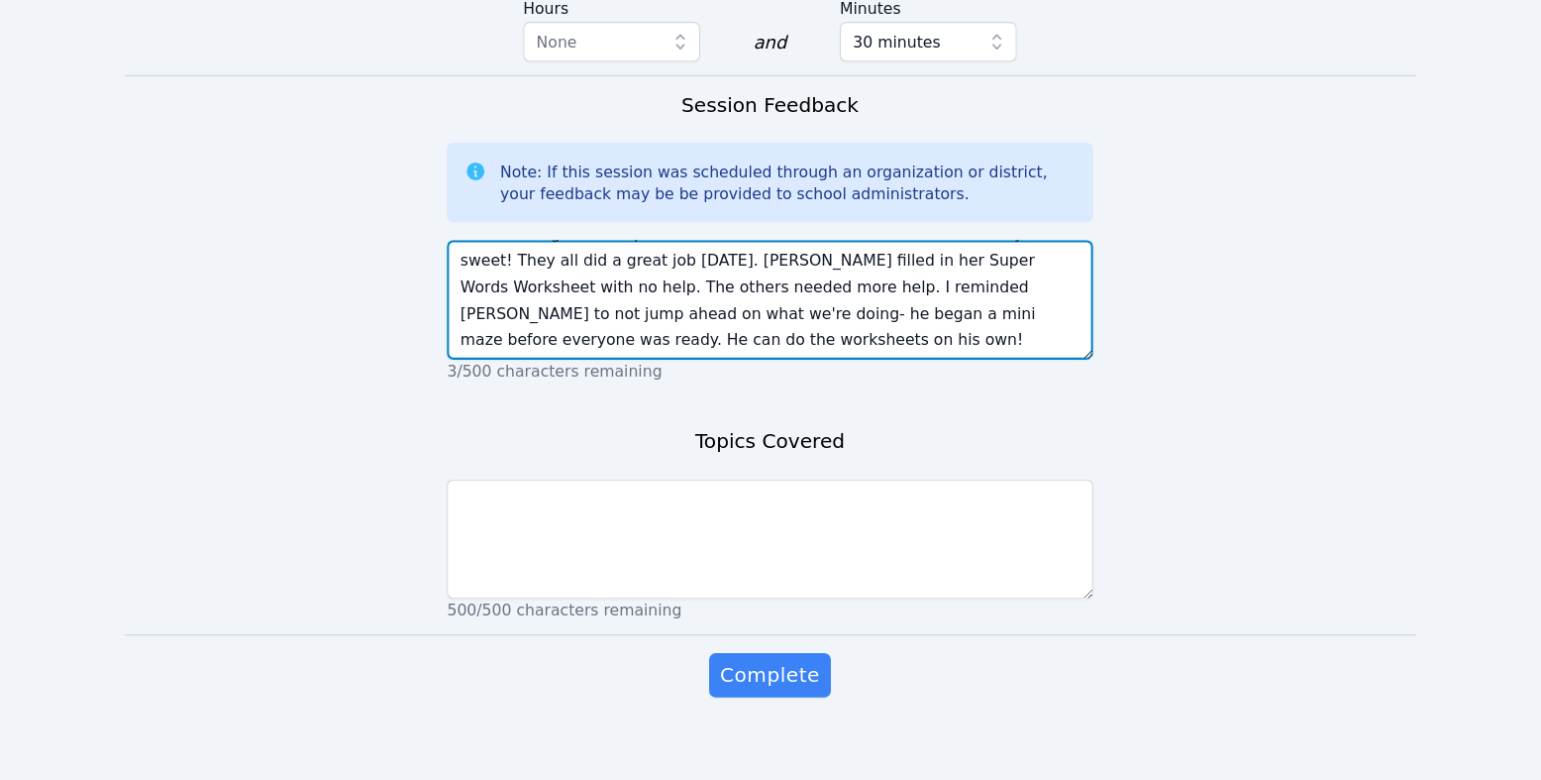
click at [866, 382] on textarea "[DATE] Alexandria made me laugh. I asked her to read a sentence and she said, "…" at bounding box center [770, 328] width 579 height 107
drag, startPoint x: 862, startPoint y: 550, endPoint x: 883, endPoint y: 570, distance: 28.7
click at [883, 382] on textarea "[DATE] Alexandria made me laugh. I asked her to read a sentence and she said, "…" at bounding box center [770, 328] width 579 height 107
click at [876, 382] on textarea "[DATE] Alexandria made me laugh. I asked her to read a sentence and she said, "…" at bounding box center [770, 328] width 579 height 107
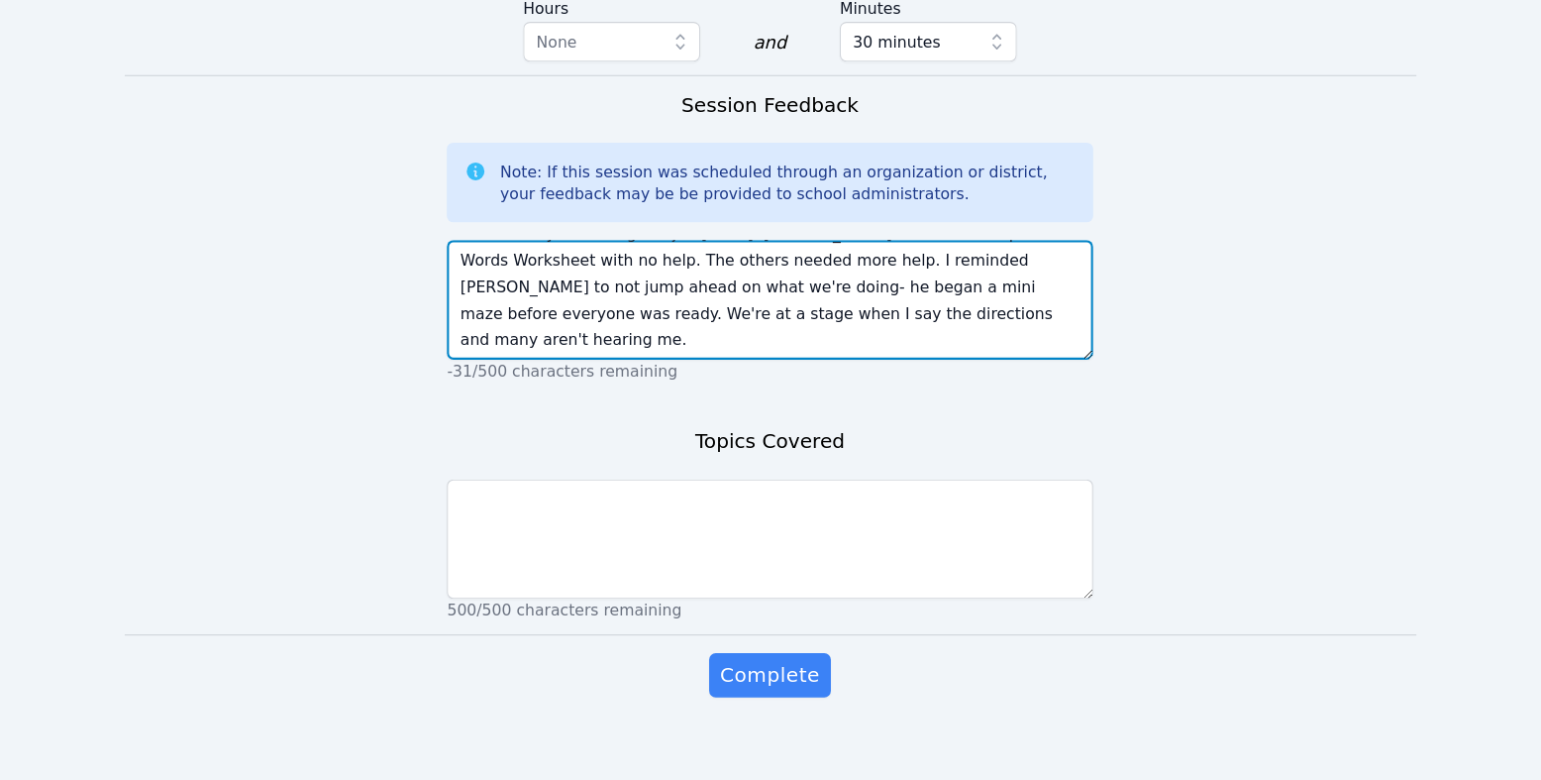
click at [914, 382] on textarea "[DATE] Alexandria made me laugh. I asked her to read a sentence and she said, "…" at bounding box center [770, 328] width 579 height 107
drag, startPoint x: 914, startPoint y: 550, endPoint x: 917, endPoint y: 576, distance: 25.9
click at [917, 382] on textarea "[DATE] Alexandria made me laugh. I asked her to read a sentence and she said, "…" at bounding box center [770, 328] width 579 height 107
drag, startPoint x: 596, startPoint y: 580, endPoint x: 486, endPoint y: 577, distance: 110.0
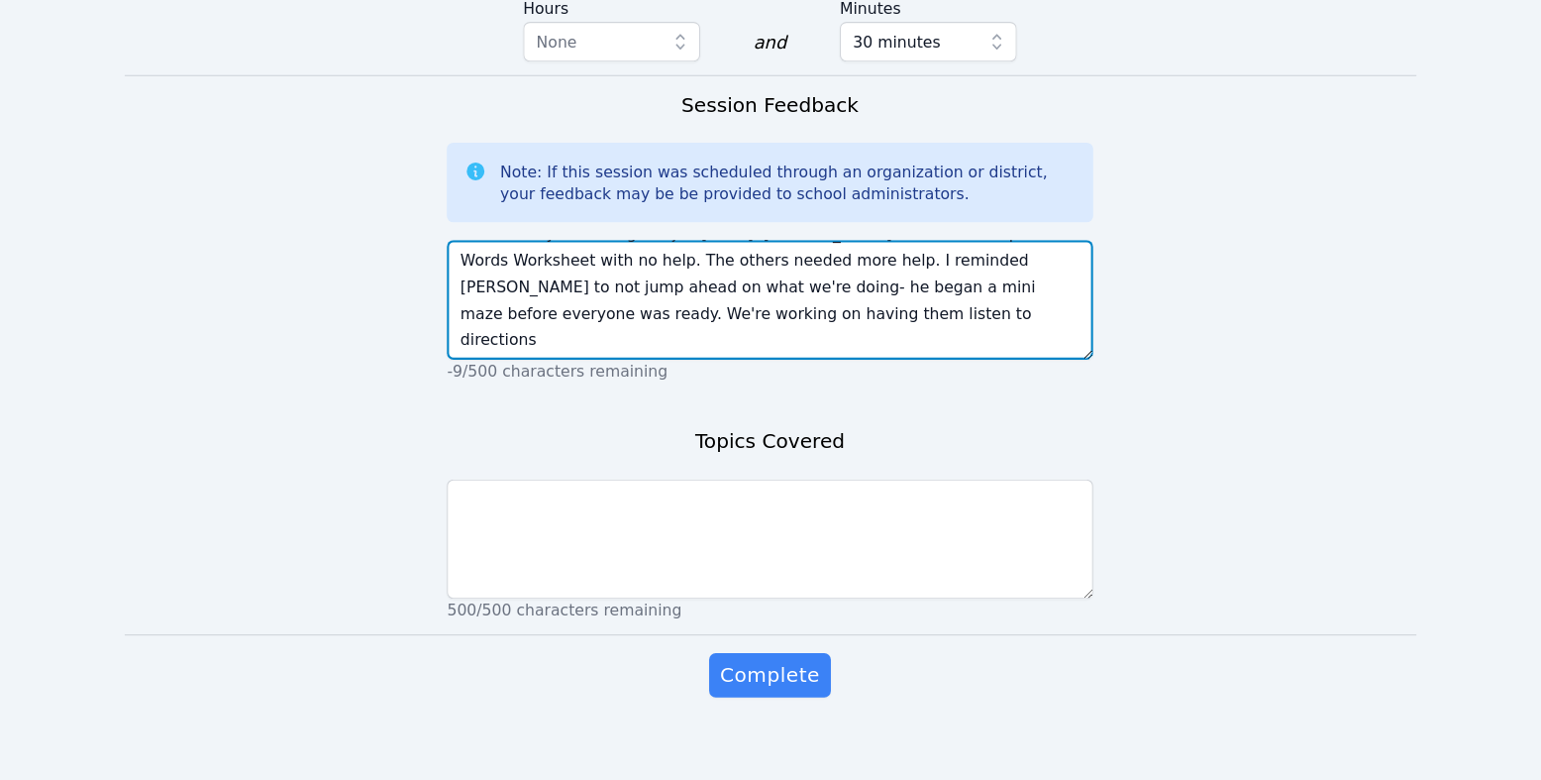
click at [486, 382] on textarea "[DATE] Alexandria made me laugh. I asked her to read a sentence and she said, "…" at bounding box center [770, 328] width 579 height 107
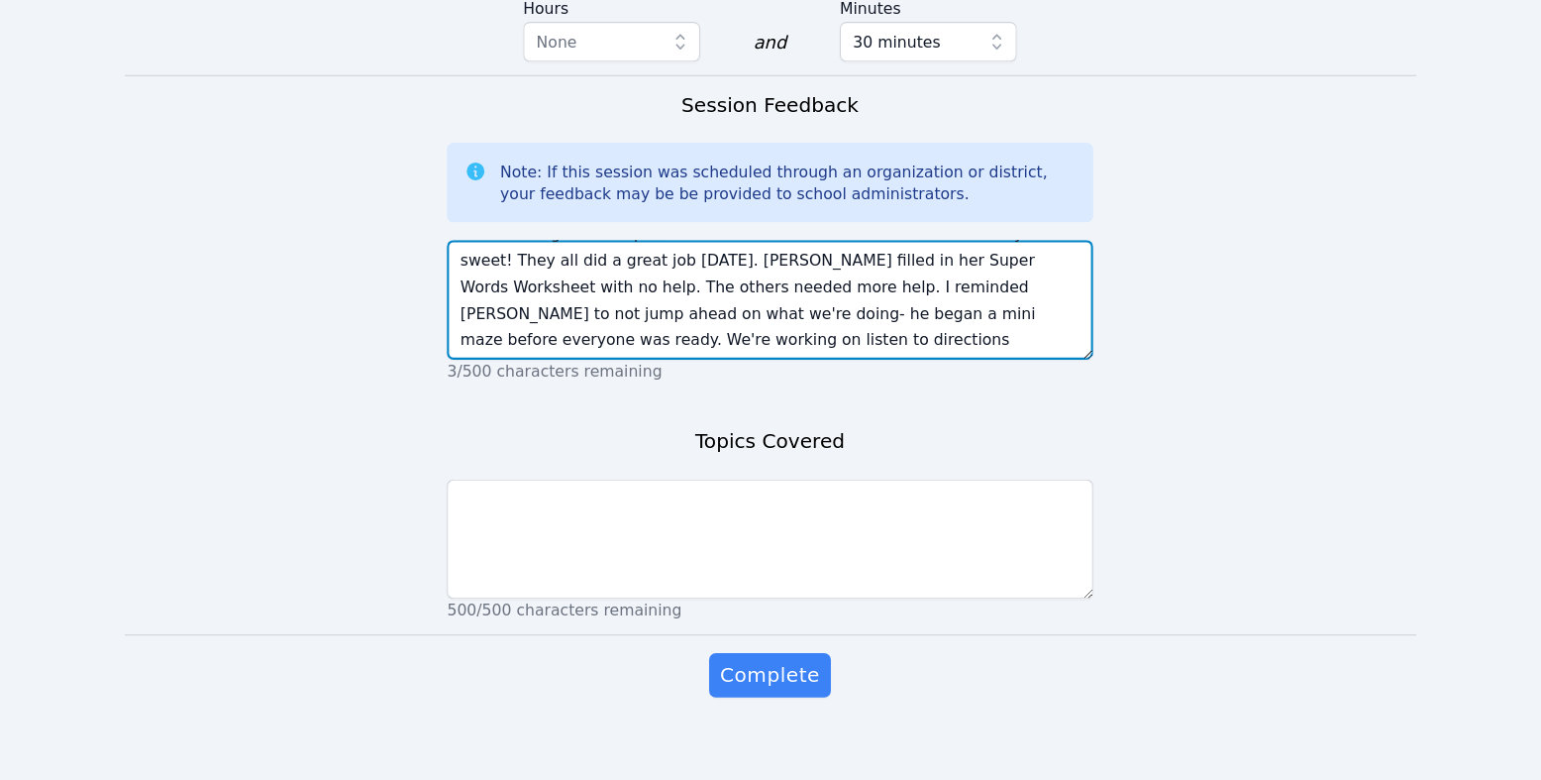
click at [1040, 382] on textarea "[DATE] Alexandria made me laugh. I asked her to read a sentence and she said, "…" at bounding box center [770, 328] width 579 height 107
click at [679, 382] on textarea "[DATE] Alexandria made me laugh. I asked her to read a sentence and she said, "…" at bounding box center [770, 328] width 579 height 107
type textarea "[DATE] Alexandria made me laugh. I asked her to read a sentence and she said, "…"
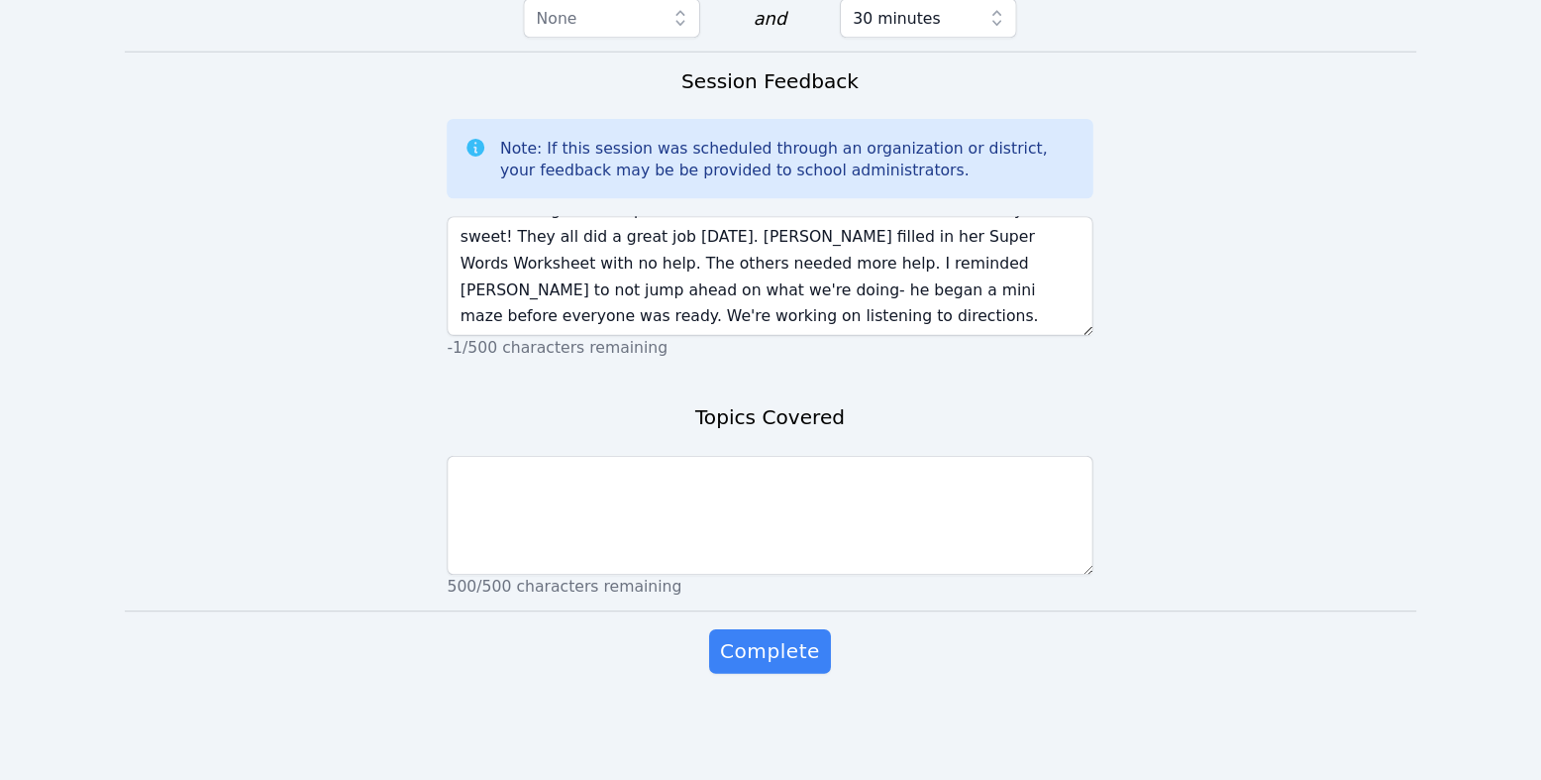
scroll to position [1956, 0]
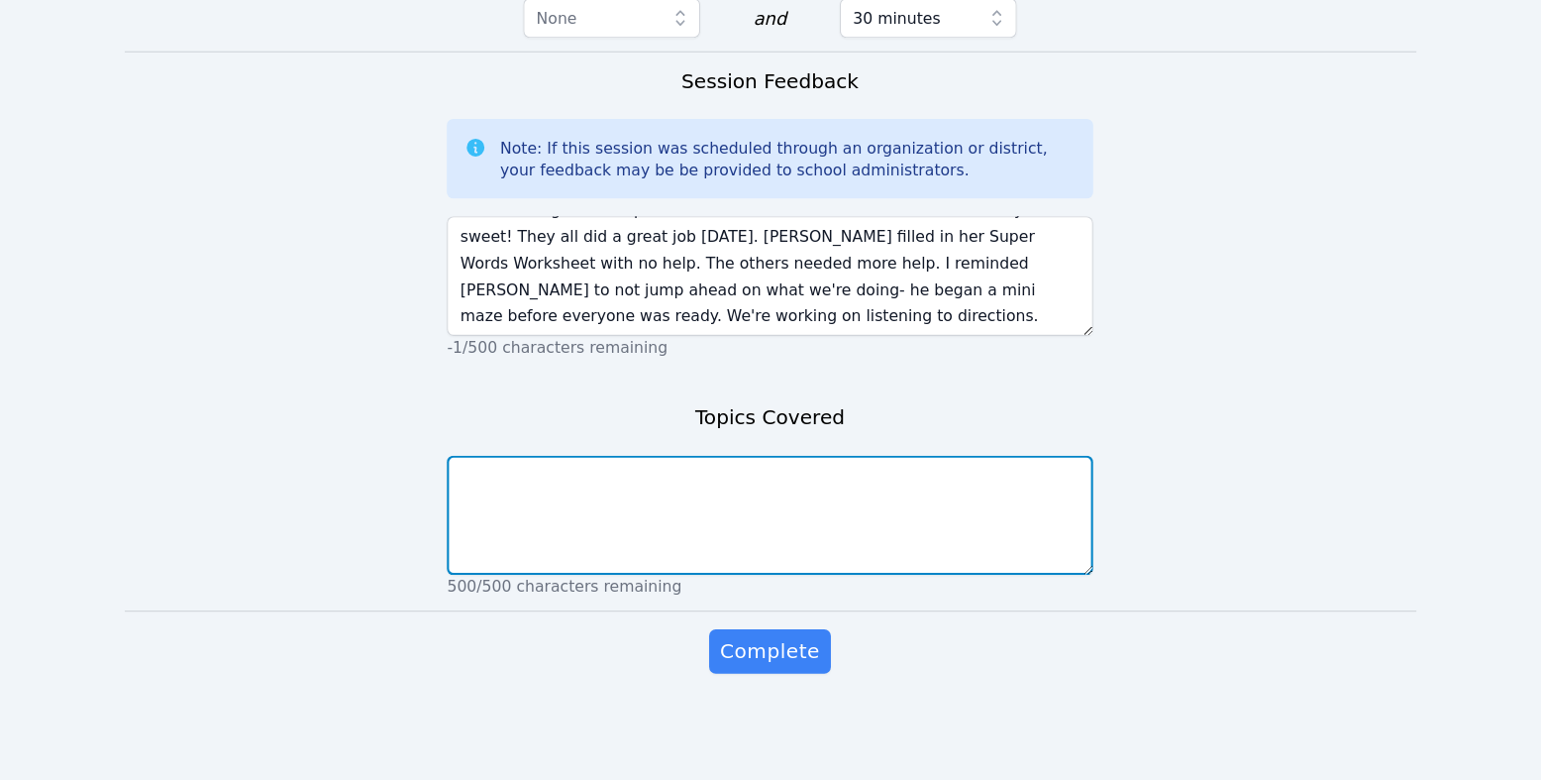
click at [696, 514] on textarea at bounding box center [770, 542] width 579 height 107
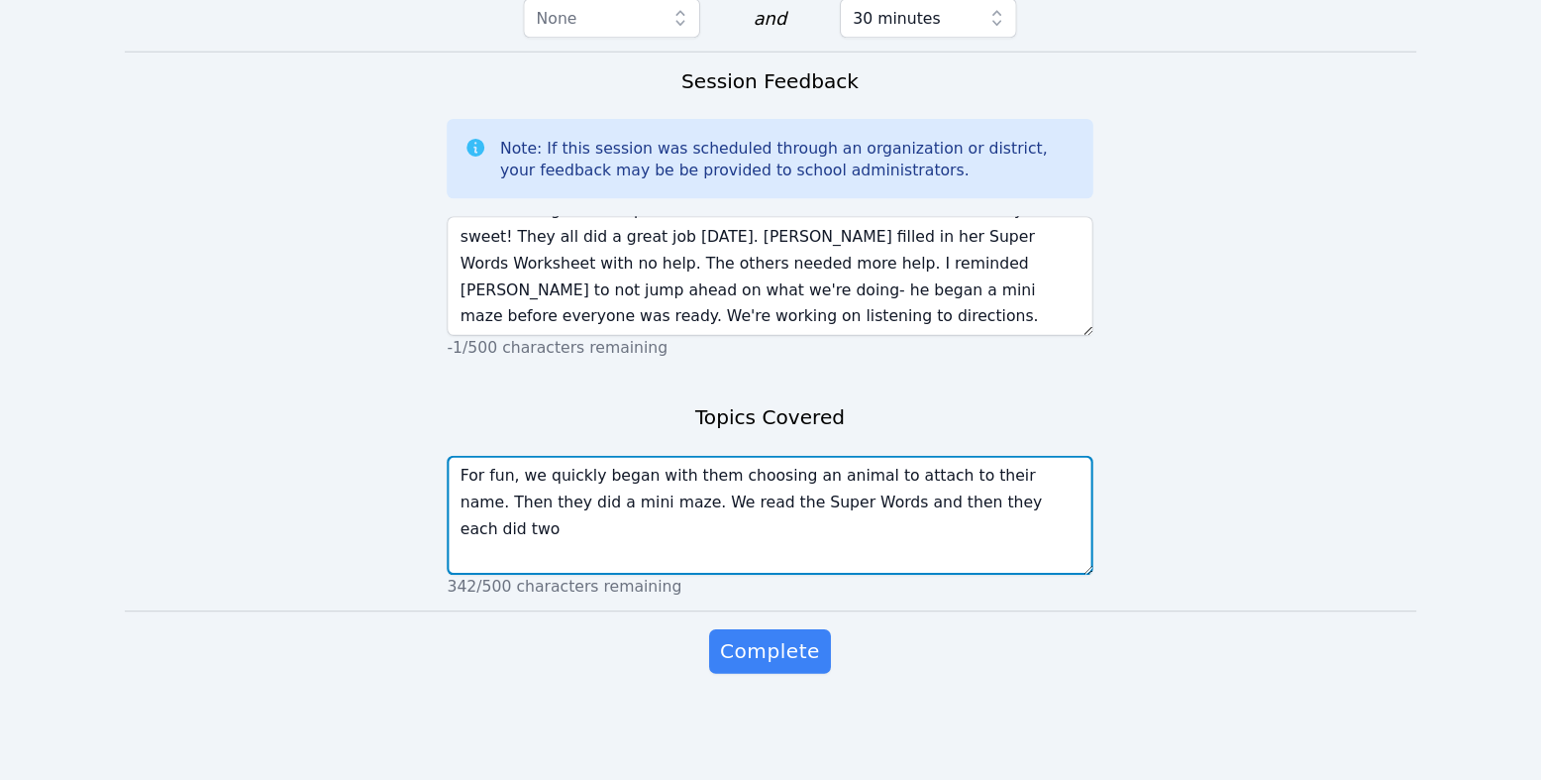
click at [619, 525] on textarea "For fun, we quickly began with them choosing an animal to attach to their name.…" at bounding box center [770, 542] width 579 height 107
drag, startPoint x: 619, startPoint y: 525, endPoint x: 685, endPoint y: 525, distance: 66.4
click at [685, 525] on textarea "For fun, we quickly began with them choosing an animal to attach to their name.…" at bounding box center [770, 542] width 579 height 107
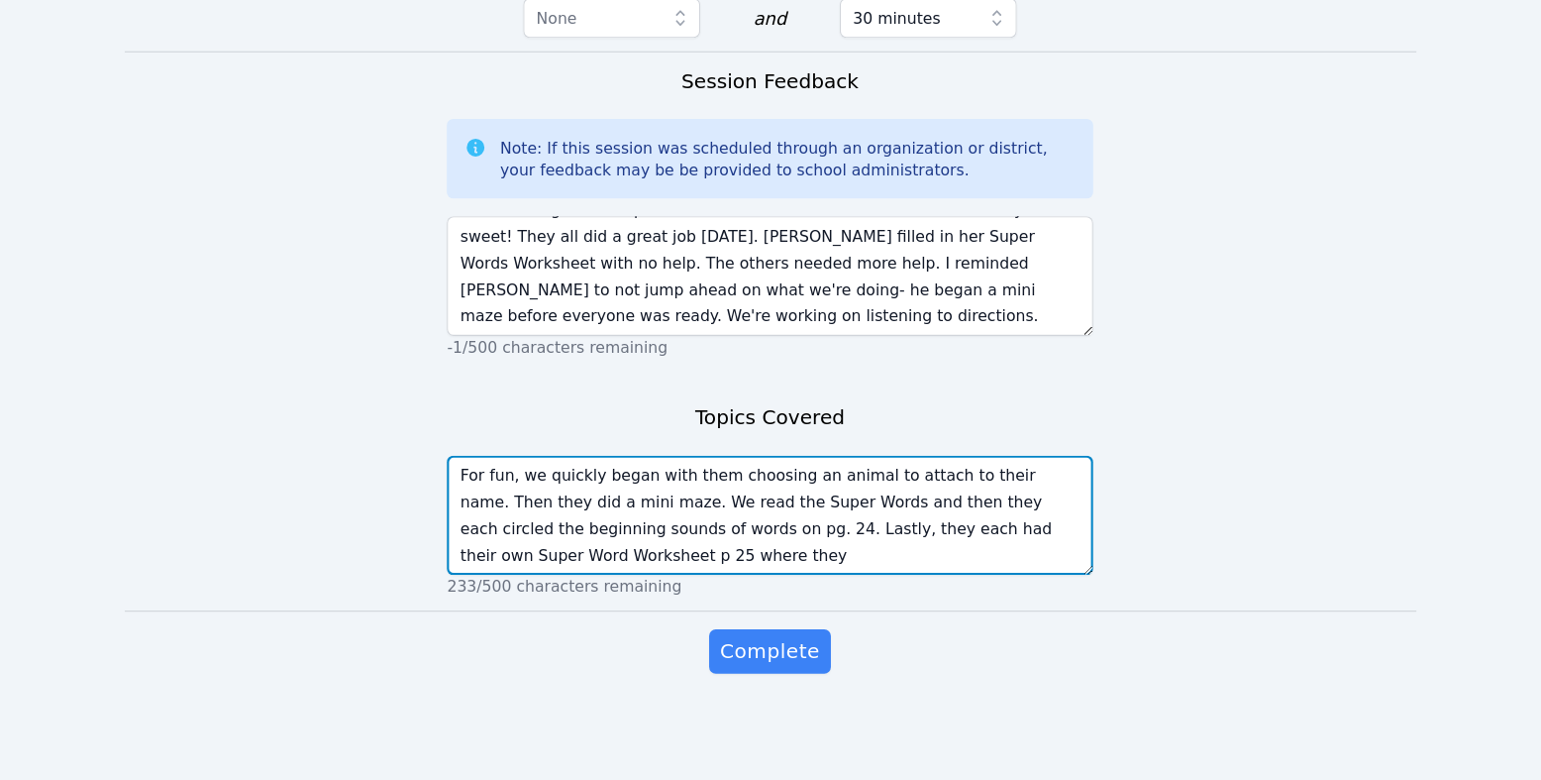
scroll to position [17, 0]
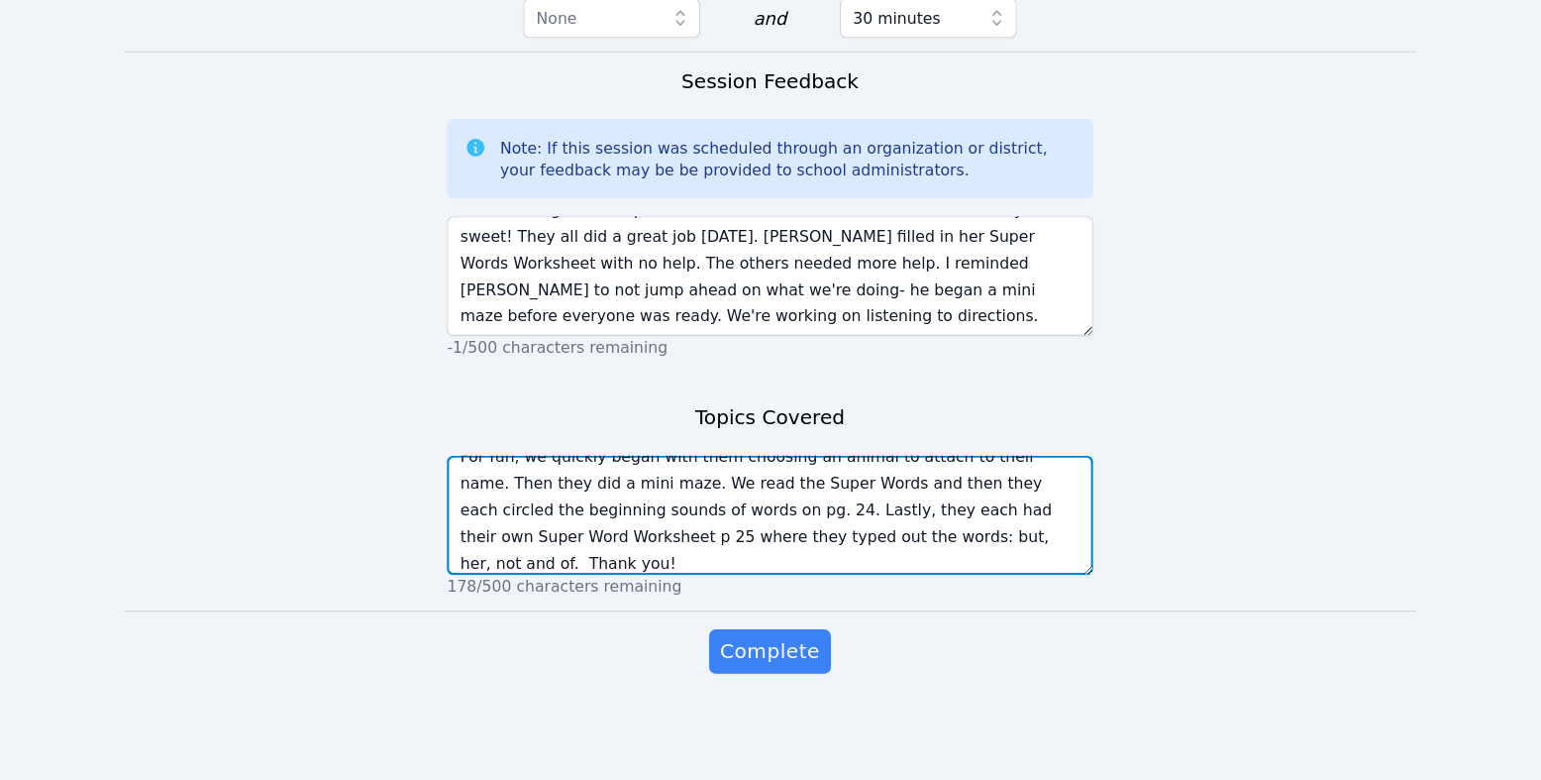
type textarea "For fun, we quickly began with them choosing an animal to attach to their name.…"
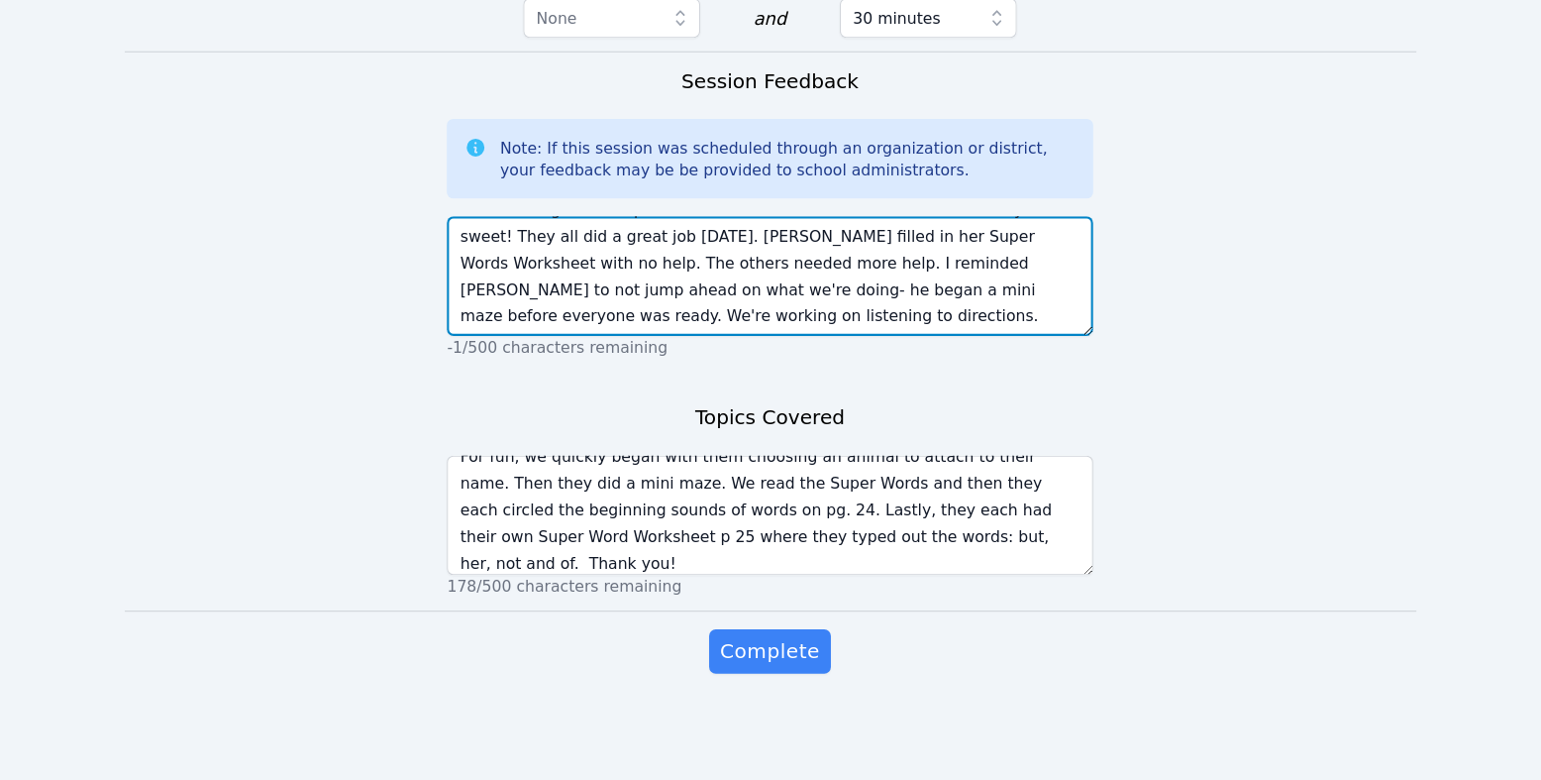
click at [792, 286] on textarea "[DATE] Alexandria made me laugh. I asked her to read a sentence and she said, "…" at bounding box center [770, 328] width 579 height 107
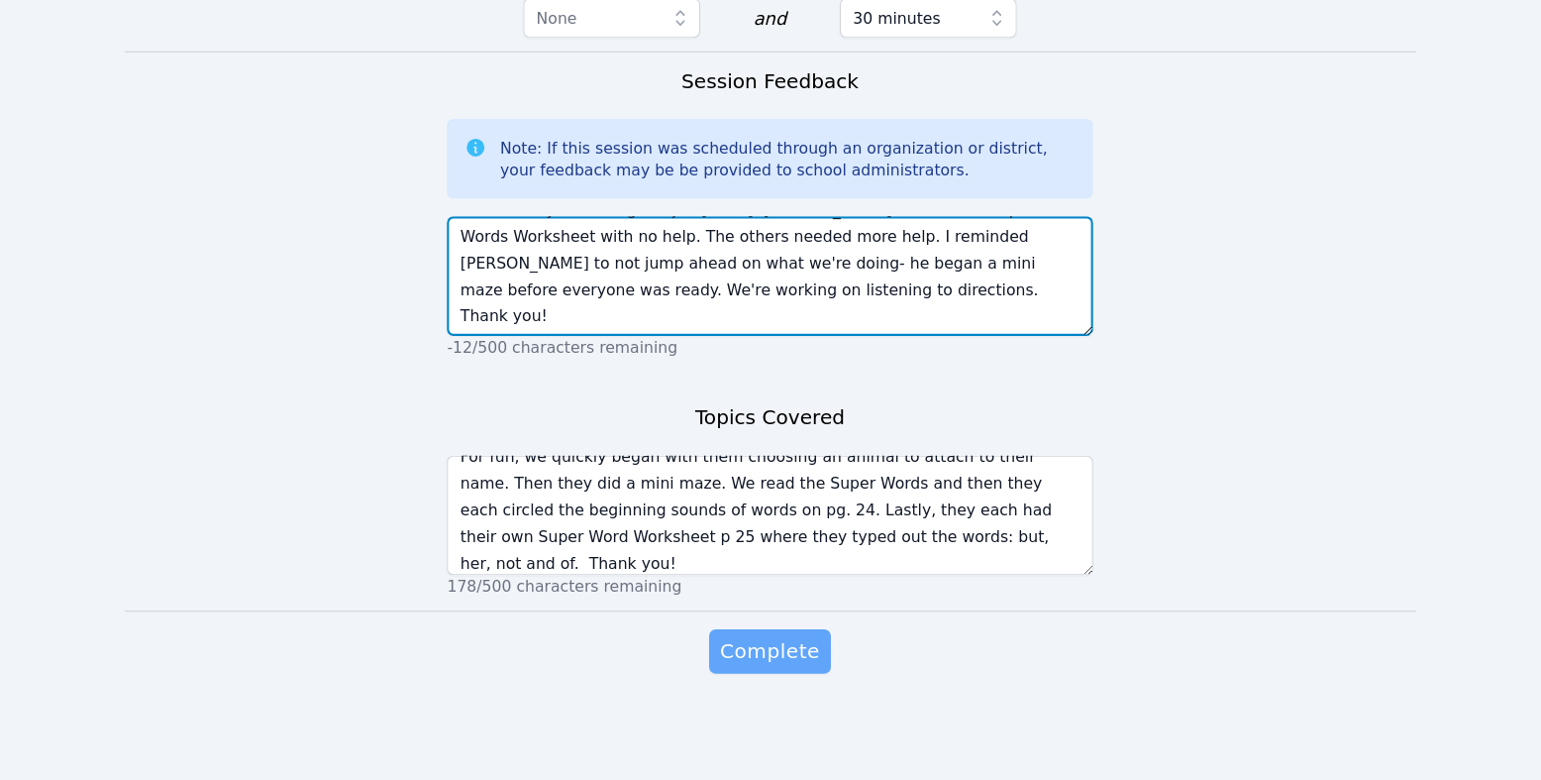
type textarea "[DATE] Alexandria made me laugh. I asked her to read a sentence and she said, "…"
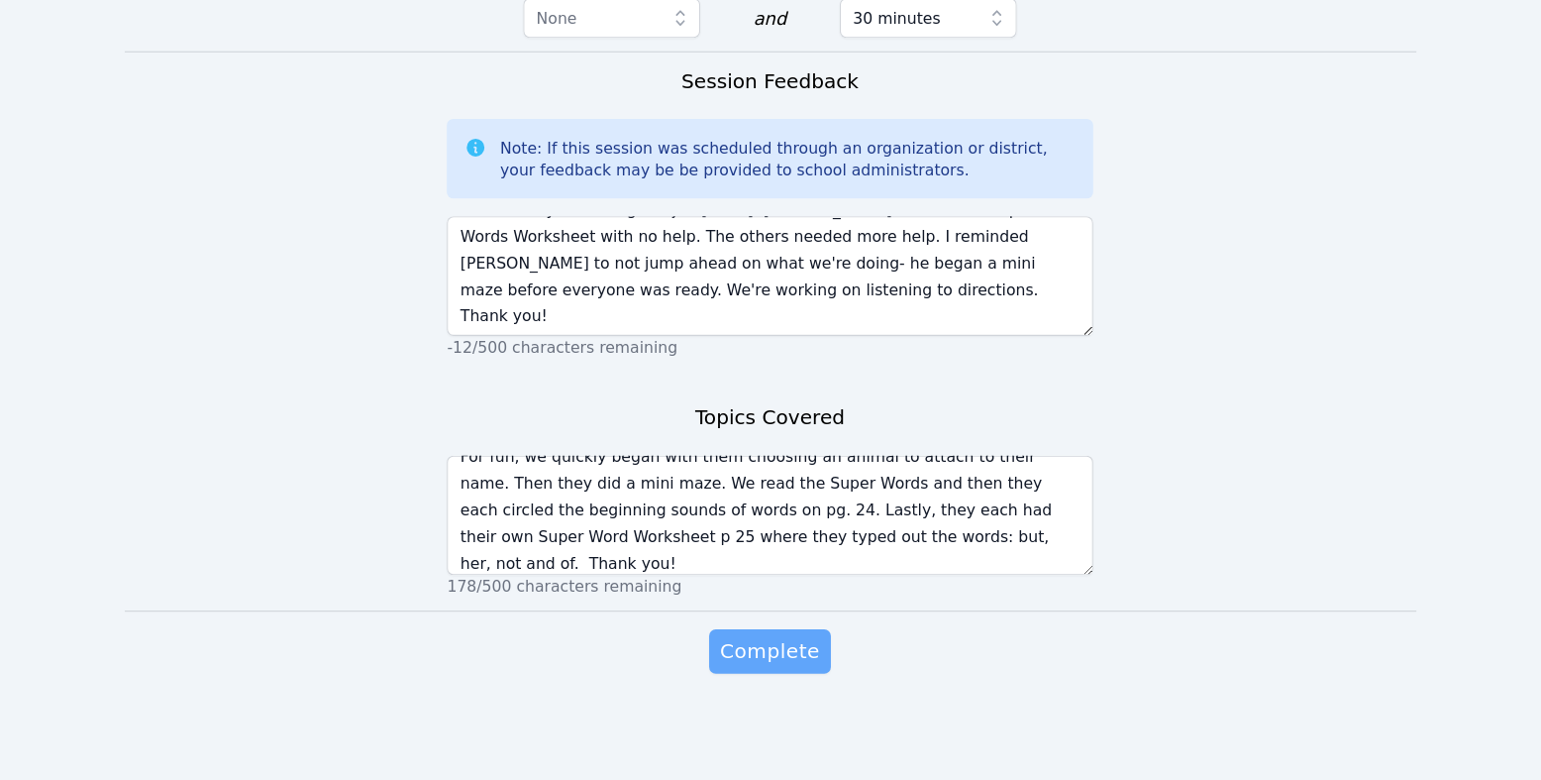
click at [804, 652] on span "Complete" at bounding box center [770, 665] width 89 height 28
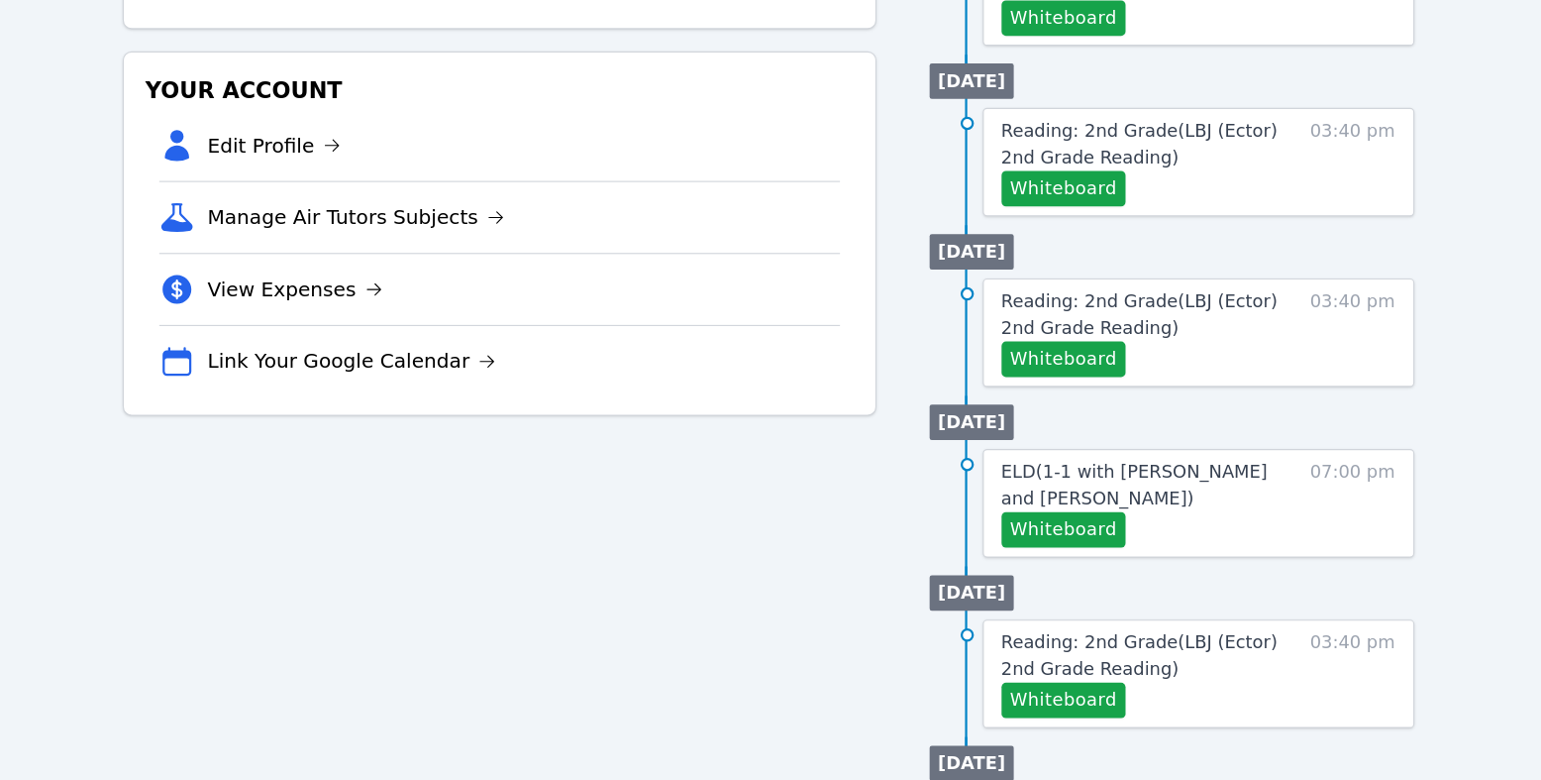
scroll to position [443, 0]
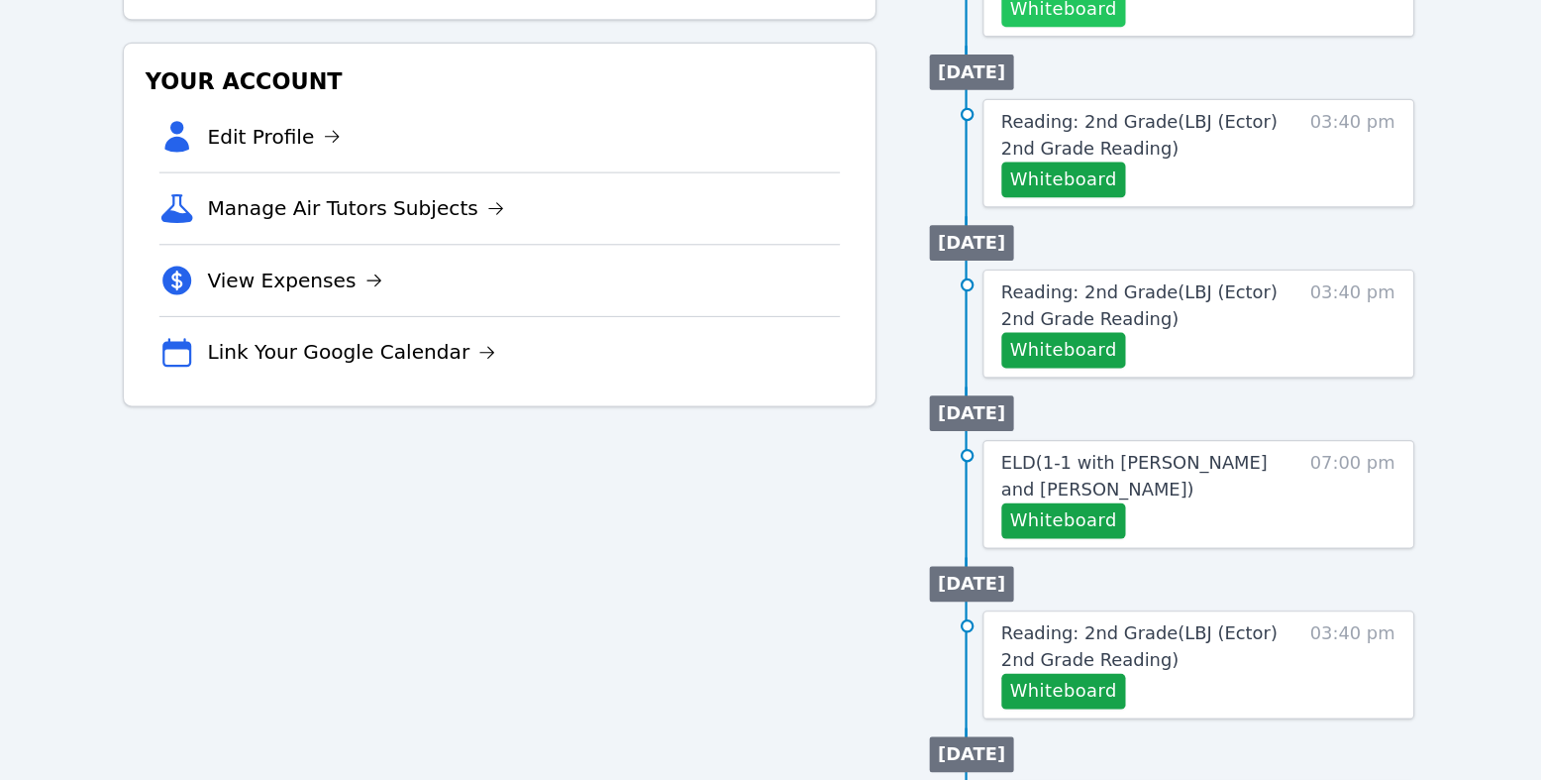
click at [1082, 106] on button "Whiteboard" at bounding box center [1036, 90] width 112 height 32
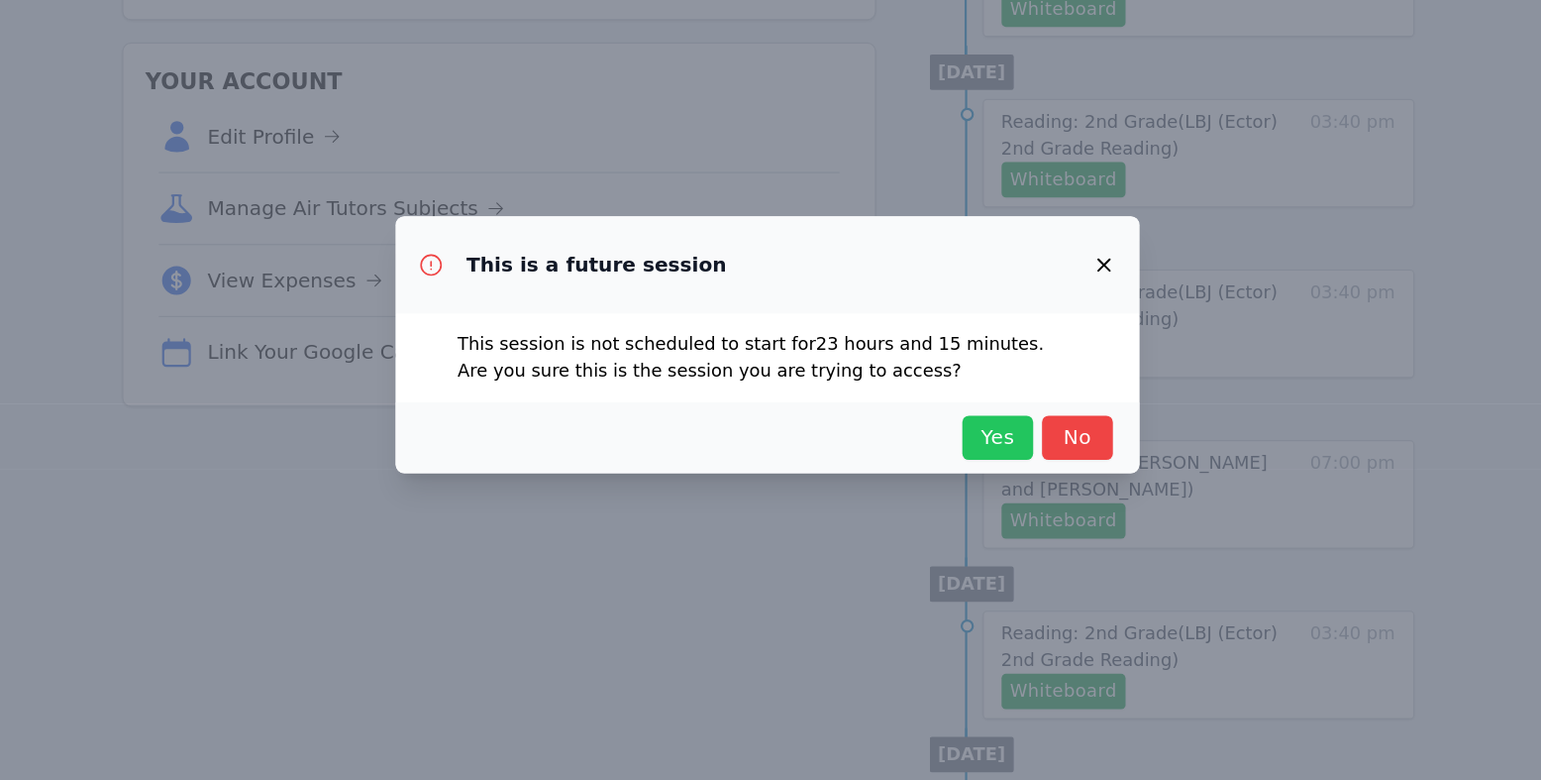
click at [999, 487] on span "Yes" at bounding box center [977, 474] width 44 height 28
